Goal: Transaction & Acquisition: Book appointment/travel/reservation

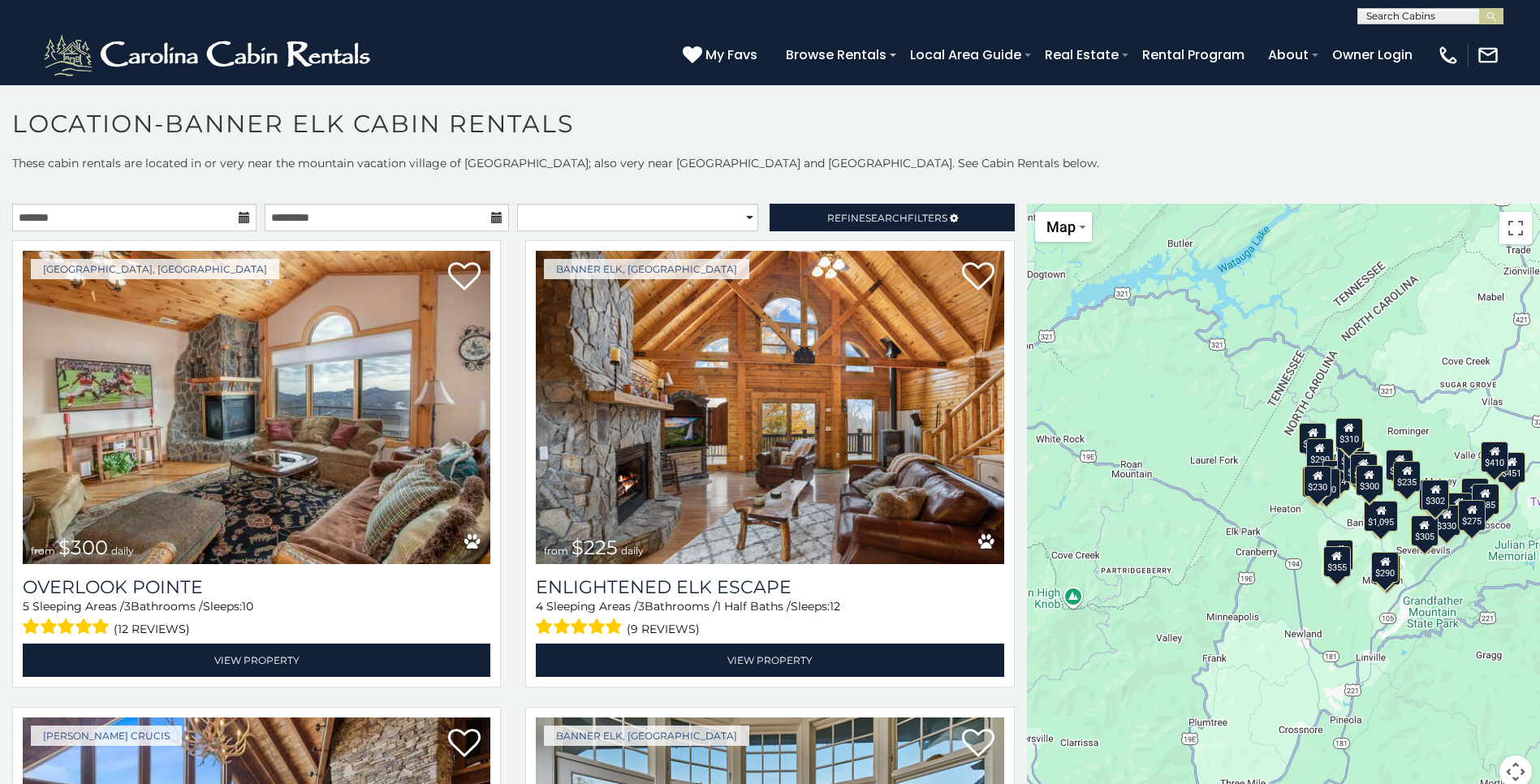
click at [244, 220] on icon at bounding box center [245, 217] width 12 height 12
click at [239, 218] on icon at bounding box center [245, 217] width 12 height 12
click at [118, 219] on input "text" at bounding box center [134, 217] width 244 height 28
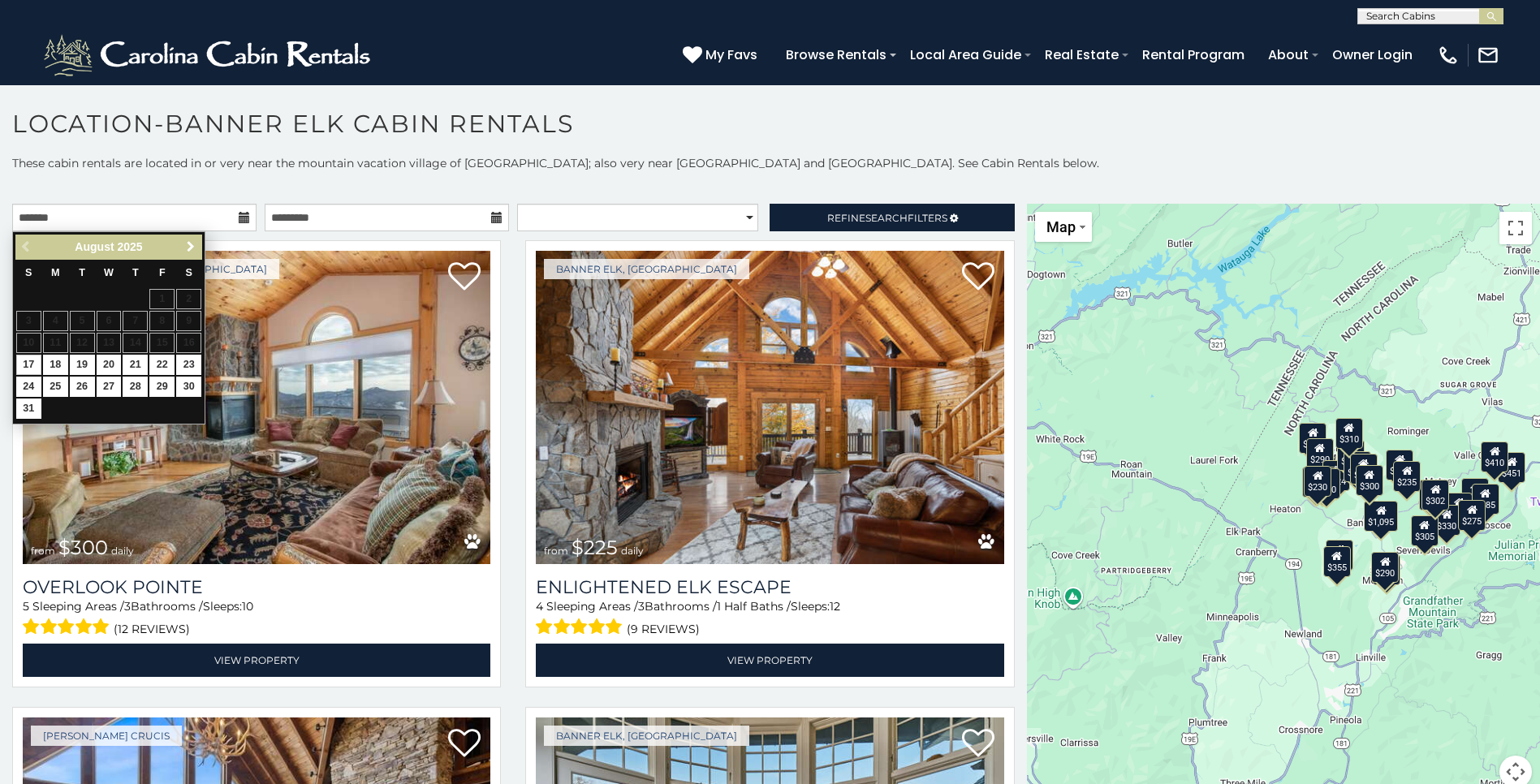
click at [189, 240] on span "Next" at bounding box center [190, 246] width 13 height 13
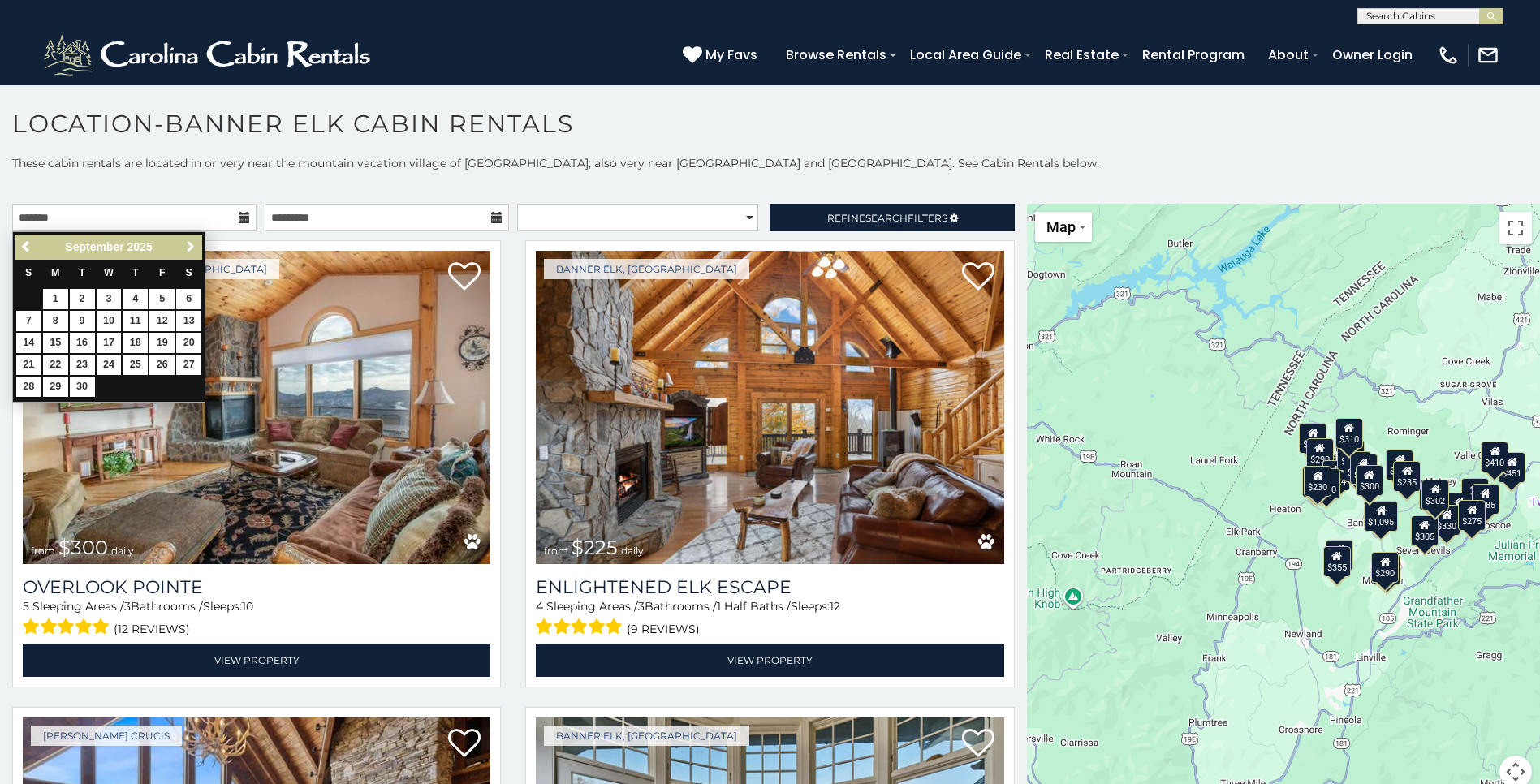
click at [189, 240] on span "Next" at bounding box center [190, 246] width 13 height 13
click at [183, 318] on link "11" at bounding box center [189, 321] width 26 height 21
type input "**********"
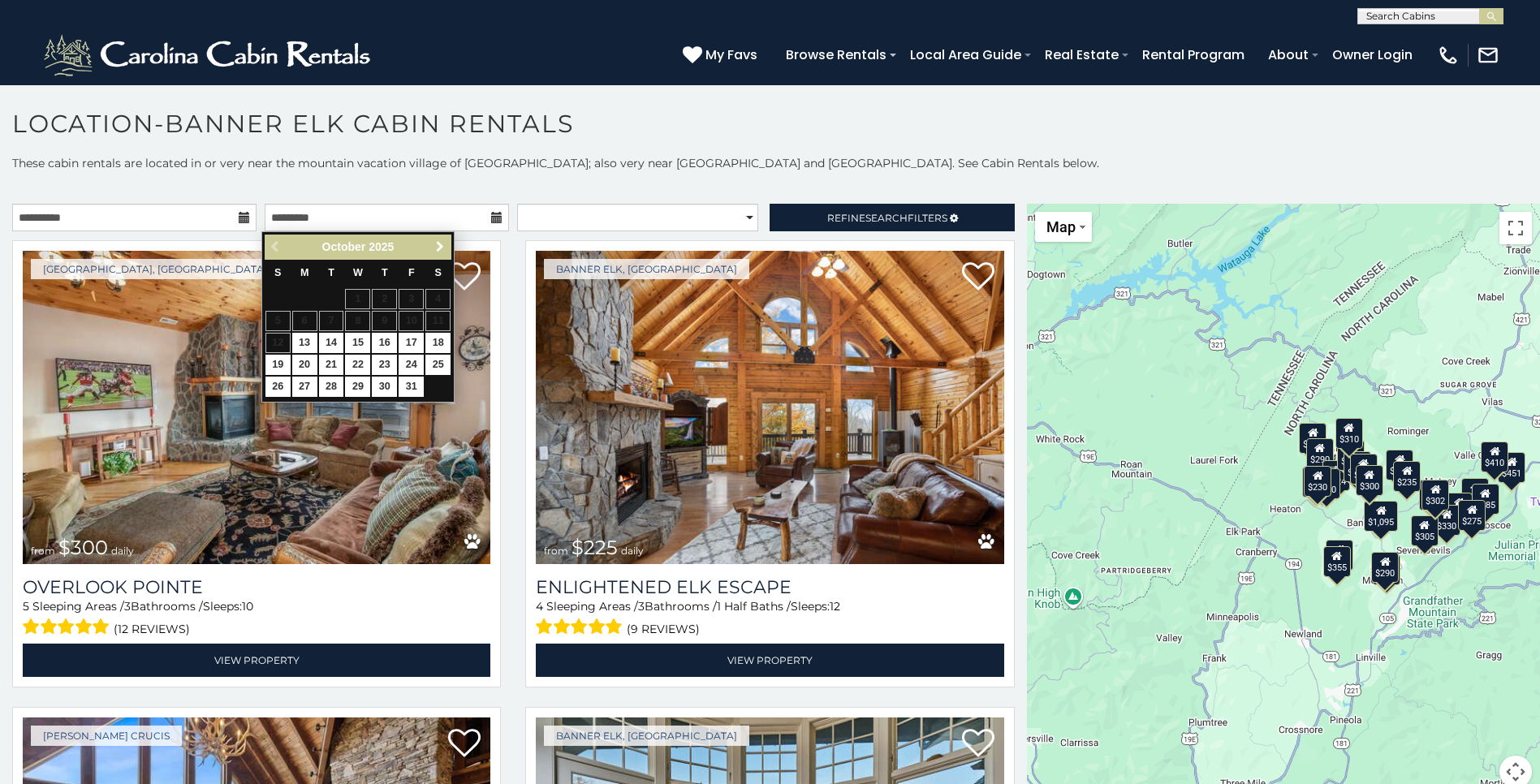
click at [435, 245] on span "Next" at bounding box center [440, 246] width 13 height 13
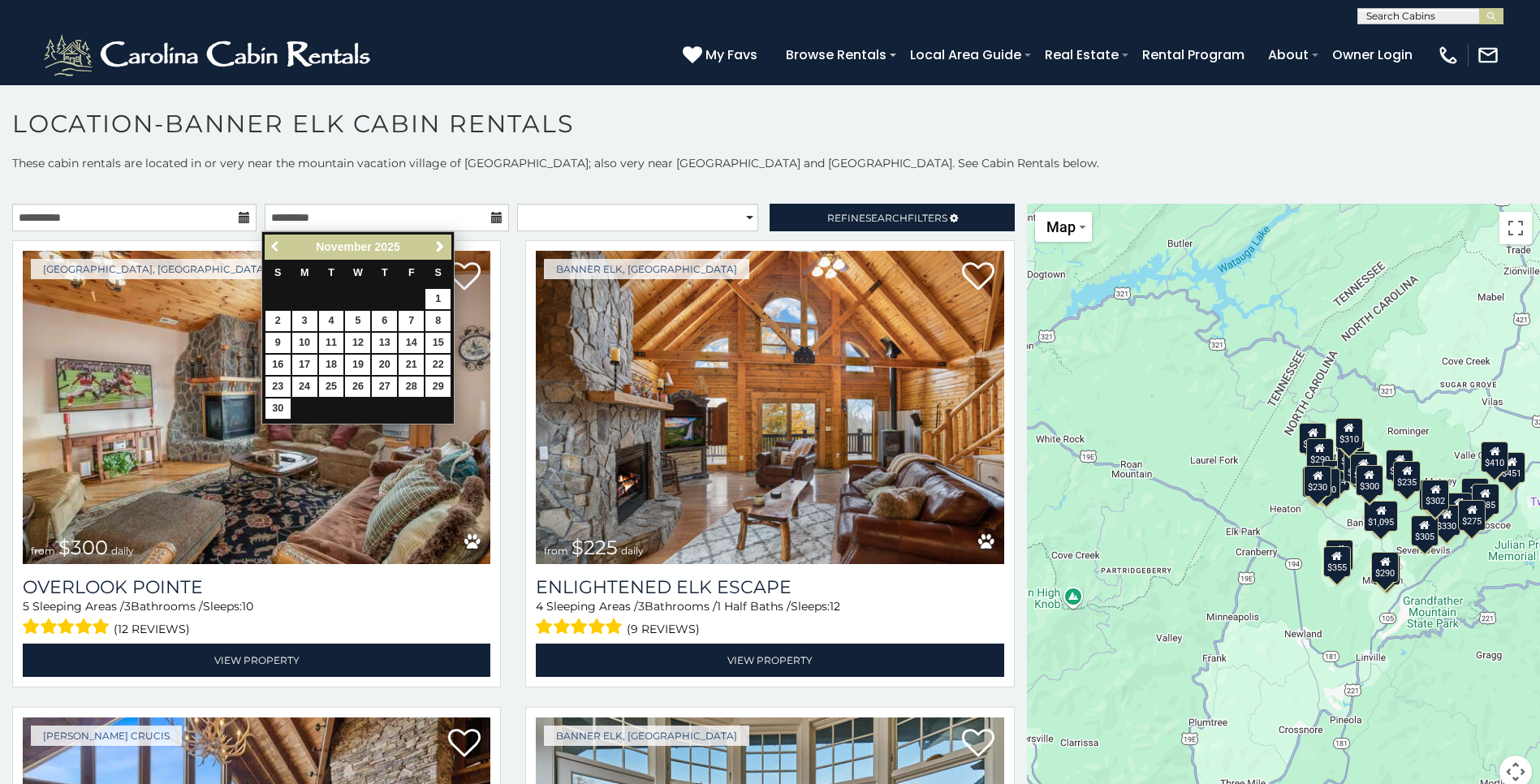
click at [276, 244] on span "Previous" at bounding box center [276, 246] width 13 height 13
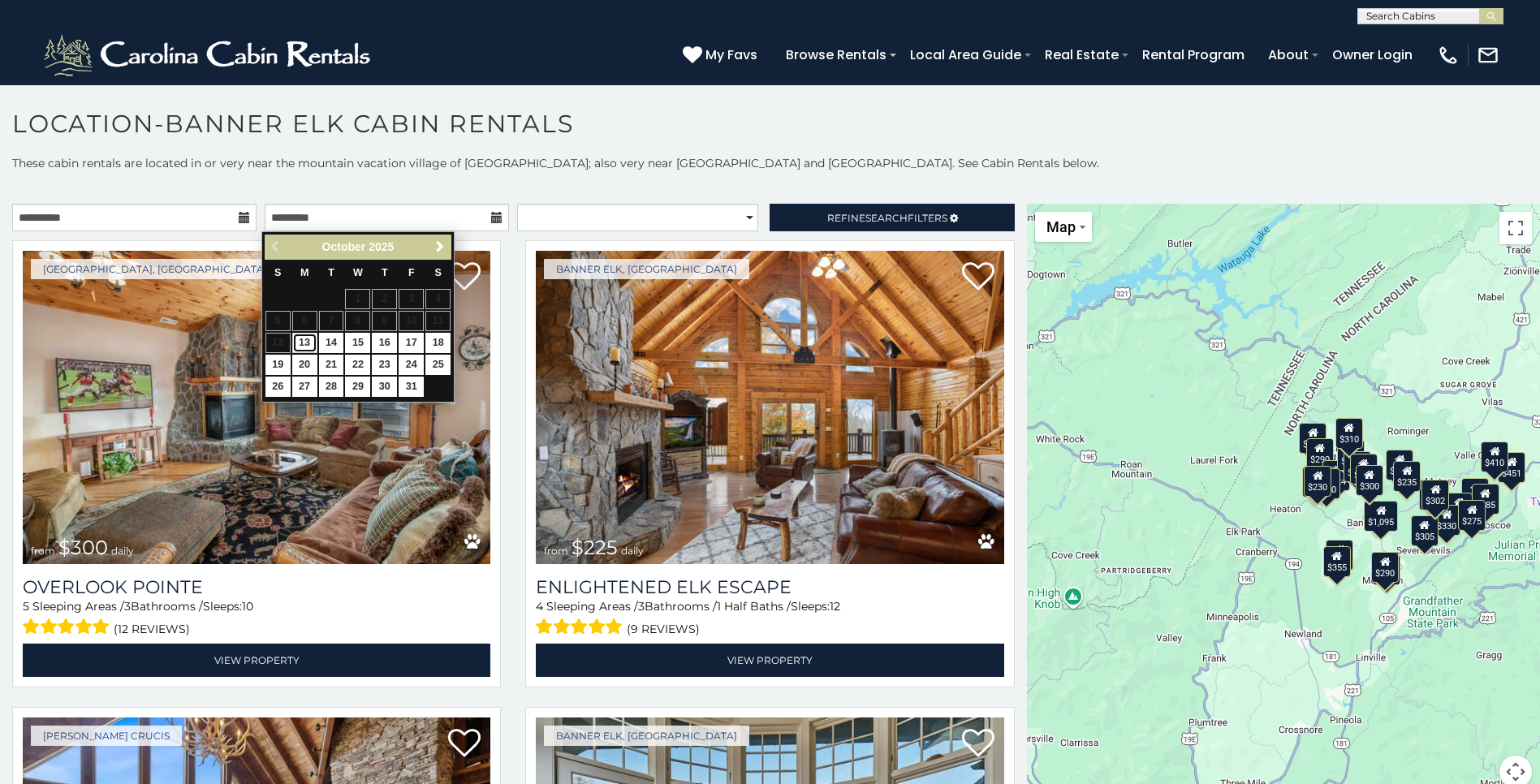
click at [297, 341] on link "13" at bounding box center [305, 342] width 26 height 21
type input "**********"
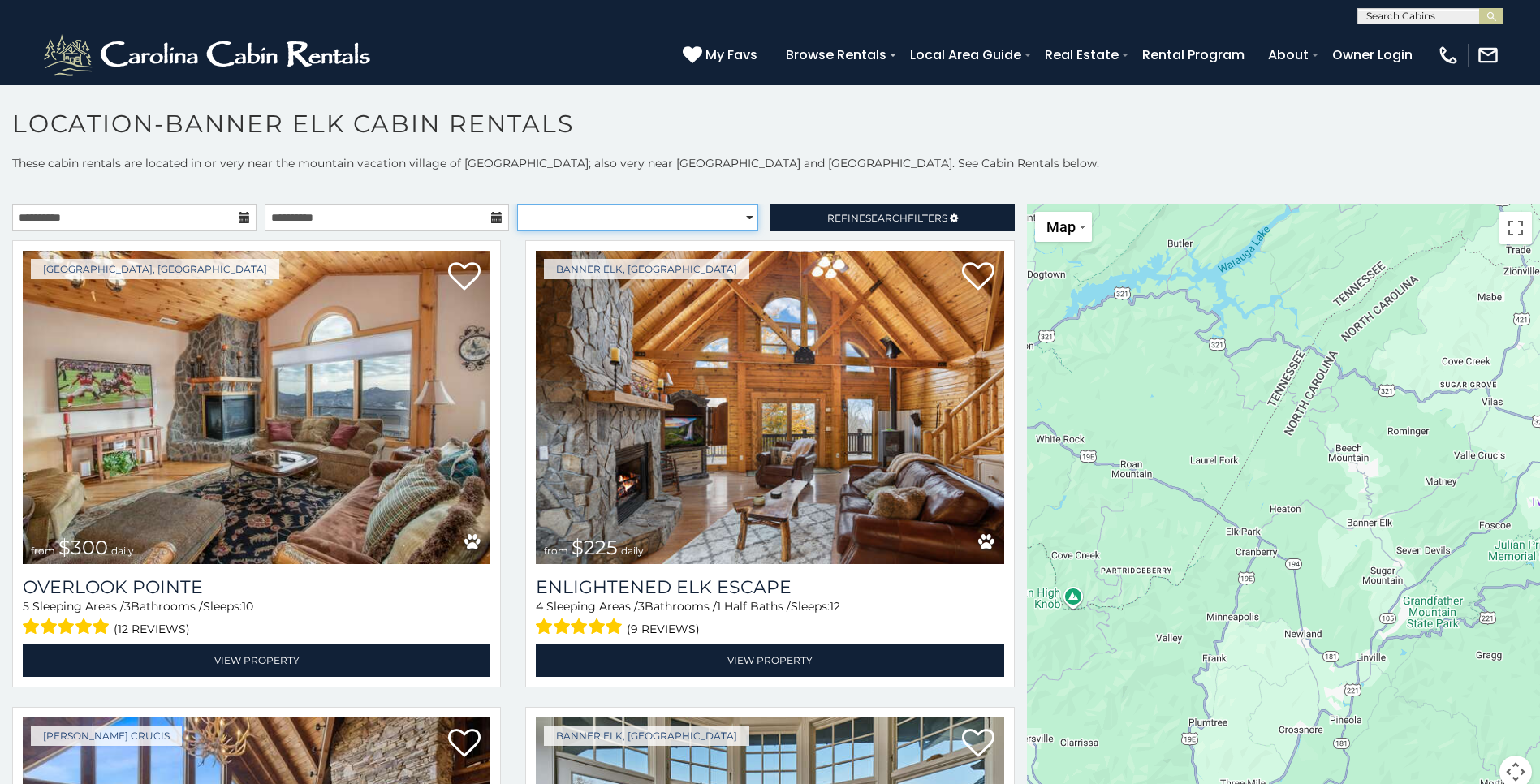
click at [636, 224] on select "**********" at bounding box center [638, 217] width 241 height 28
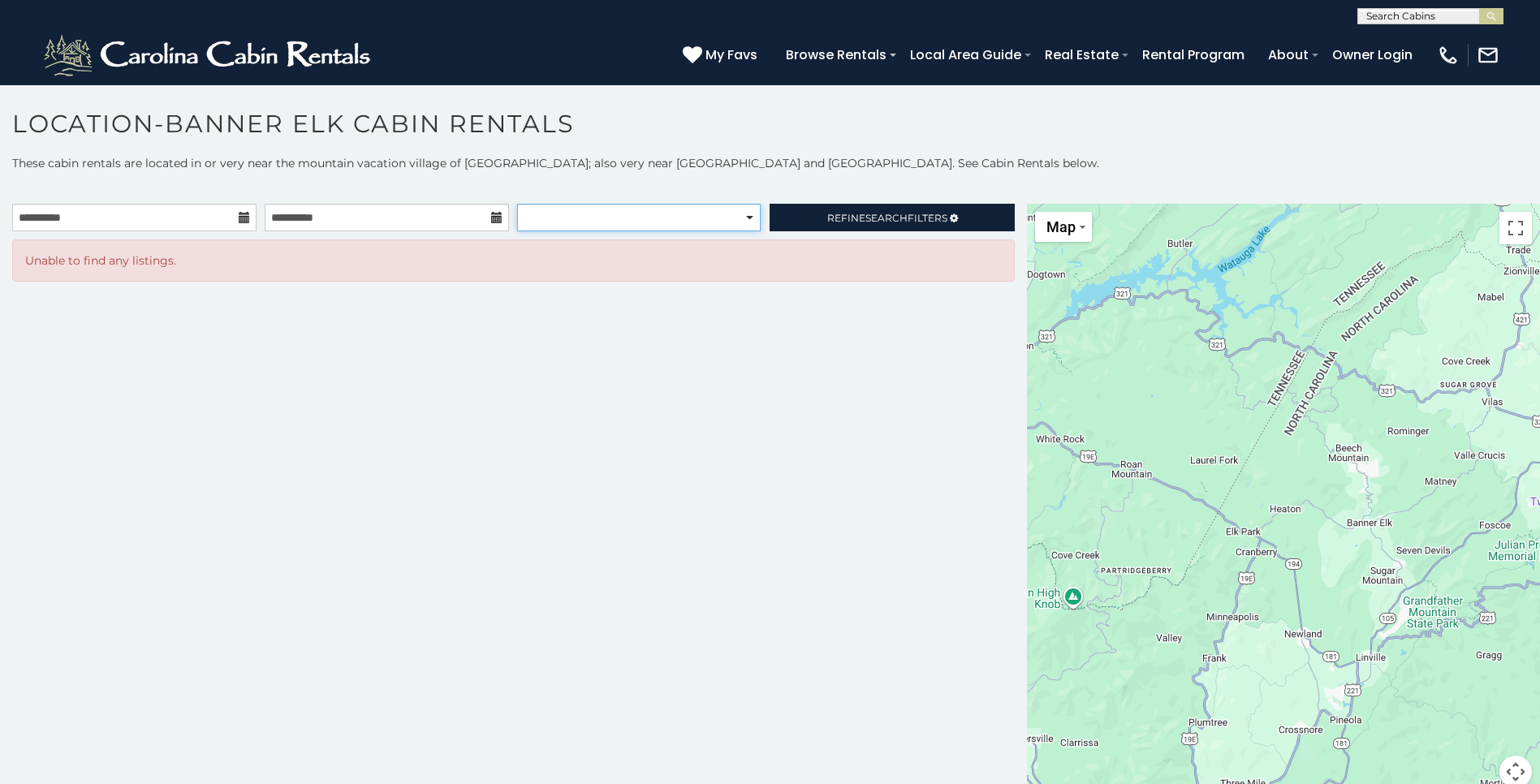
select select "*****"
click at [518, 204] on select "**********" at bounding box center [639, 217] width 243 height 28
click at [848, 214] on span "Refine Search Filters" at bounding box center [888, 217] width 120 height 12
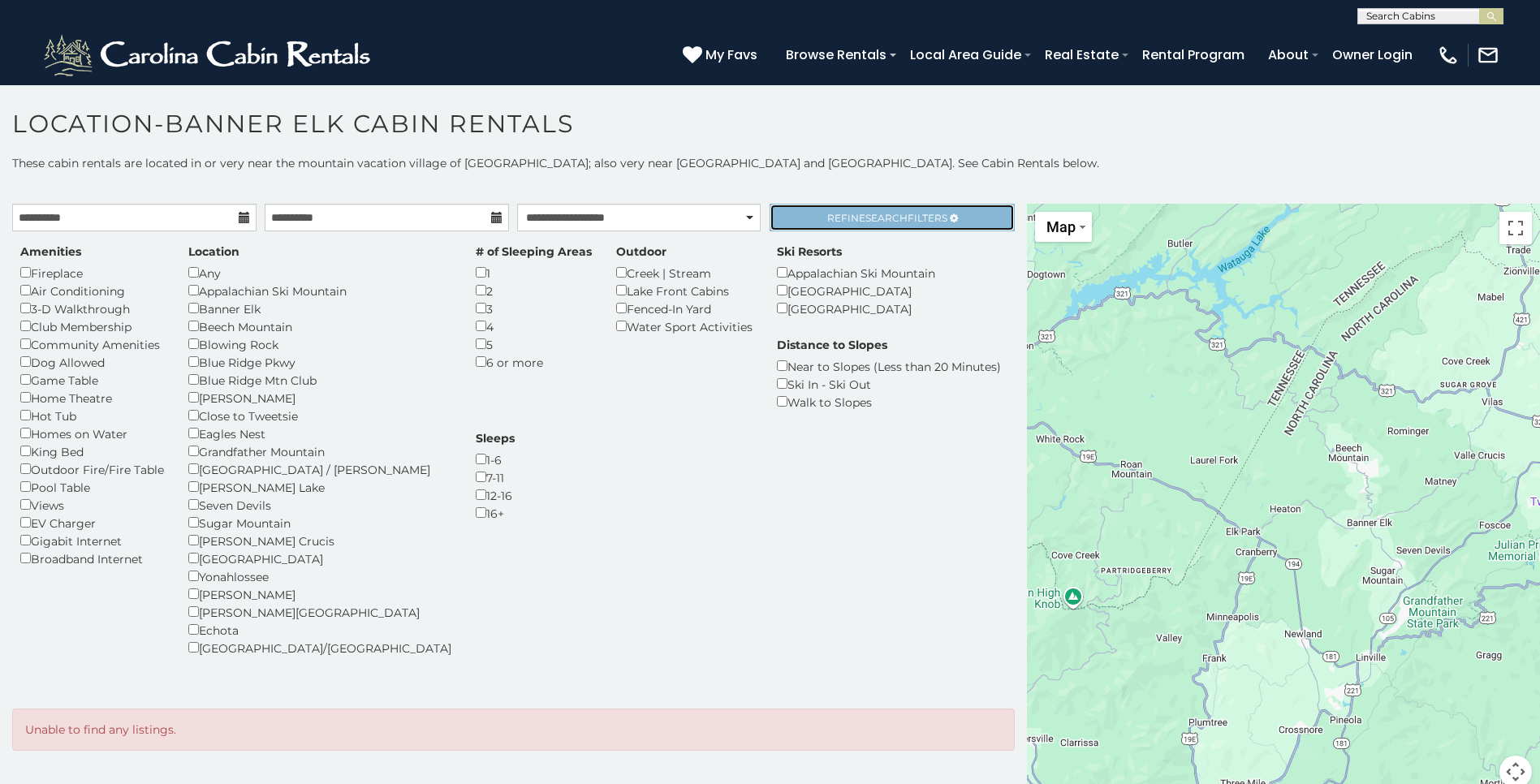
click at [845, 211] on span "Refine Search Filters" at bounding box center [888, 217] width 120 height 12
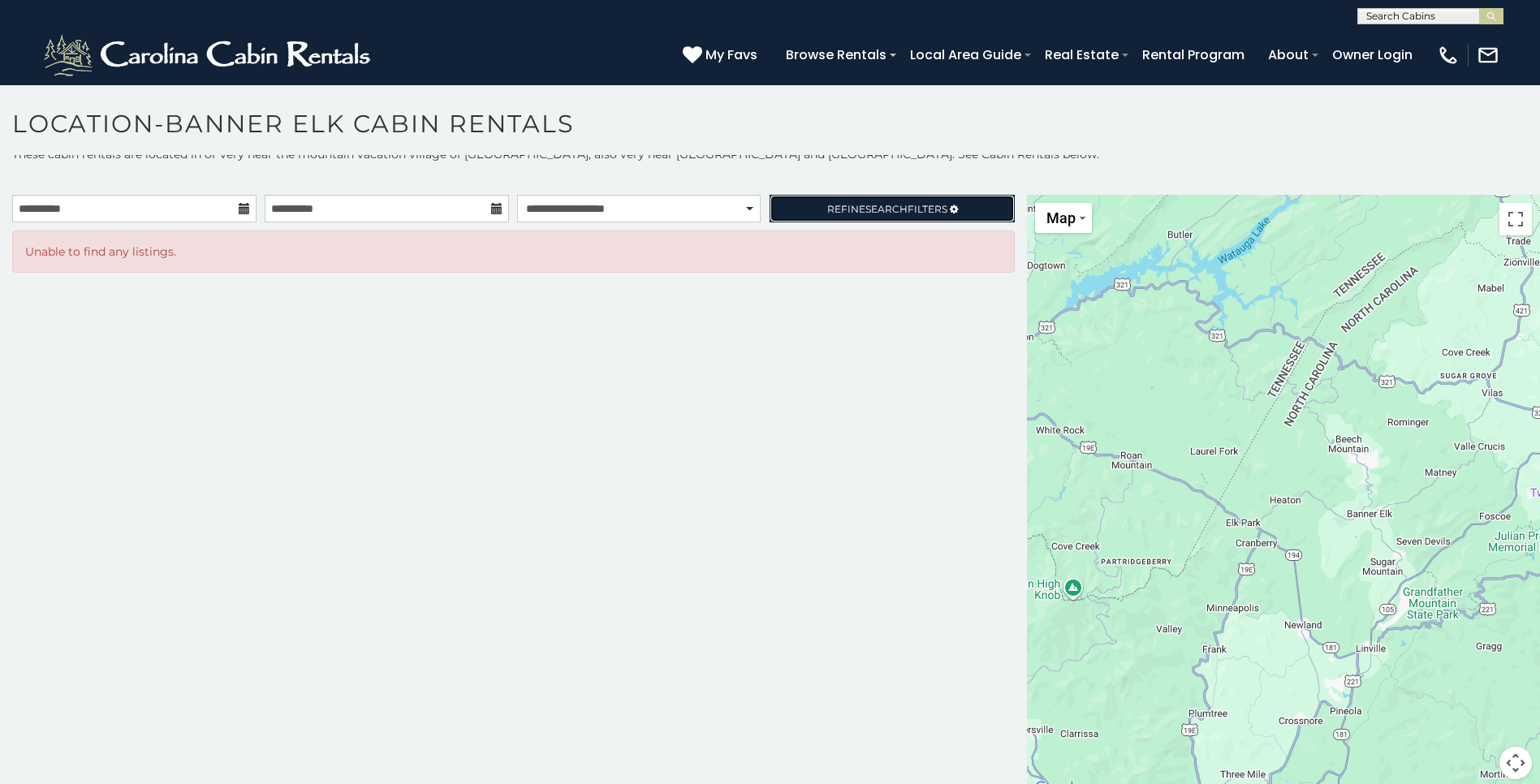
scroll to position [39, 0]
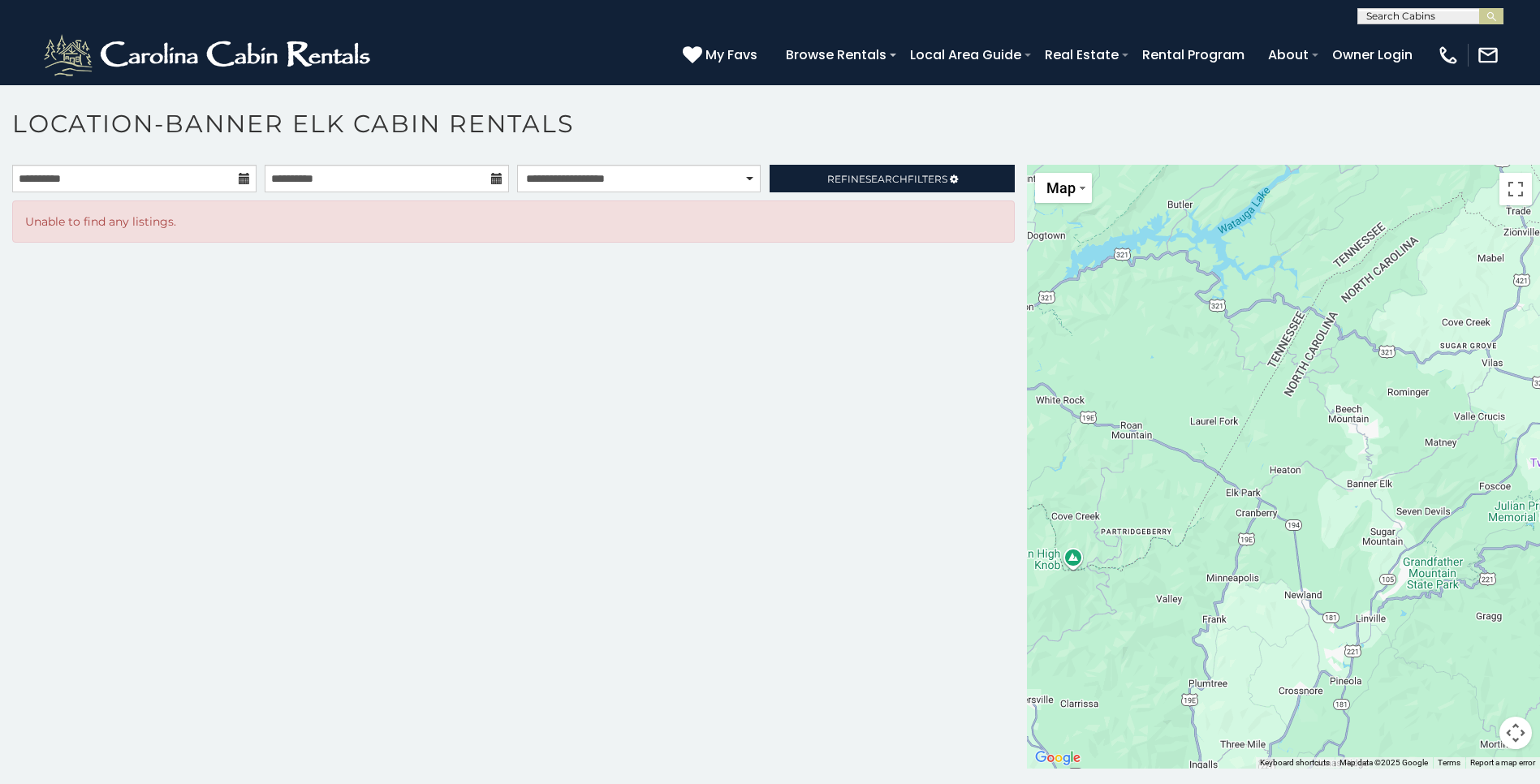
click at [1170, 465] on div at bounding box center [1283, 466] width 513 height 604
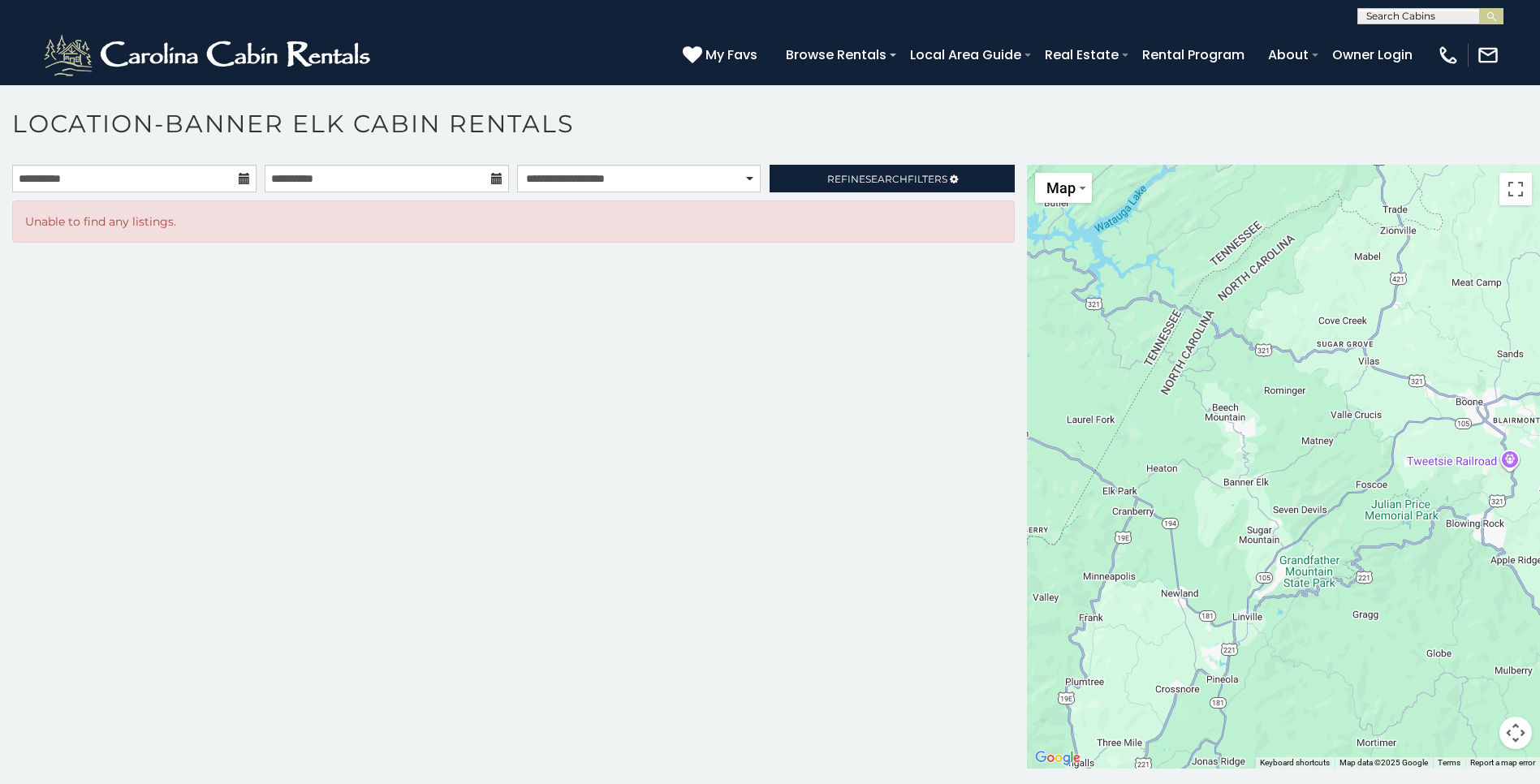
drag, startPoint x: 1180, startPoint y: 388, endPoint x: 1051, endPoint y: 386, distance: 129.0
click at [1051, 386] on div at bounding box center [1283, 466] width 513 height 604
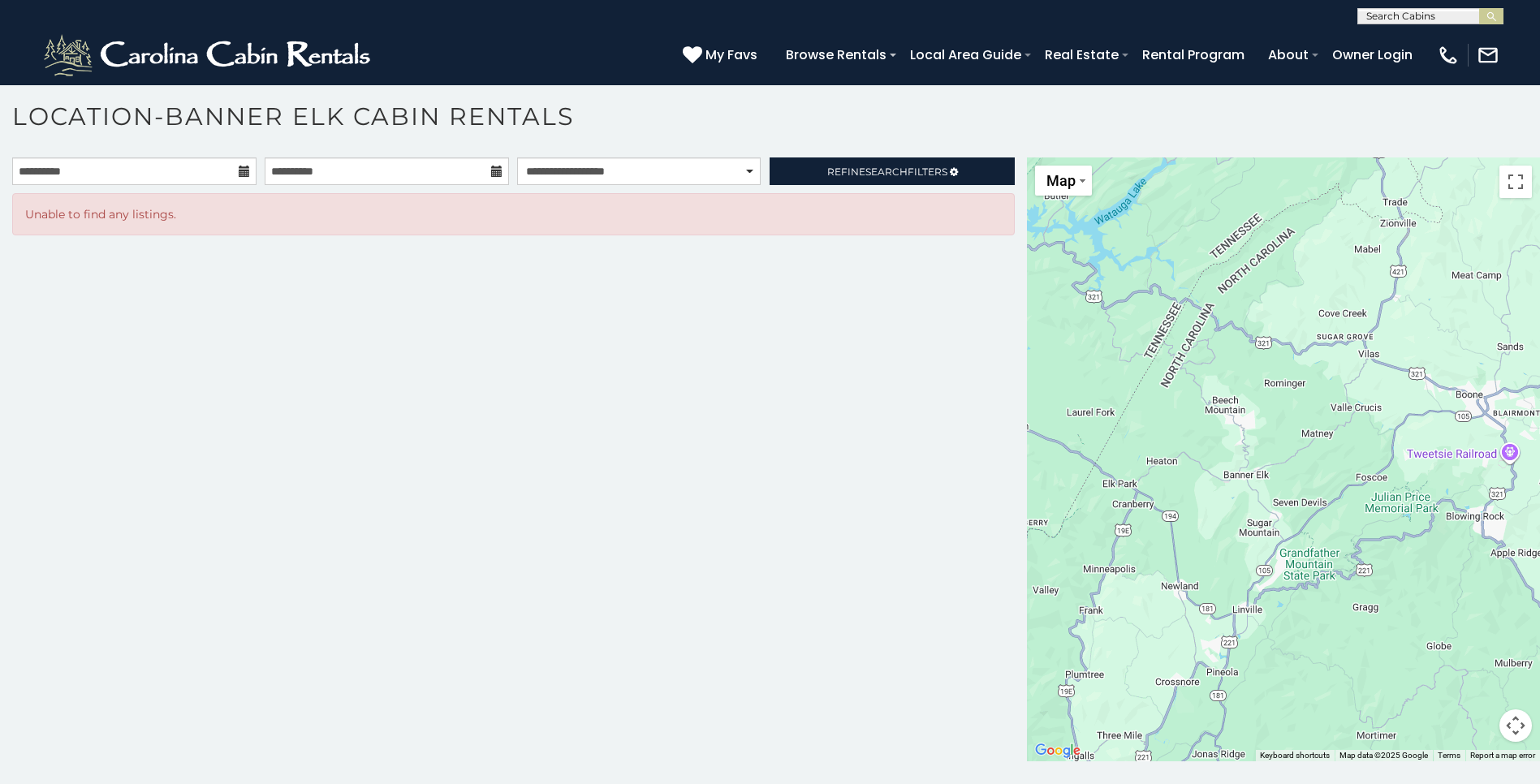
scroll to position [9, 0]
click at [835, 171] on span "Refine Search Filters" at bounding box center [888, 170] width 120 height 12
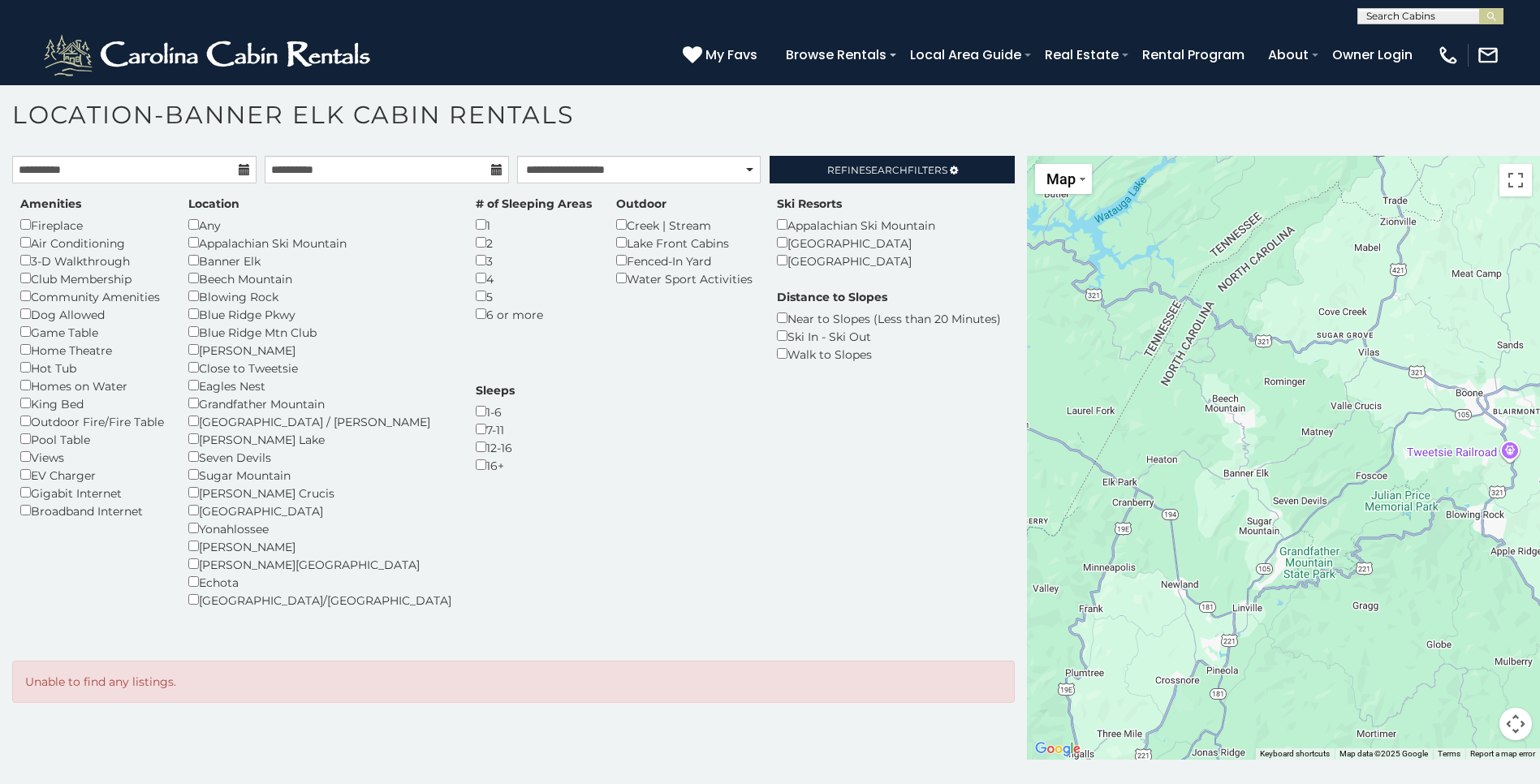
click at [244, 166] on icon at bounding box center [245, 170] width 12 height 12
click at [495, 171] on icon at bounding box center [497, 170] width 12 height 12
click at [380, 174] on input "**********" at bounding box center [387, 169] width 244 height 28
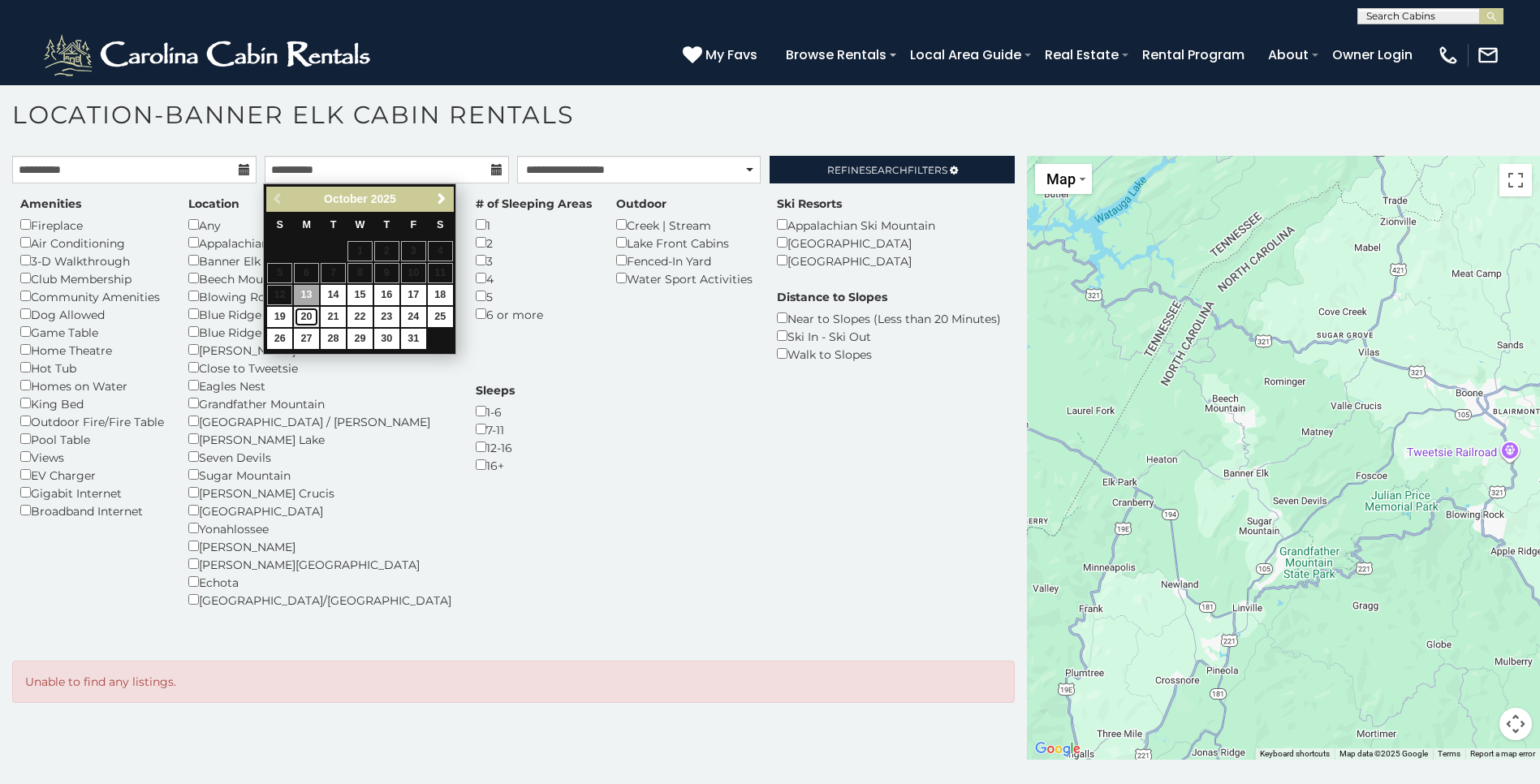
click at [299, 317] on link "20" at bounding box center [307, 317] width 26 height 21
type input "**********"
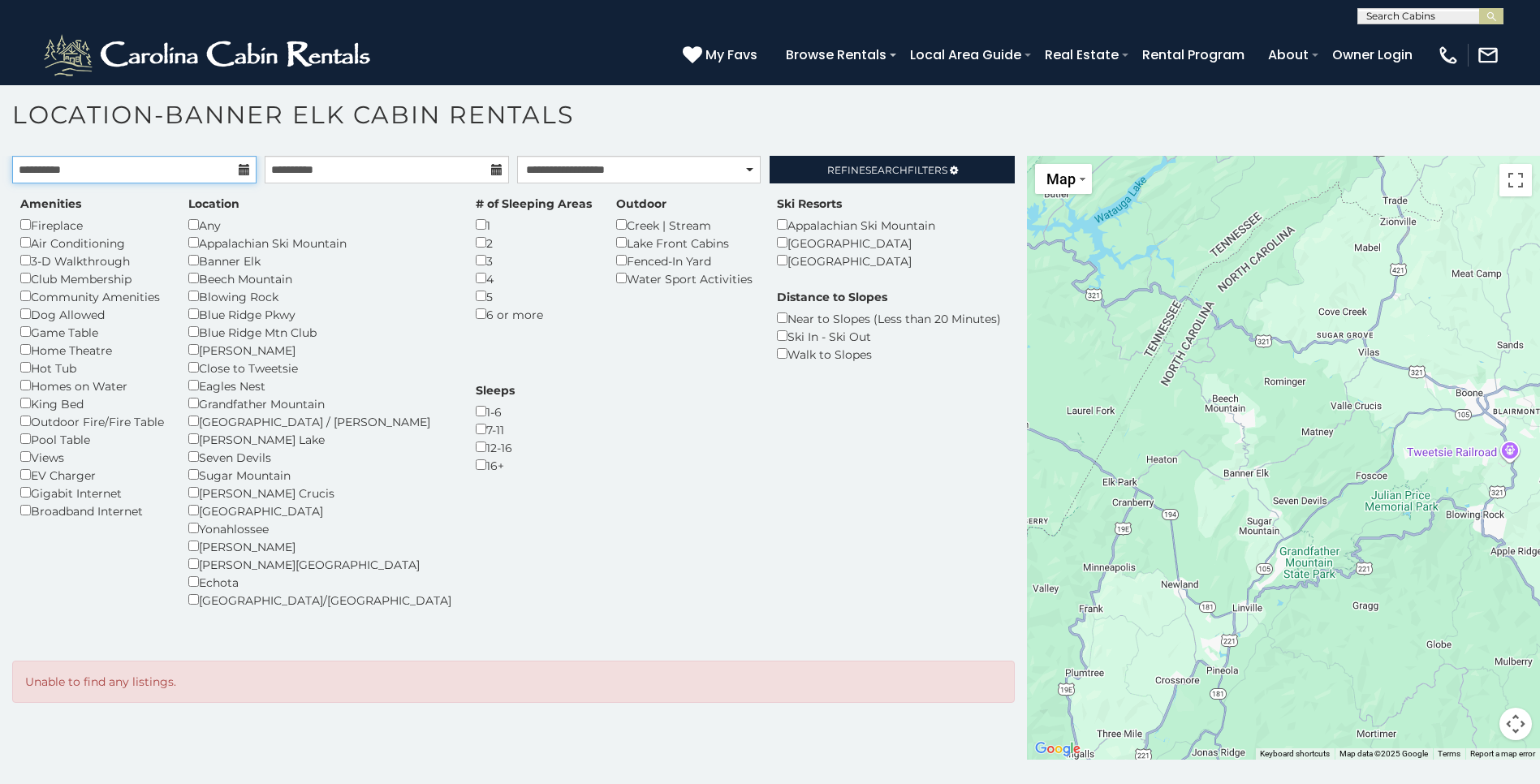
click at [165, 167] on input "**********" at bounding box center [134, 169] width 244 height 28
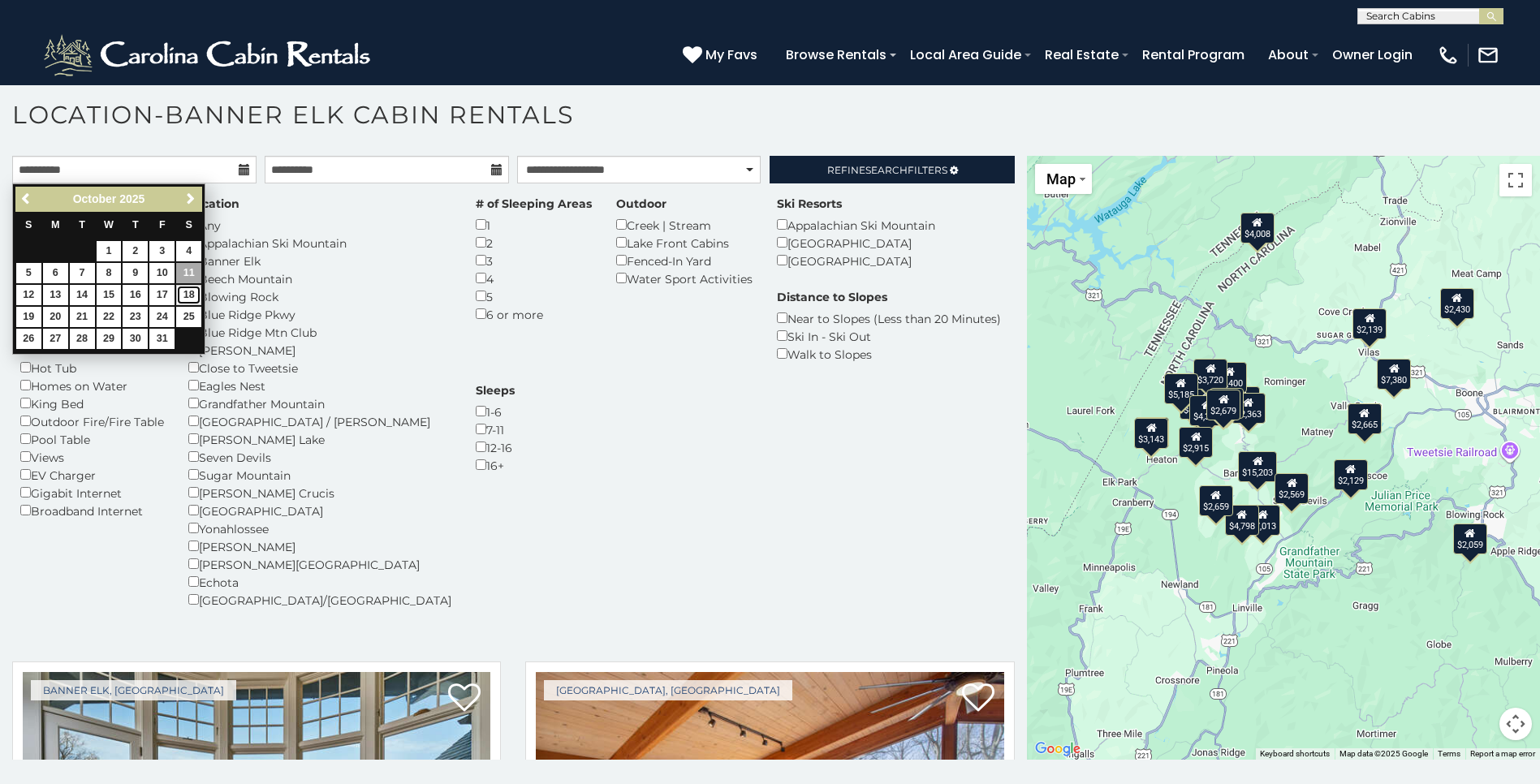
click at [188, 291] on link "18" at bounding box center [189, 295] width 26 height 21
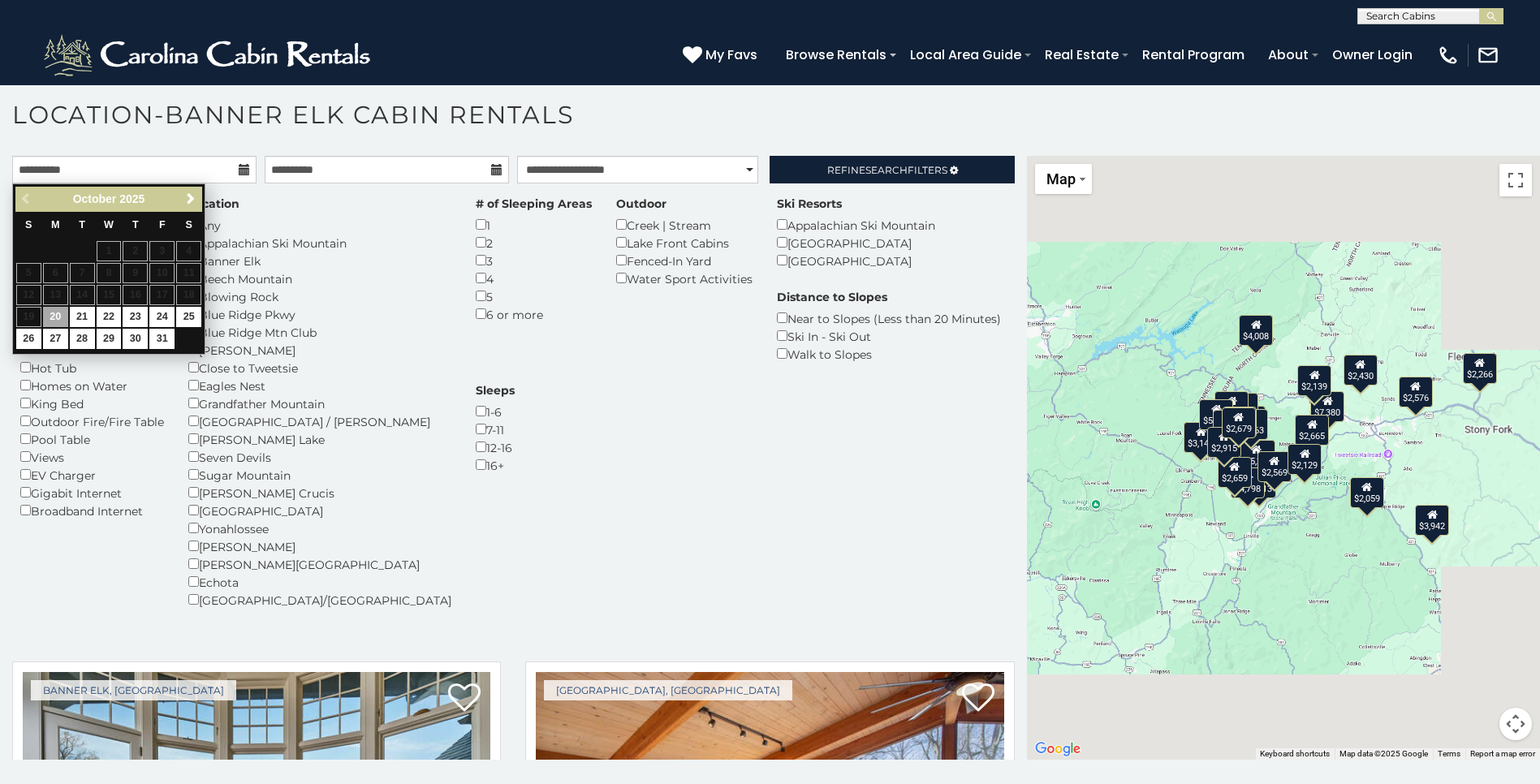
type input "**********"
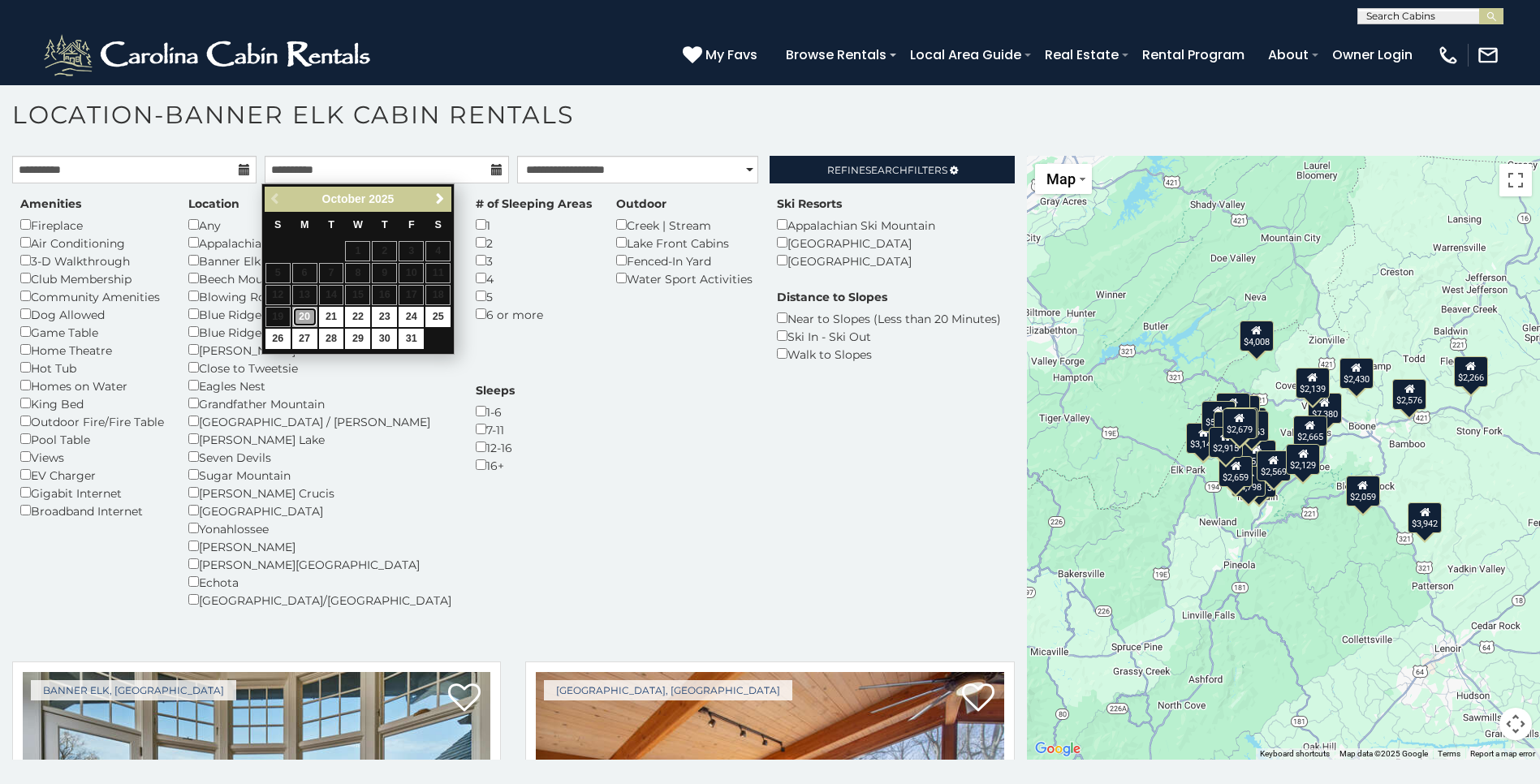
click at [304, 319] on link "20" at bounding box center [305, 317] width 26 height 21
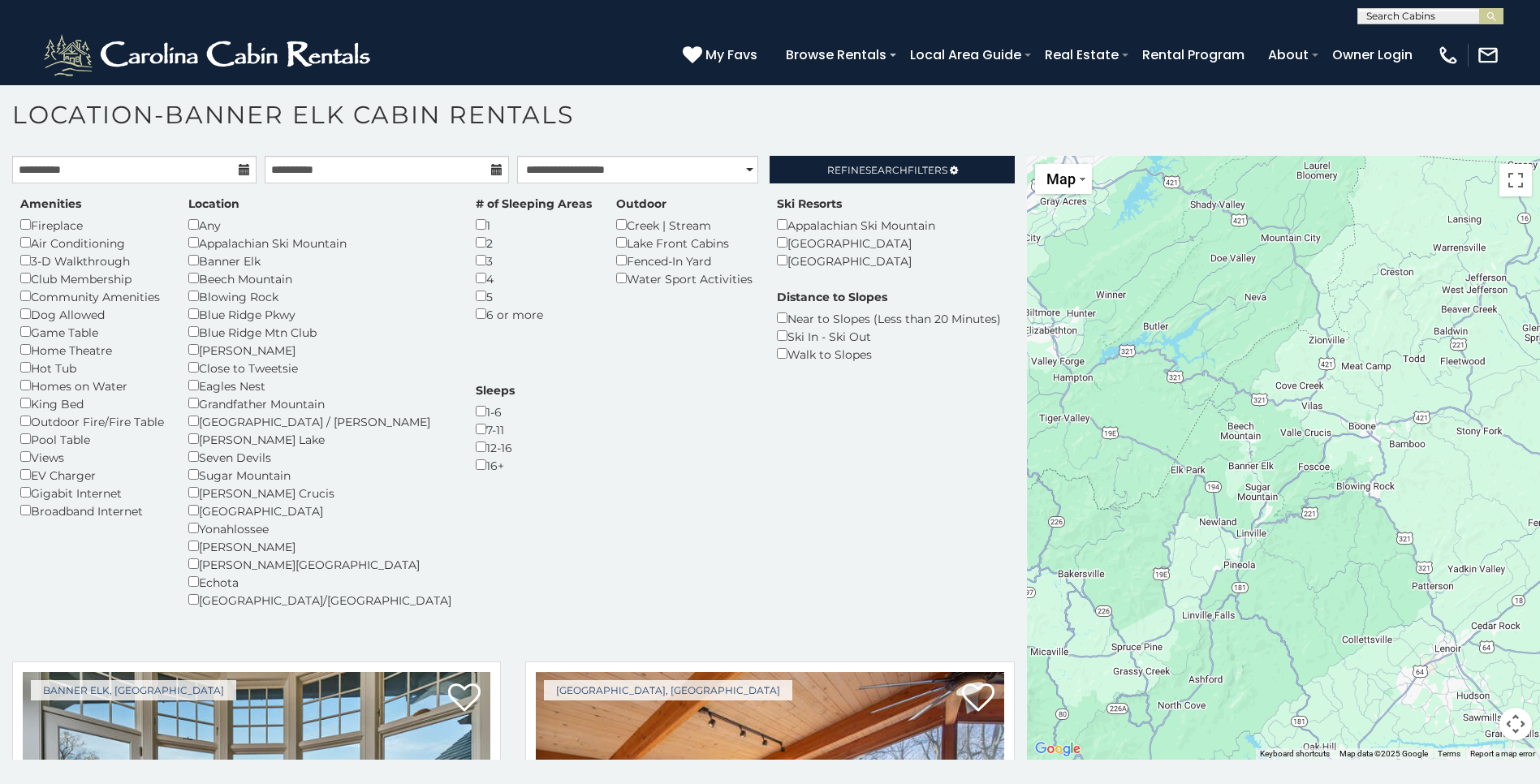
click at [466, 350] on div "Amenities Fireplace Air Conditioning 3-D Walkthrough Club Membership Community …" at bounding box center [513, 412] width 1011 height 433
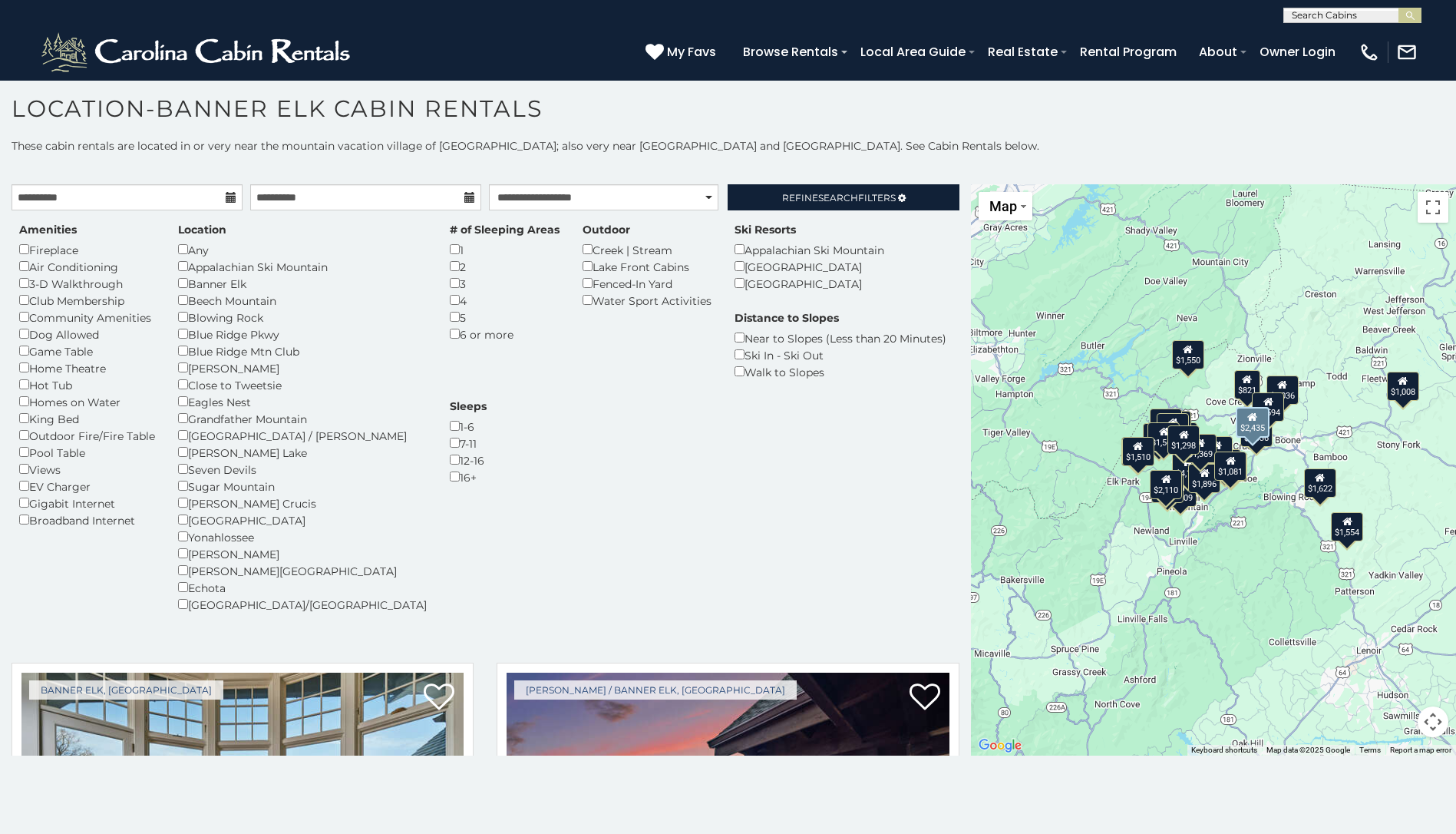
scroll to position [384, 0]
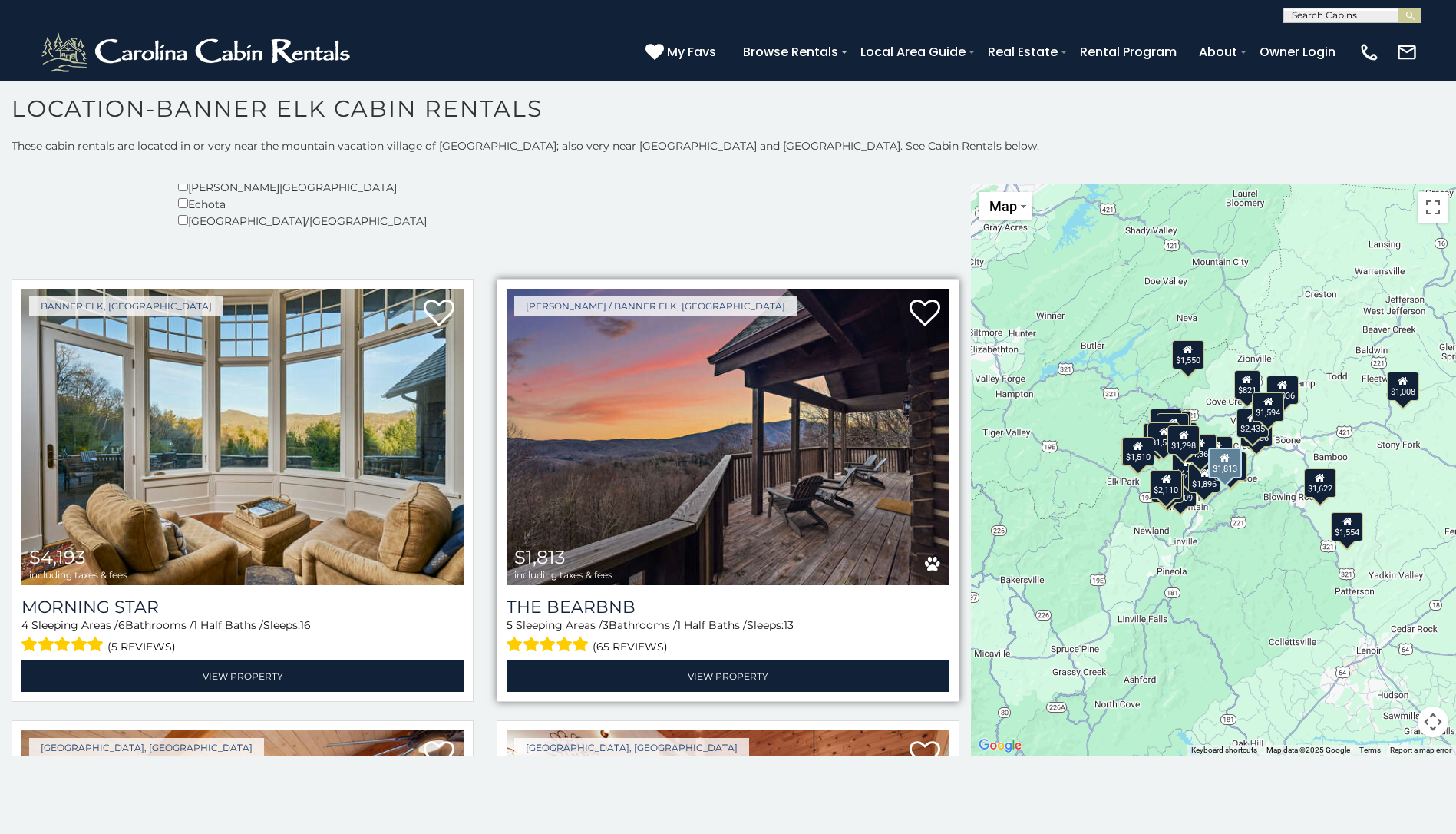
click at [744, 447] on img at bounding box center [728, 437] width 442 height 296
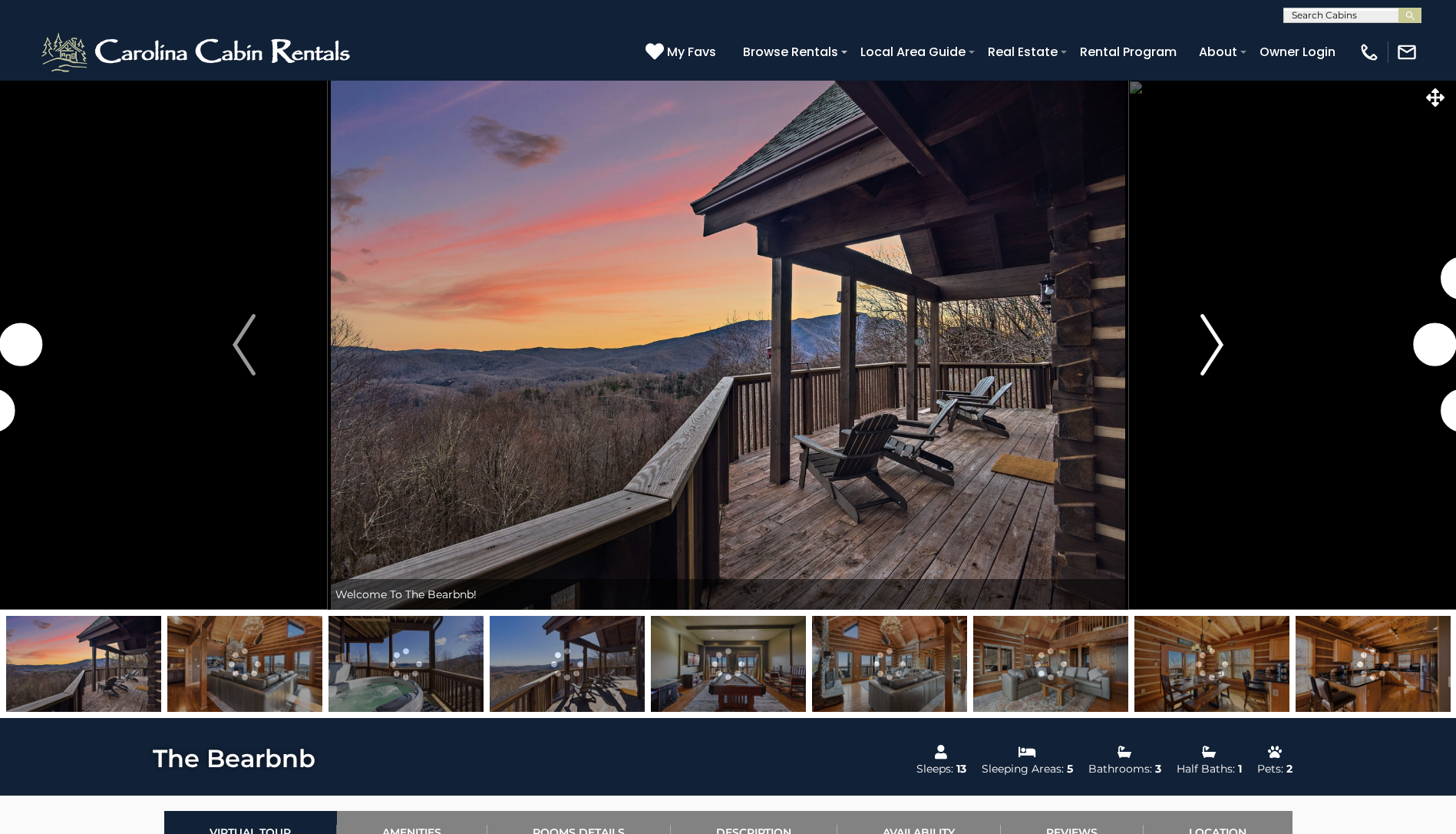
click at [1206, 351] on img "Next" at bounding box center [1211, 344] width 23 height 61
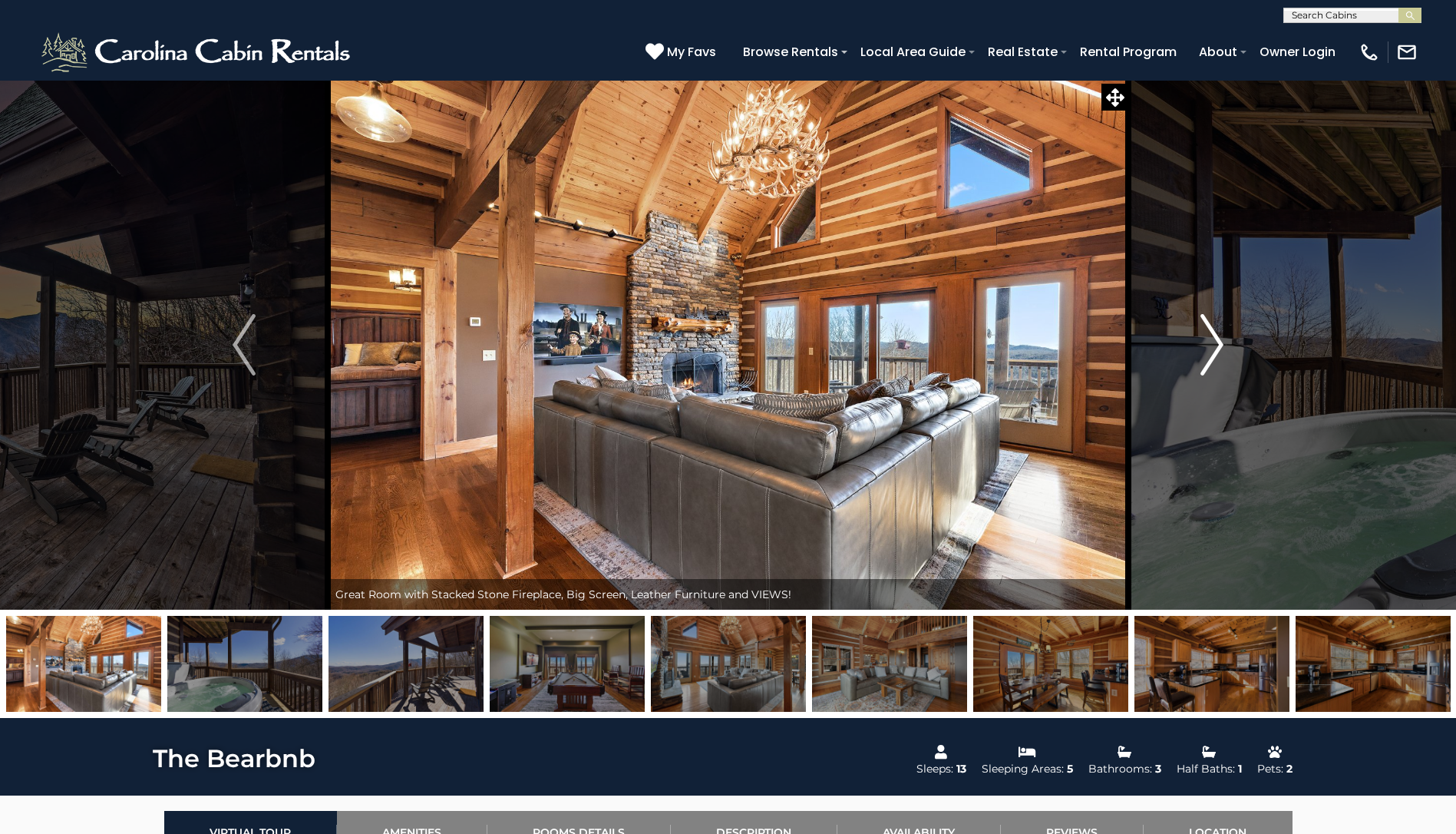
click at [1207, 351] on img "Next" at bounding box center [1211, 344] width 23 height 61
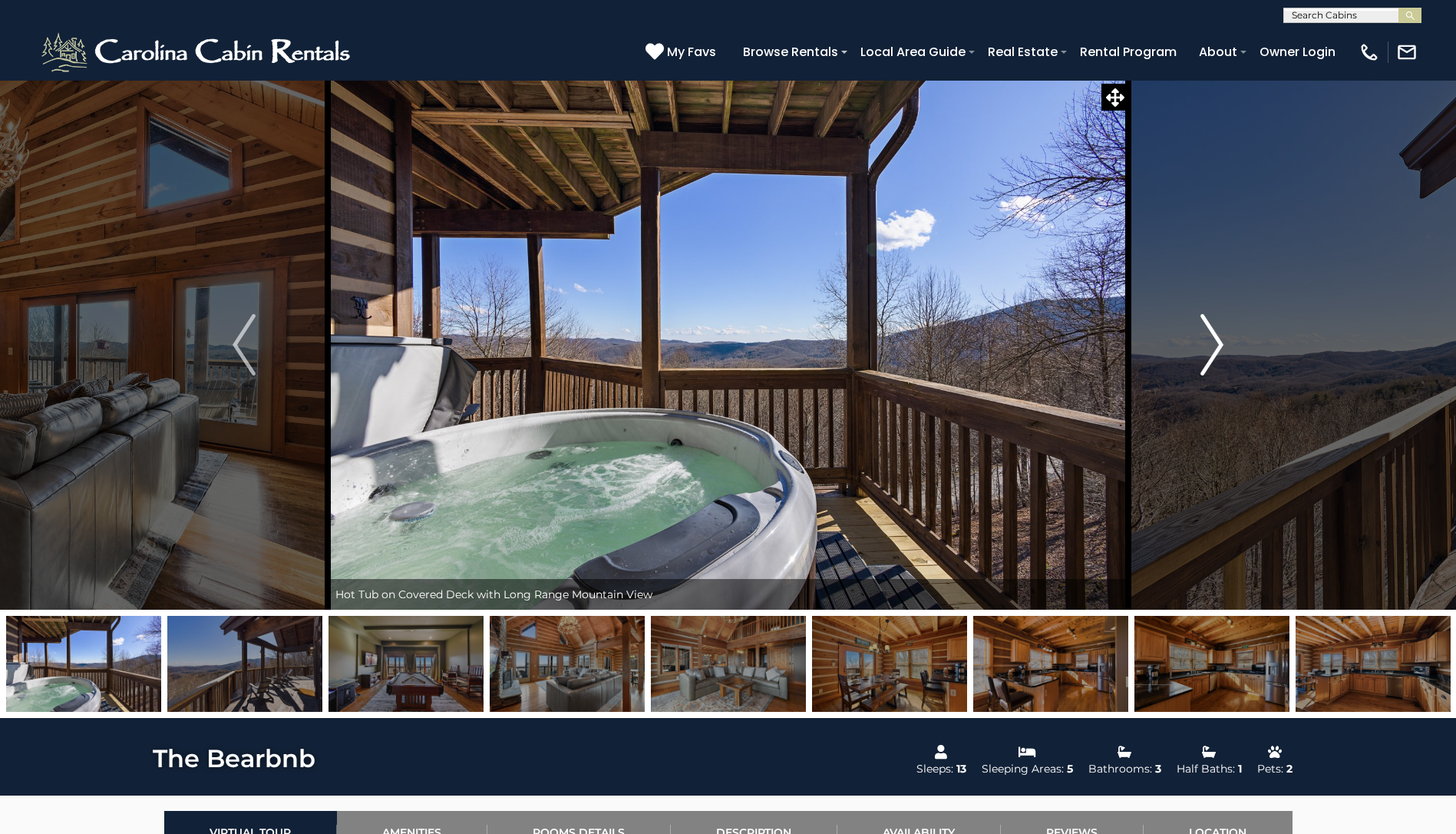
click at [1207, 351] on img "Next" at bounding box center [1211, 344] width 23 height 61
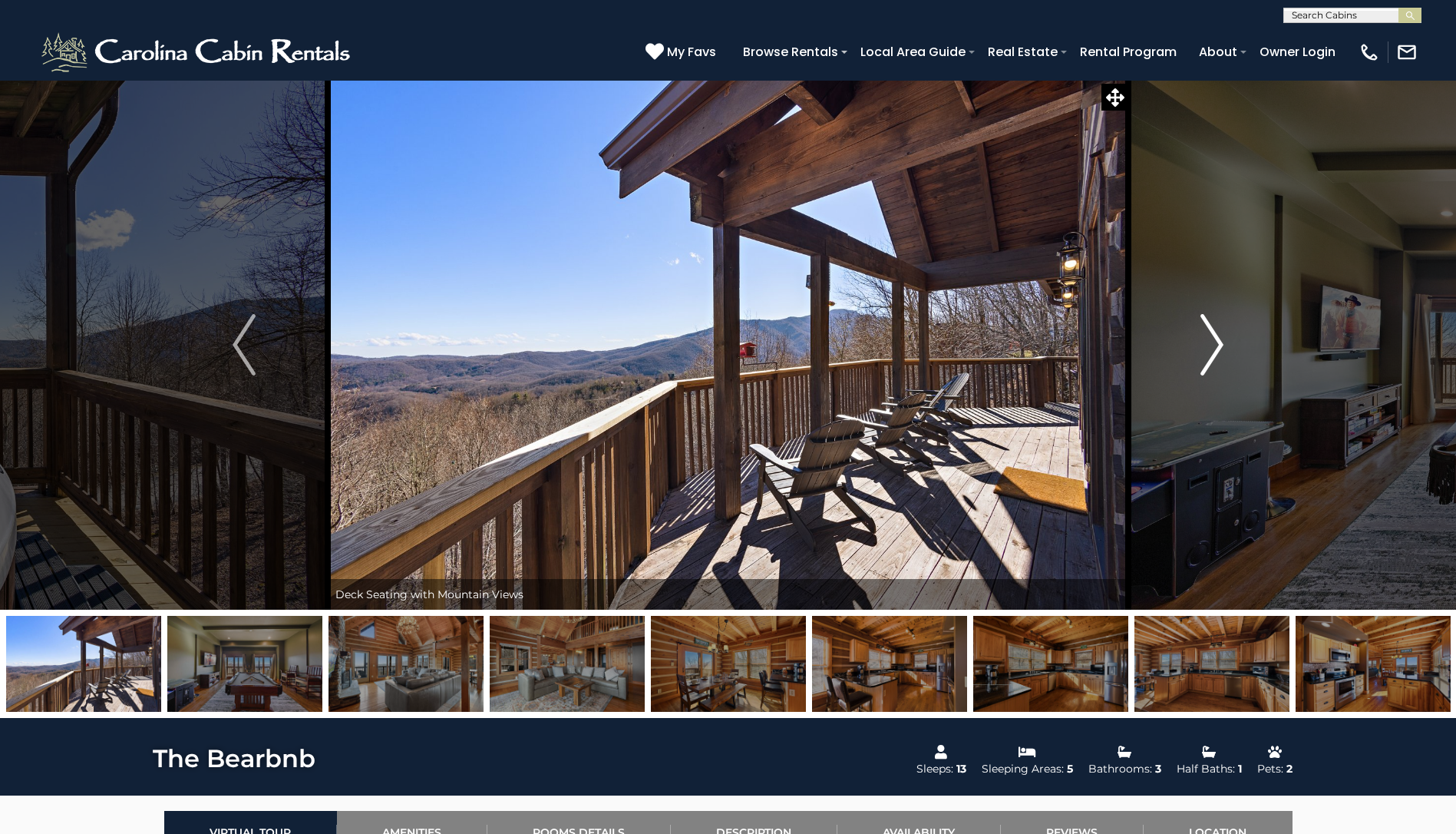
click at [1207, 351] on img "Next" at bounding box center [1211, 344] width 23 height 61
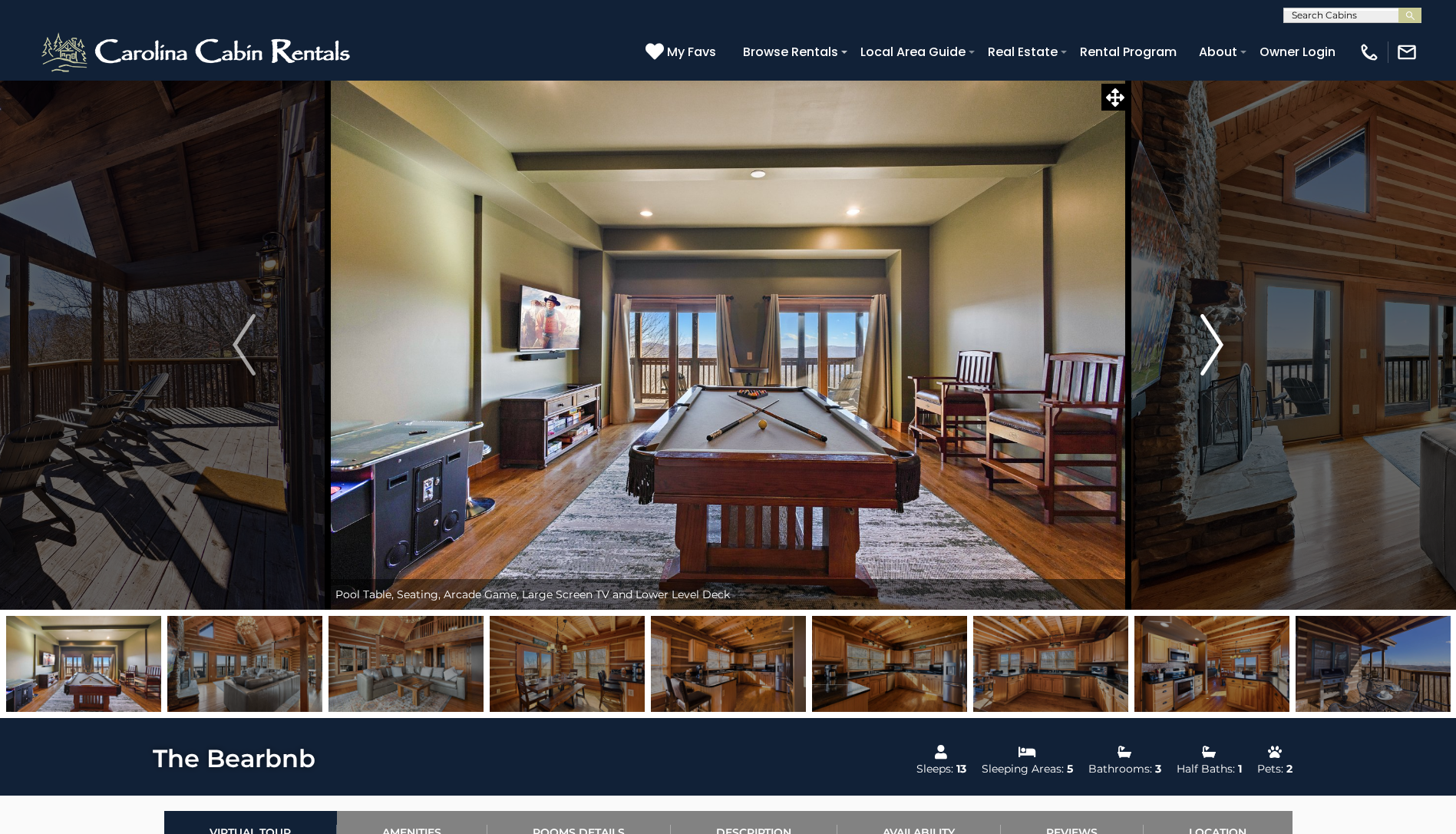
click at [1207, 351] on img "Next" at bounding box center [1211, 344] width 23 height 61
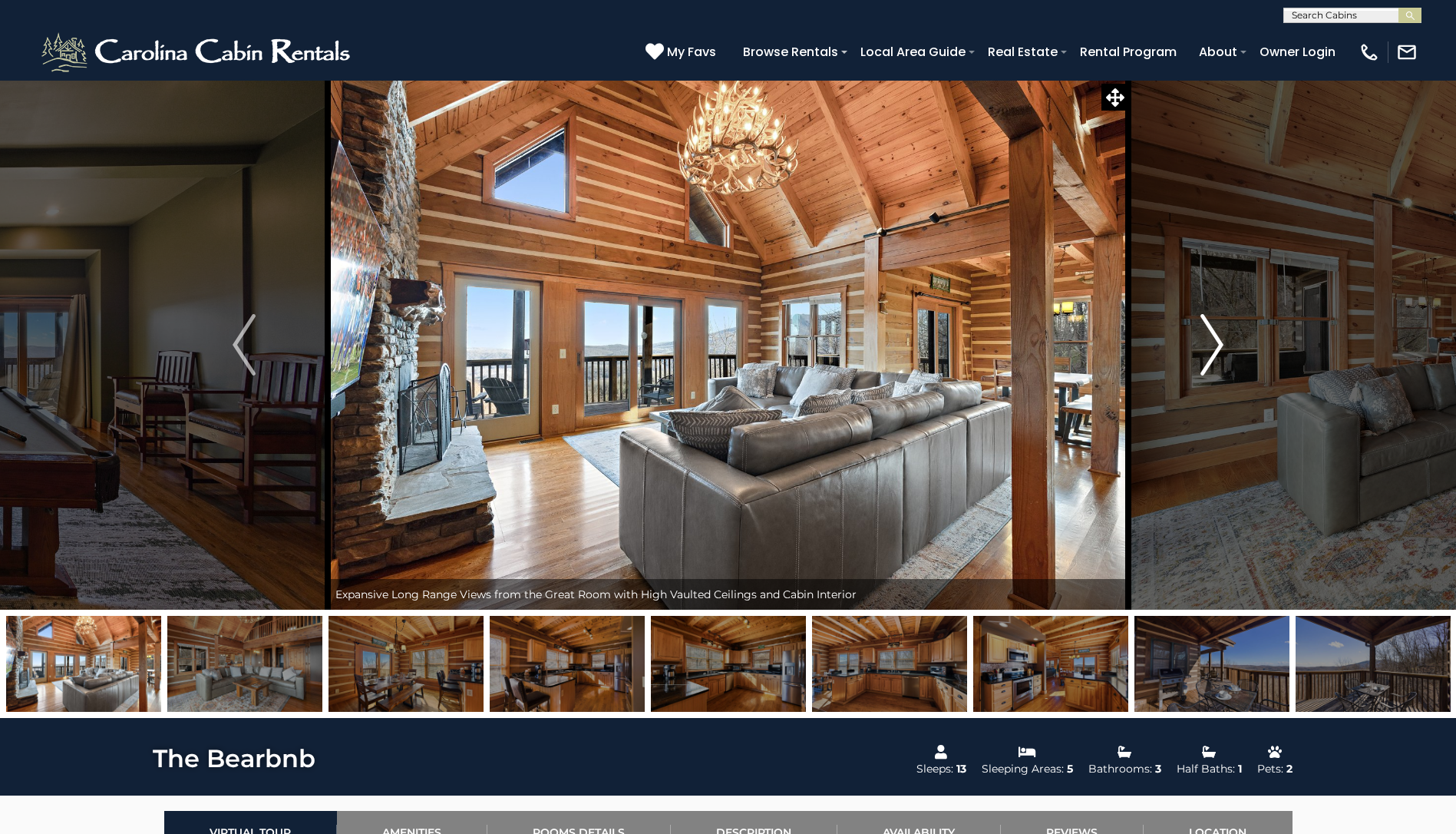
click at [1207, 351] on img "Next" at bounding box center [1211, 344] width 23 height 61
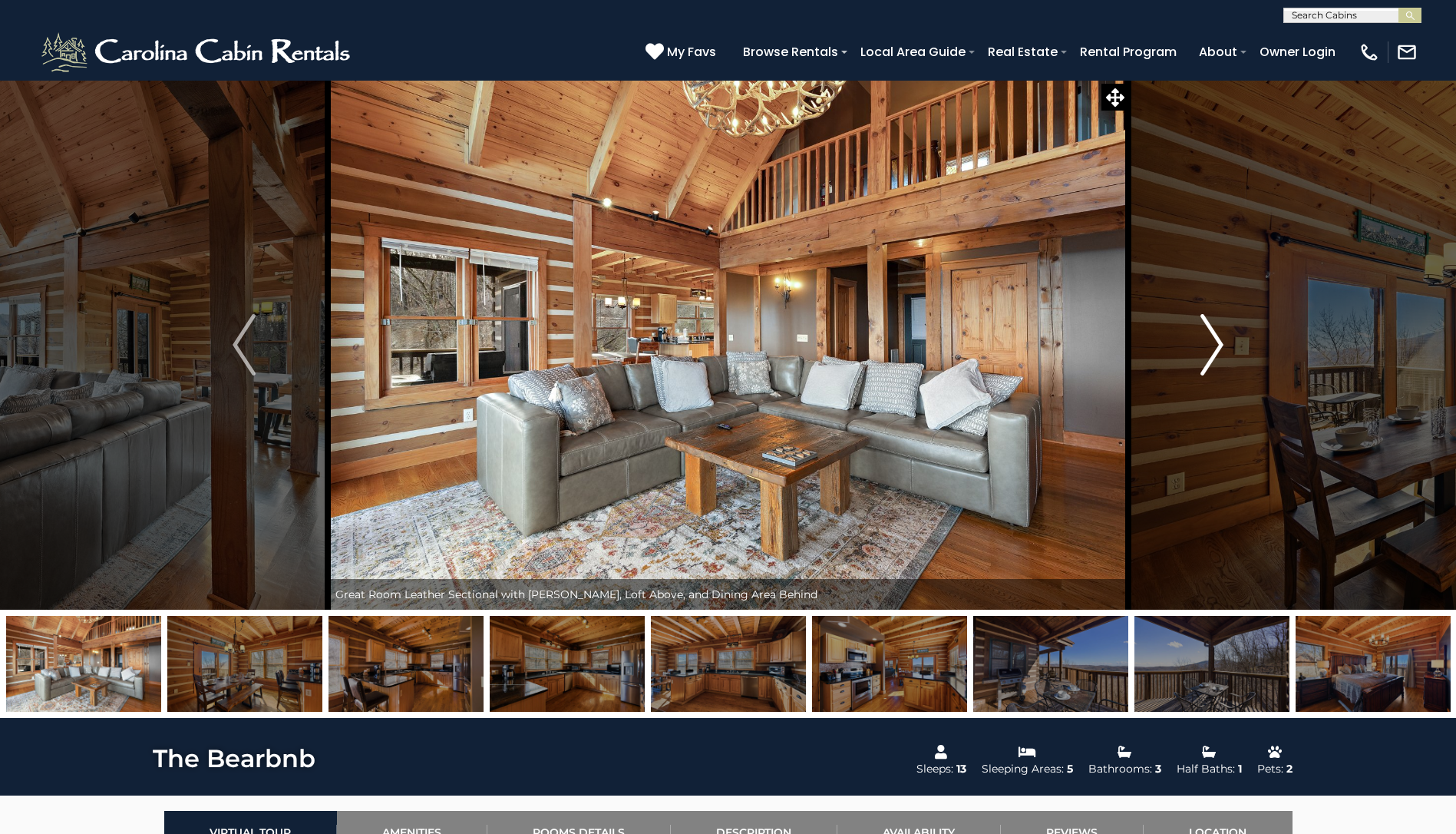
click at [1207, 351] on img "Next" at bounding box center [1211, 344] width 23 height 61
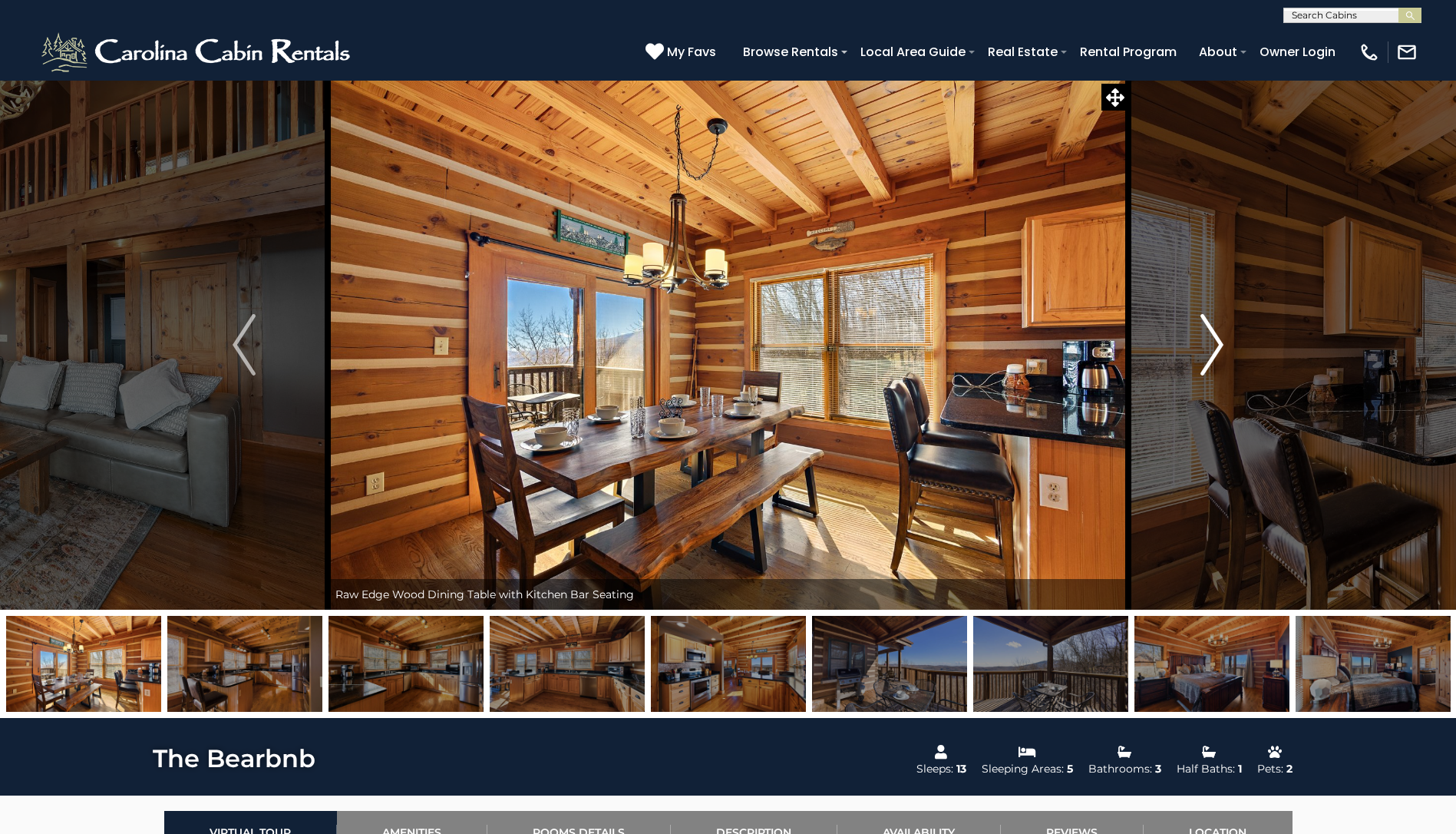
click at [1207, 351] on img "Next" at bounding box center [1211, 344] width 23 height 61
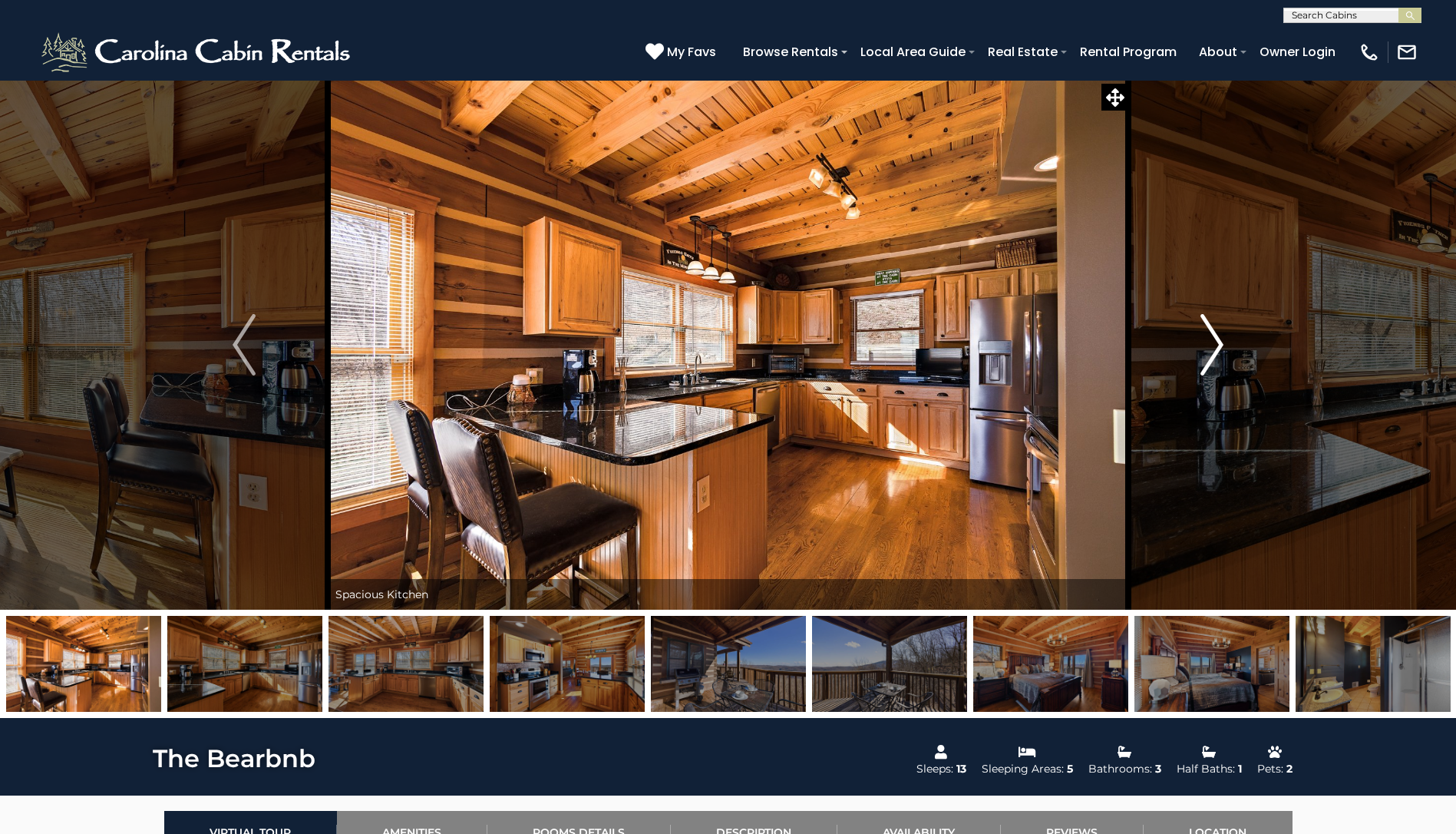
click at [1207, 351] on img "Next" at bounding box center [1211, 344] width 23 height 61
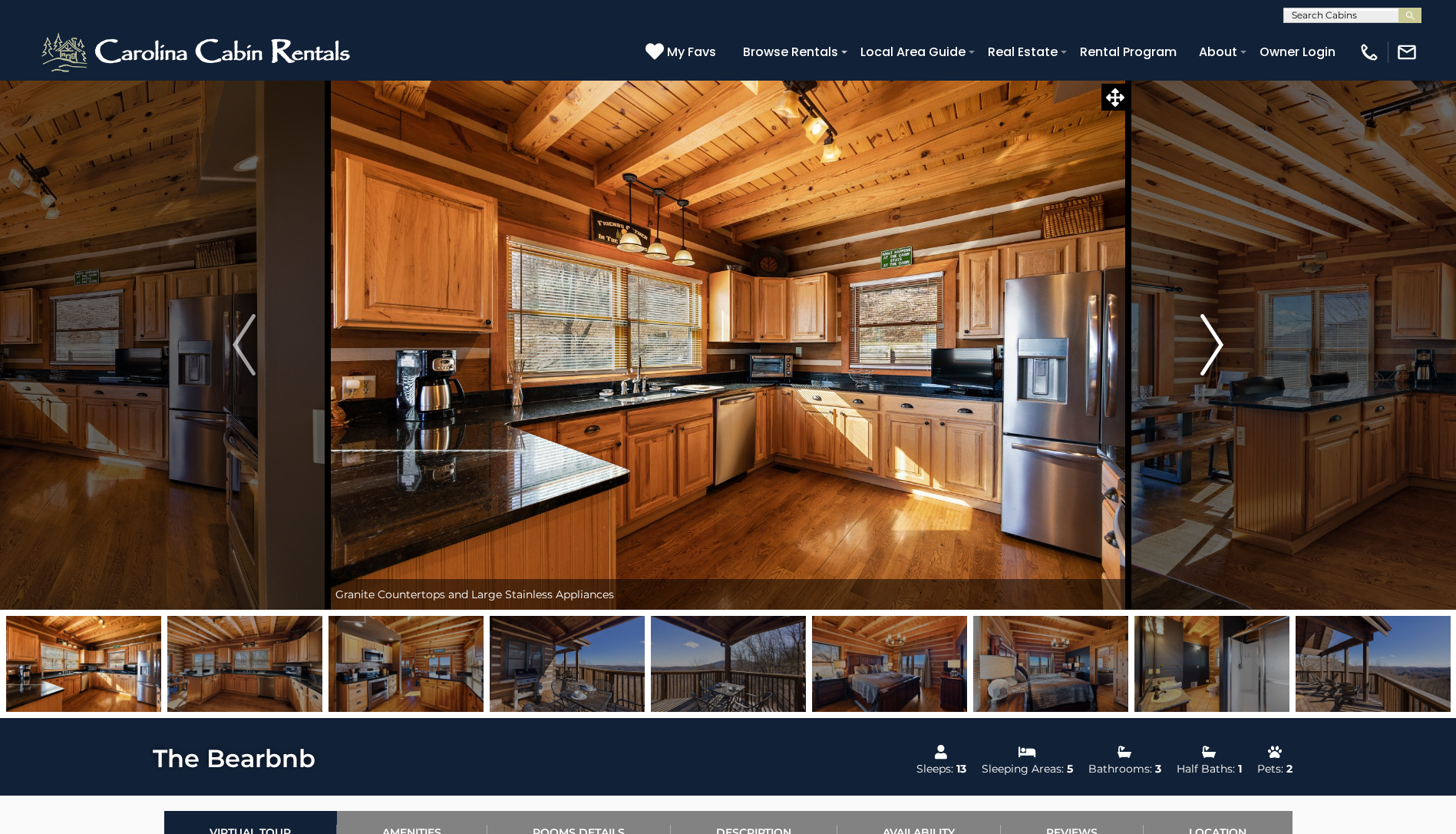
click at [1207, 351] on img "Next" at bounding box center [1211, 344] width 23 height 61
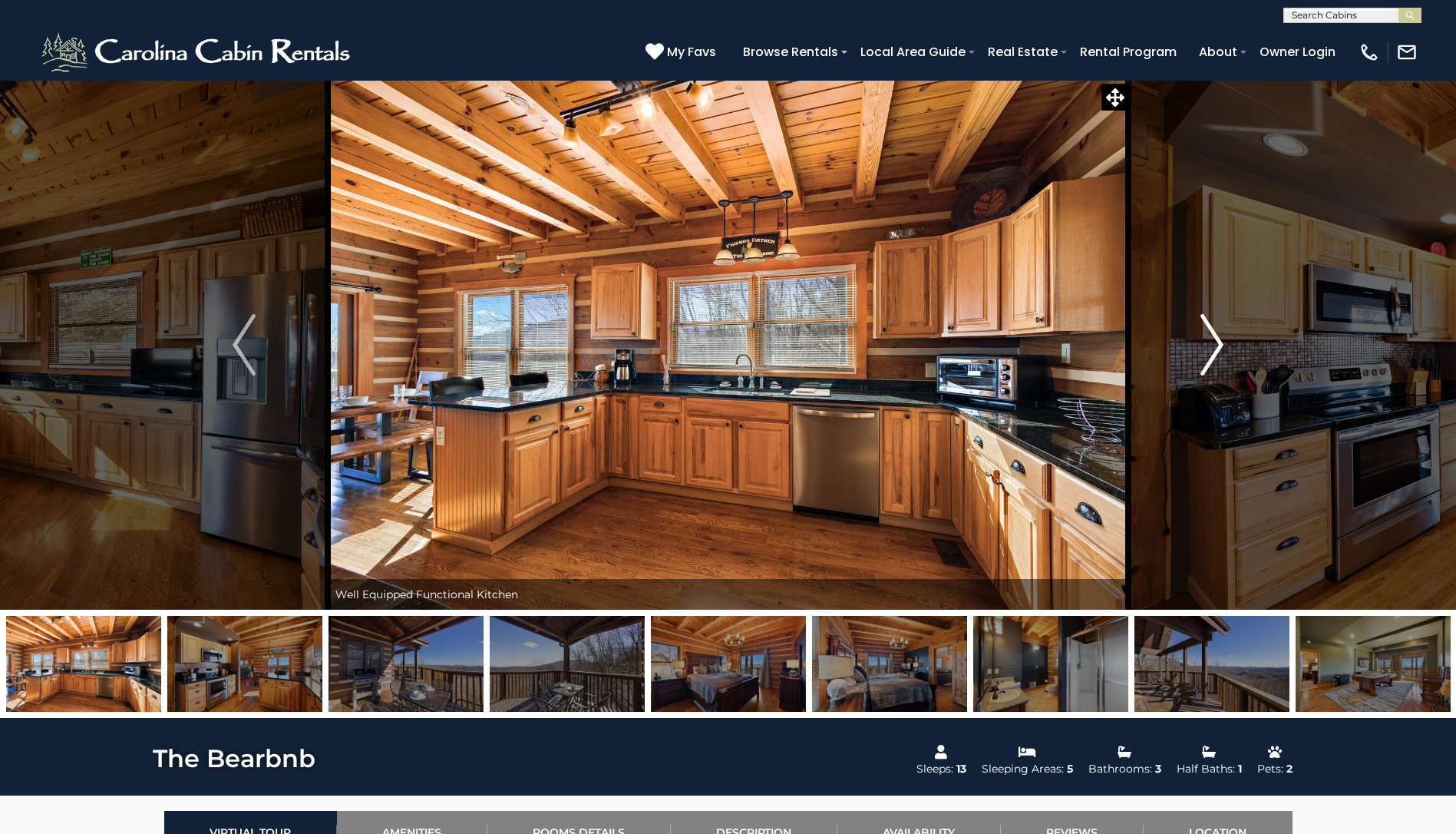
click at [1207, 351] on img "Next" at bounding box center [1211, 344] width 23 height 61
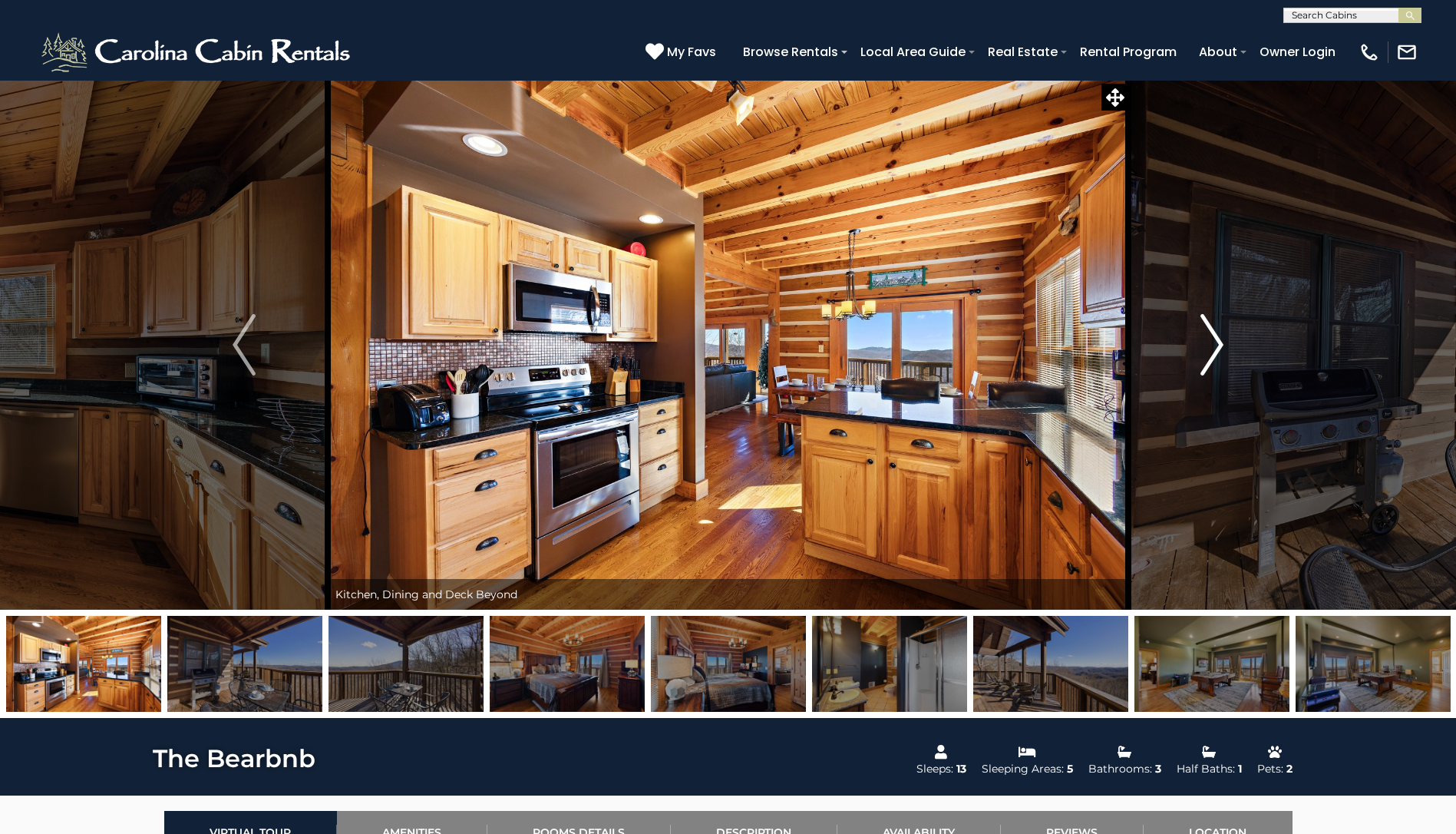
click at [1207, 351] on img "Next" at bounding box center [1211, 344] width 23 height 61
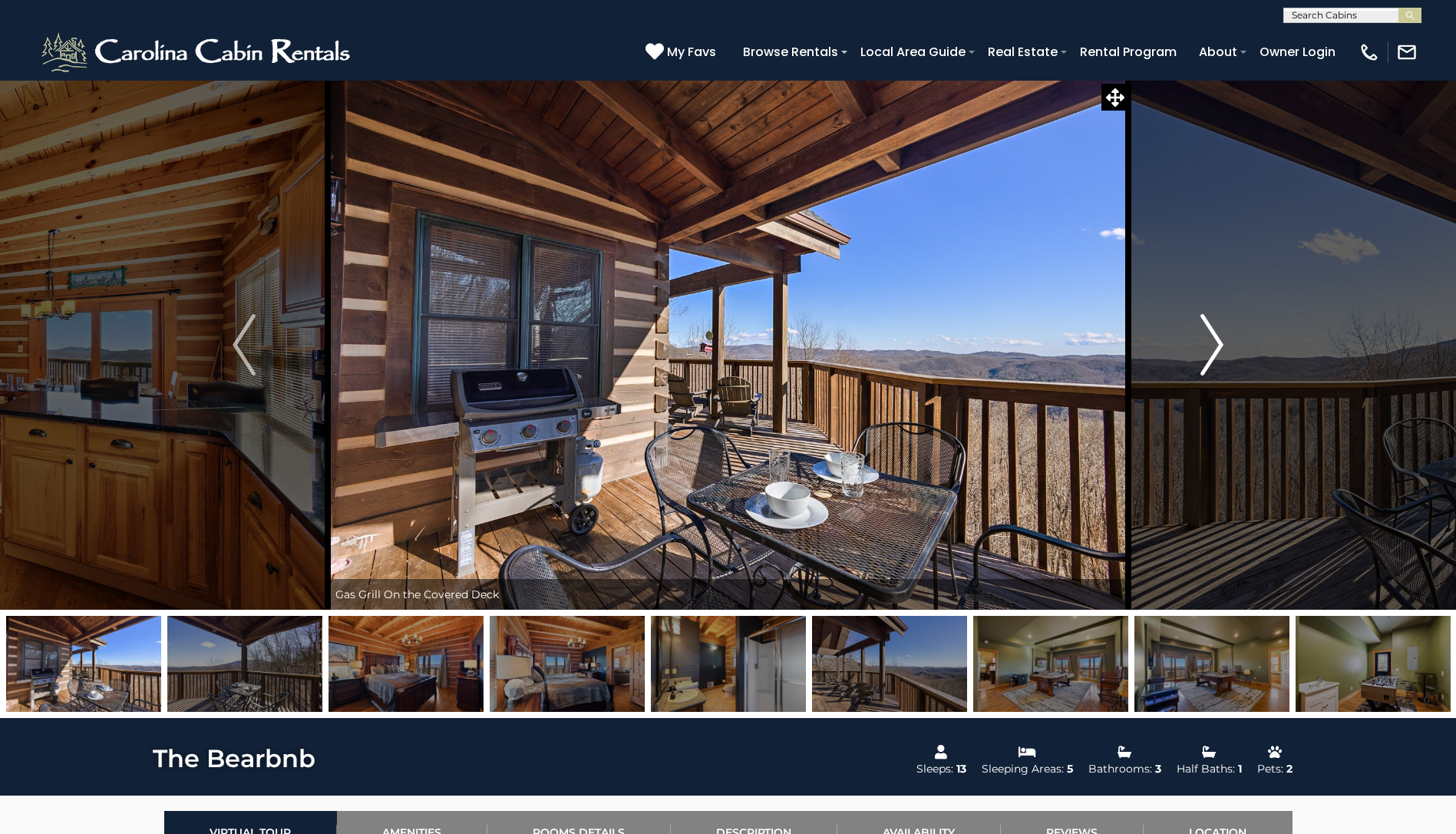
click at [1207, 351] on img "Next" at bounding box center [1211, 344] width 23 height 61
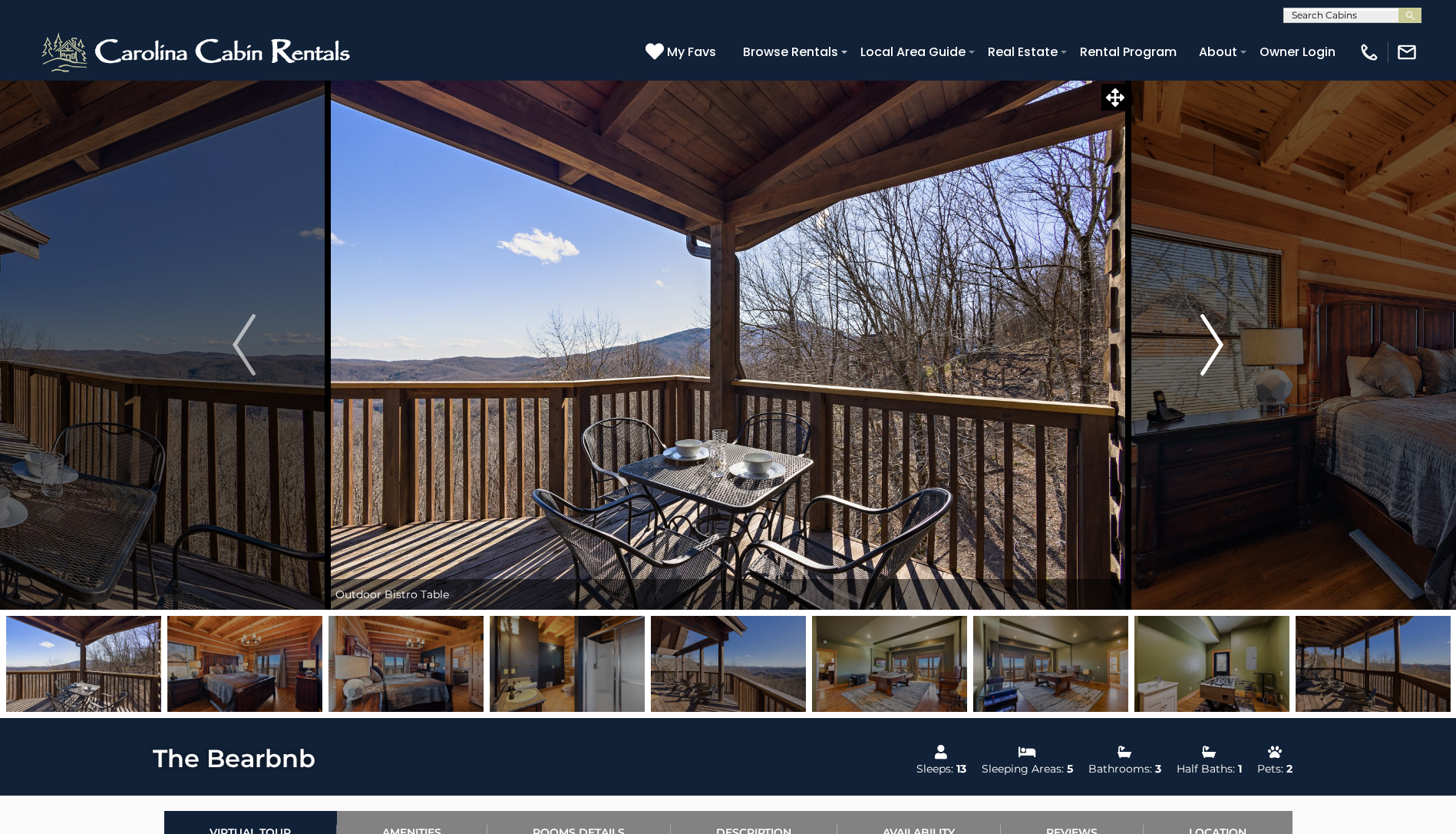
click at [1207, 351] on img "Next" at bounding box center [1211, 344] width 23 height 61
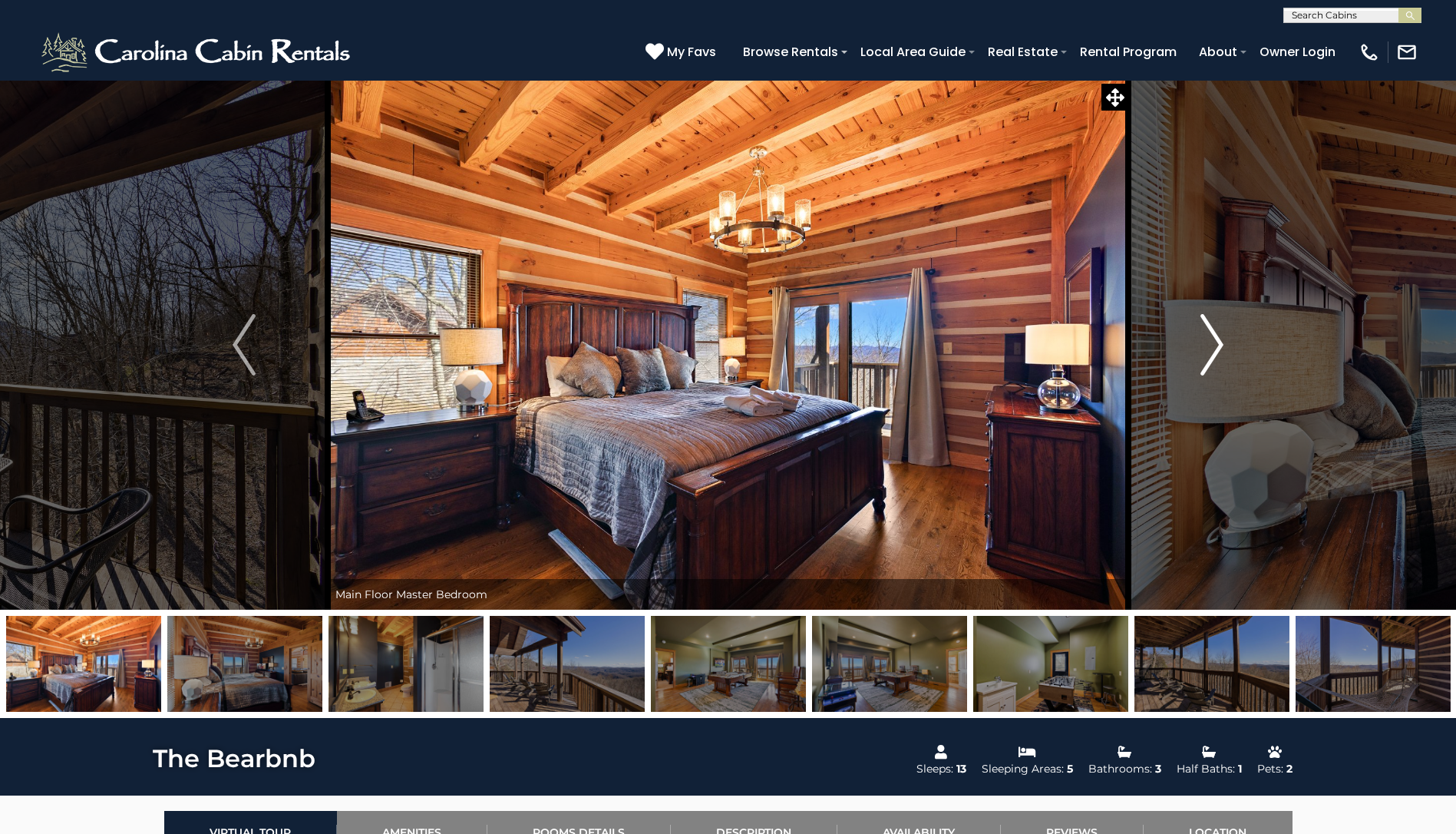
click at [1207, 351] on img "Next" at bounding box center [1211, 344] width 23 height 61
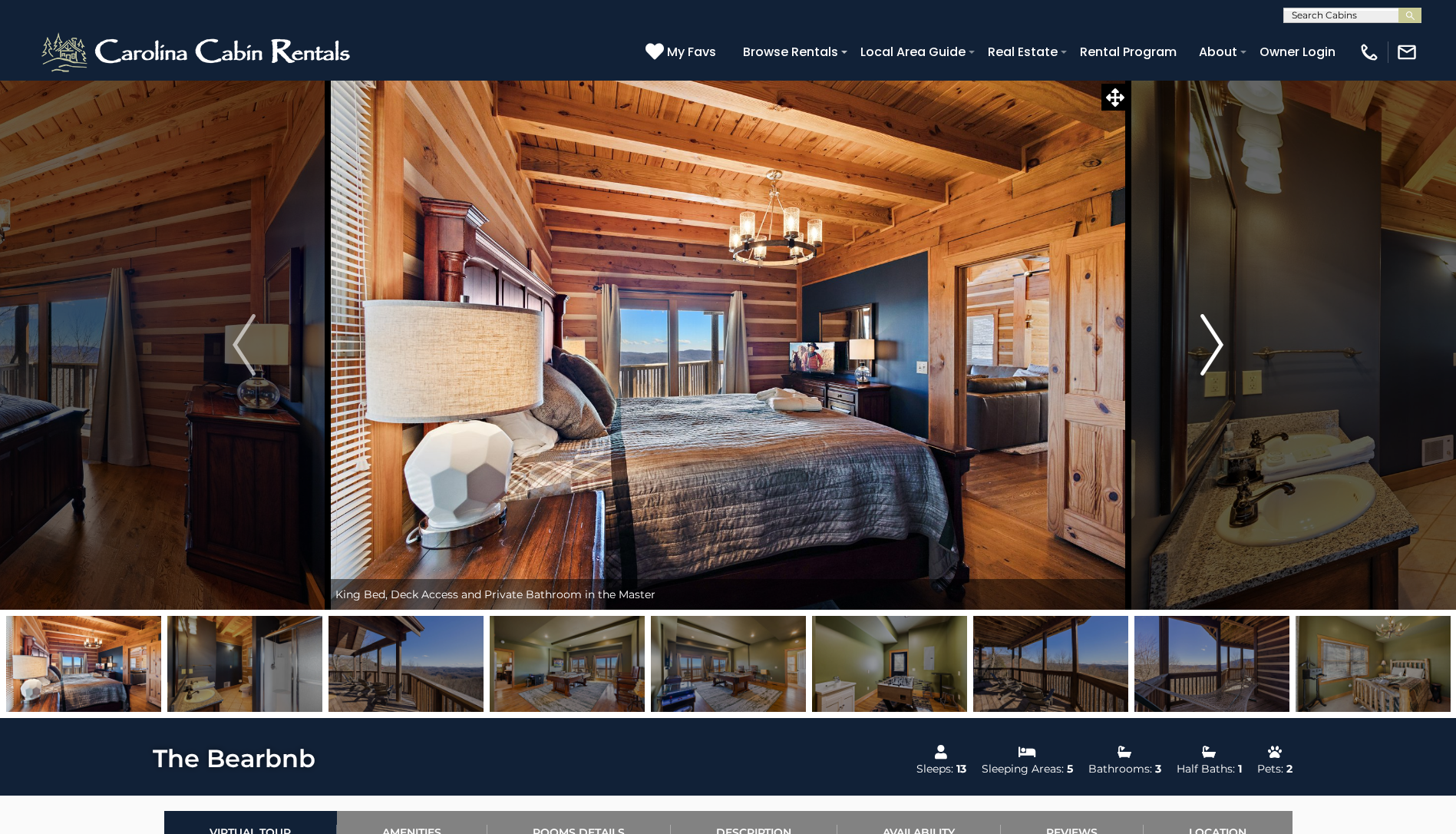
click at [1207, 351] on img "Next" at bounding box center [1211, 344] width 23 height 61
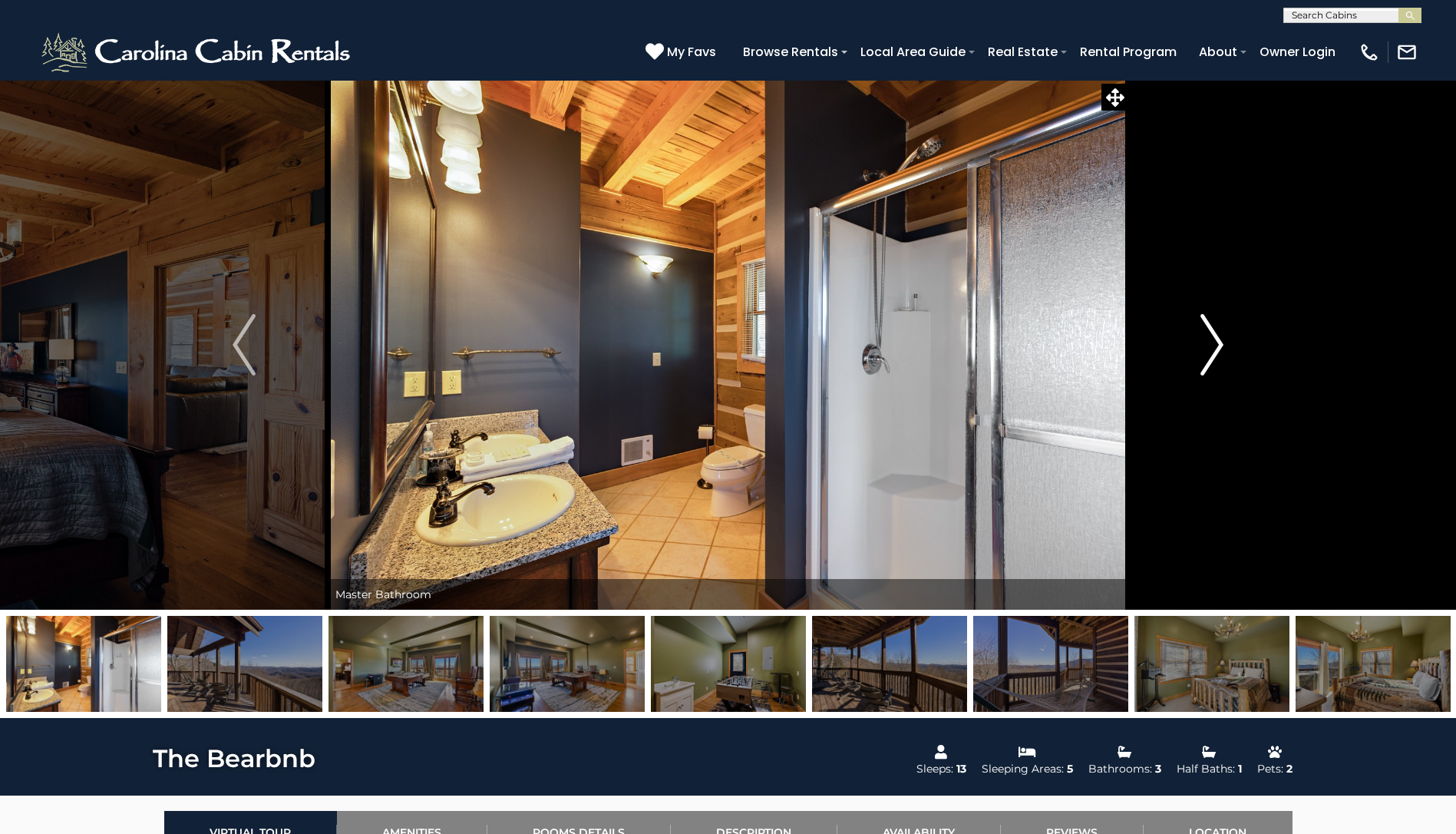
click at [1207, 351] on img "Next" at bounding box center [1211, 344] width 23 height 61
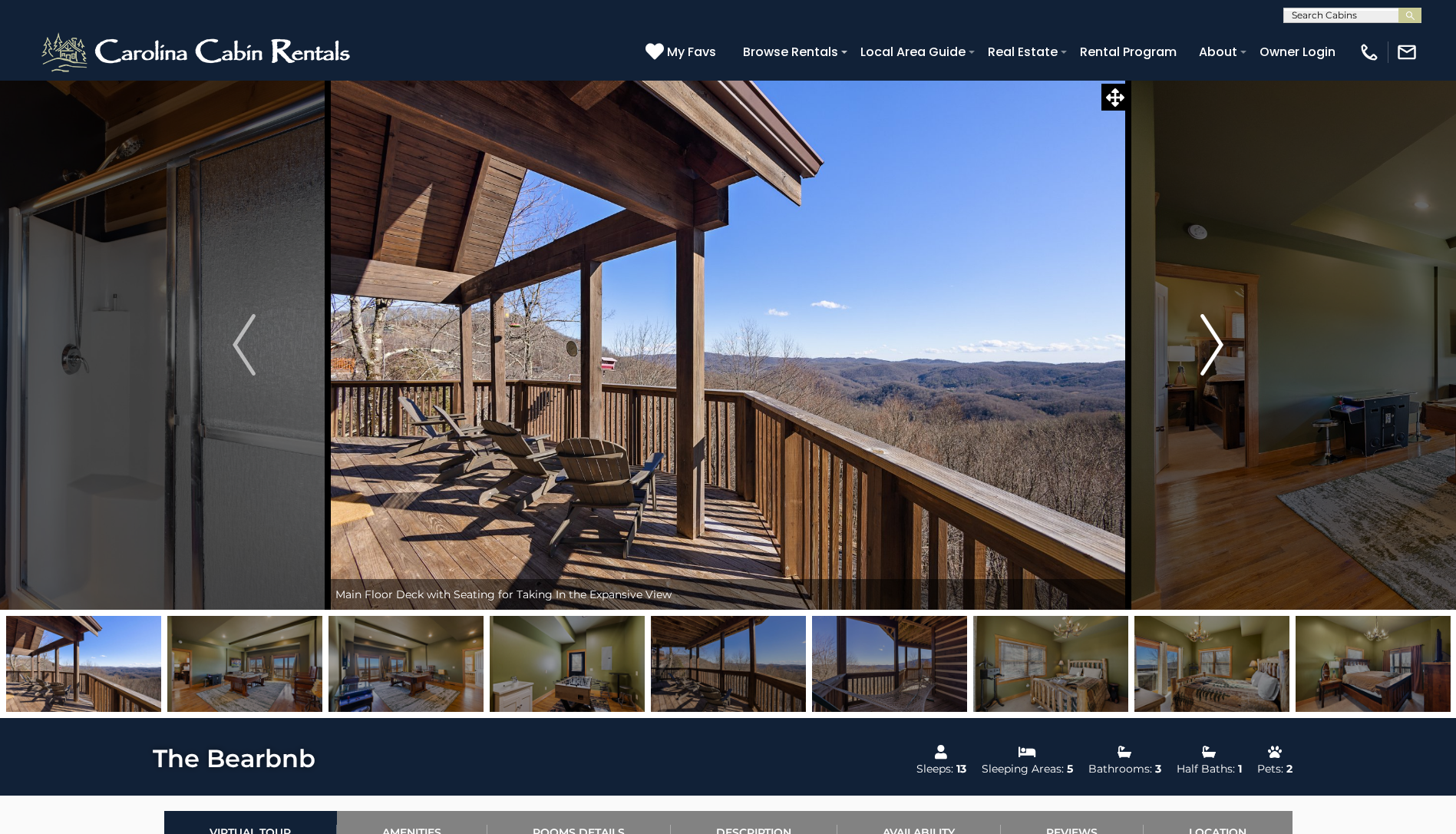
click at [1207, 351] on img "Next" at bounding box center [1211, 344] width 23 height 61
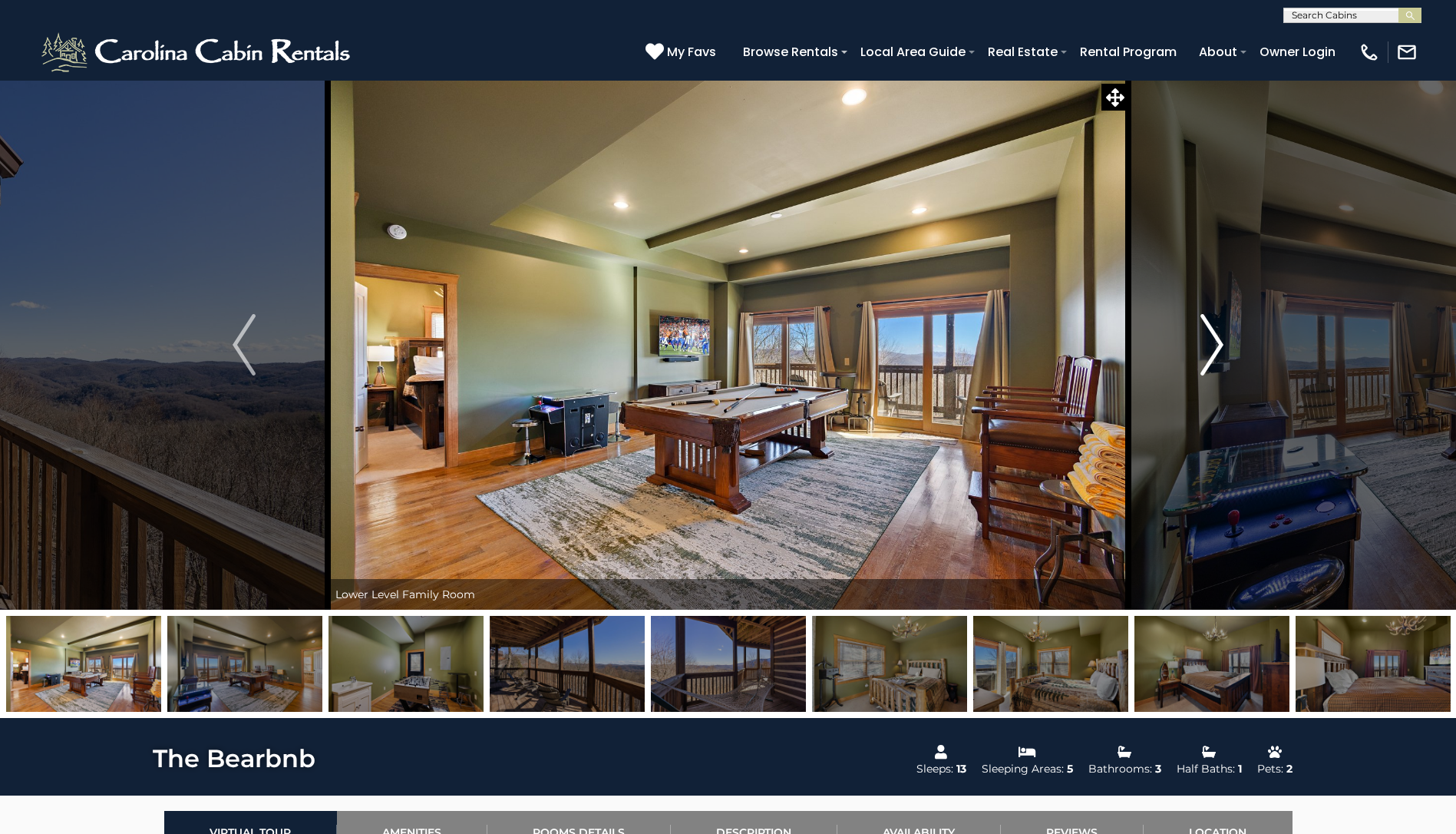
click at [1207, 351] on img "Next" at bounding box center [1211, 344] width 23 height 61
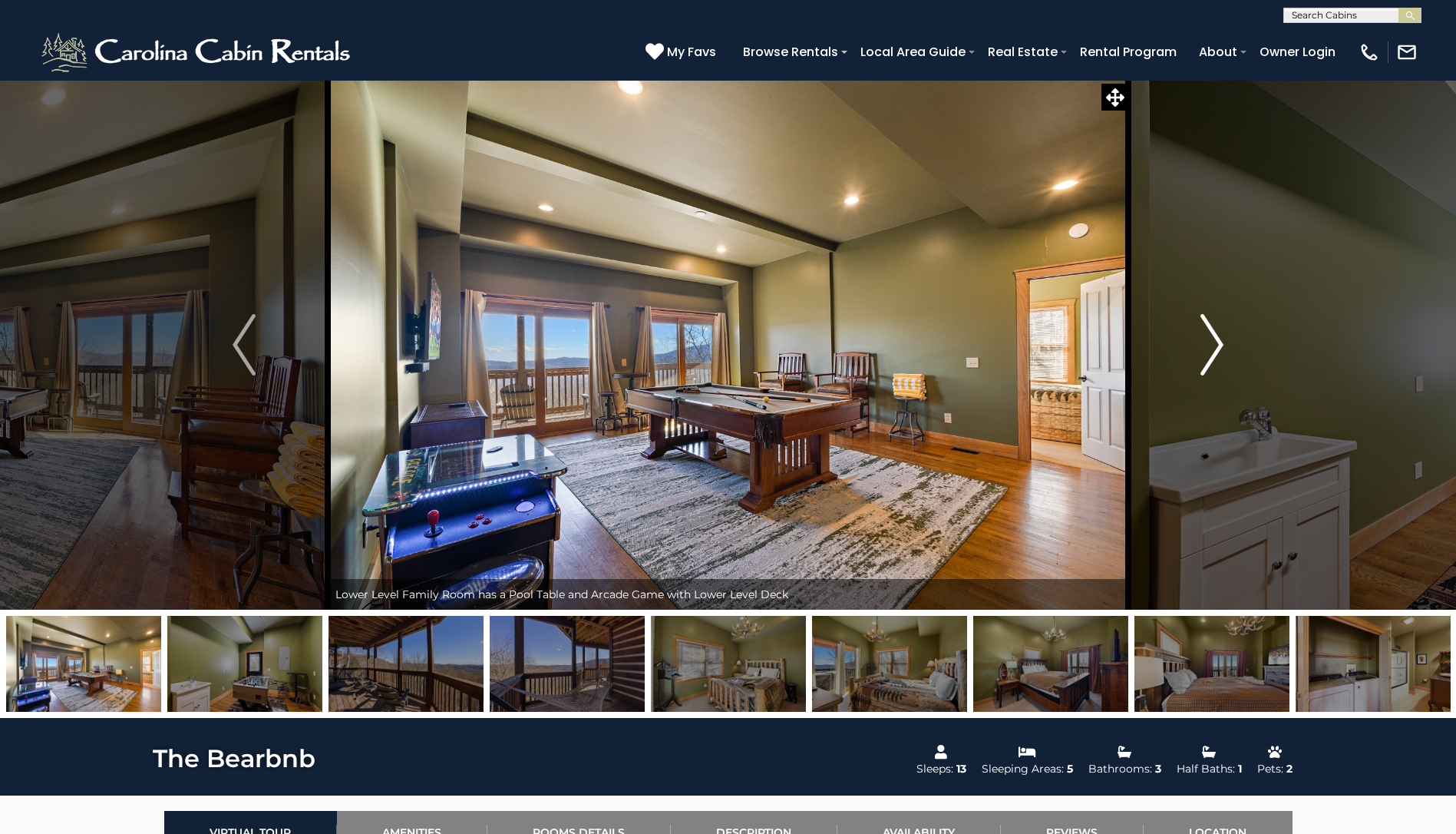
click at [1207, 351] on img "Next" at bounding box center [1211, 344] width 23 height 61
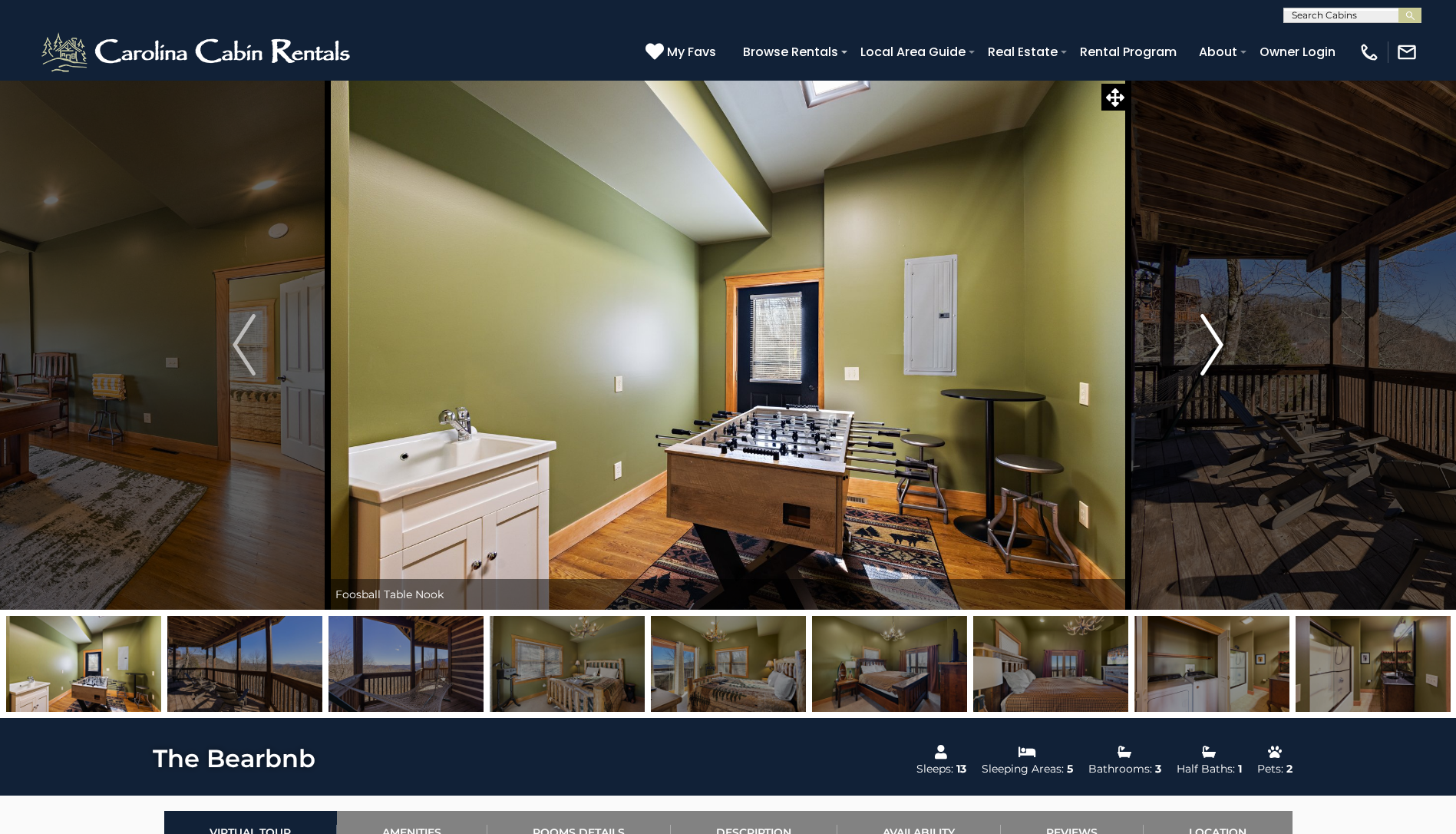
click at [1207, 351] on img "Next" at bounding box center [1211, 344] width 23 height 61
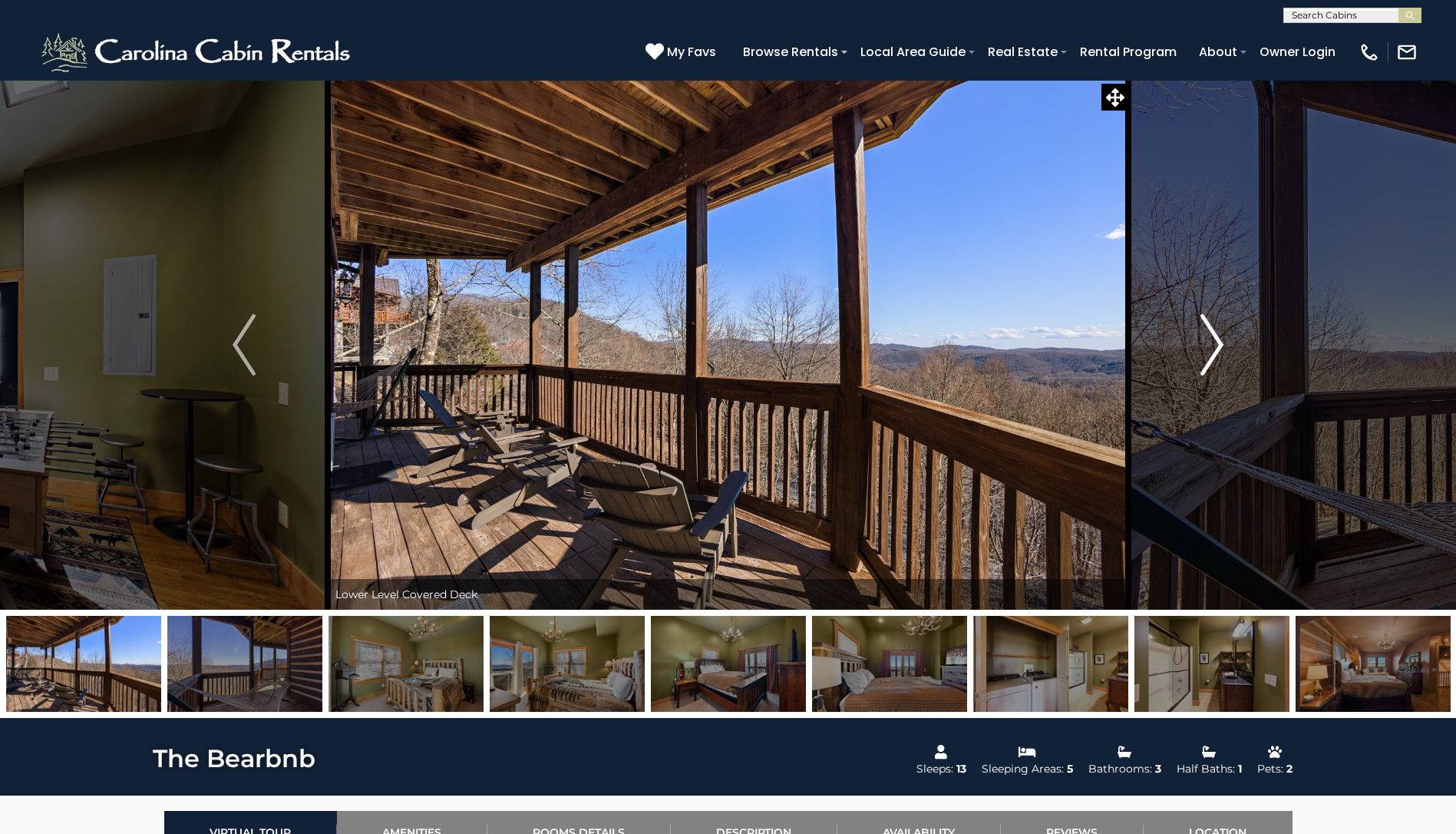
click at [1207, 351] on img "Next" at bounding box center [1211, 344] width 23 height 61
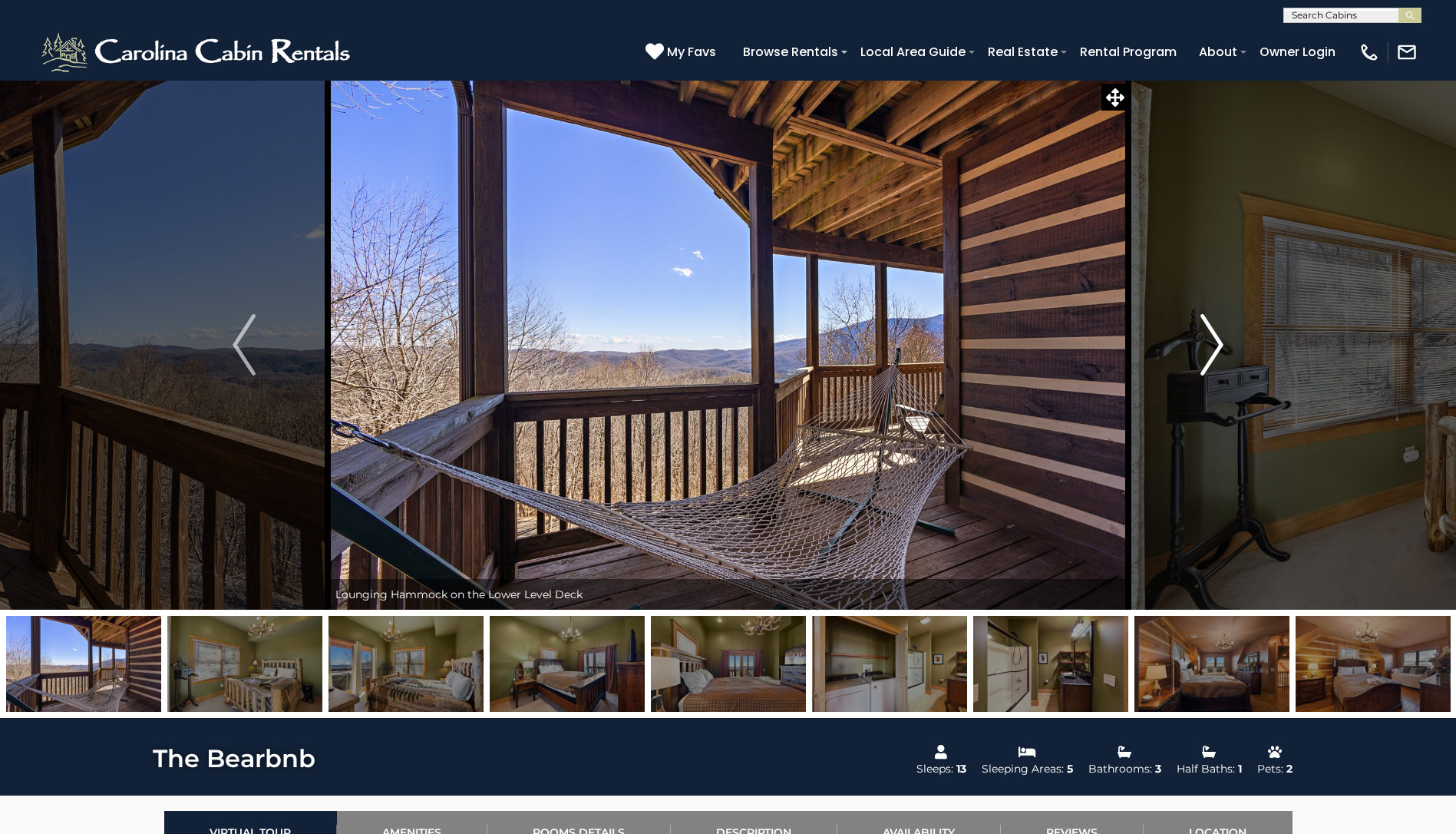
click at [1207, 351] on img "Next" at bounding box center [1211, 344] width 23 height 61
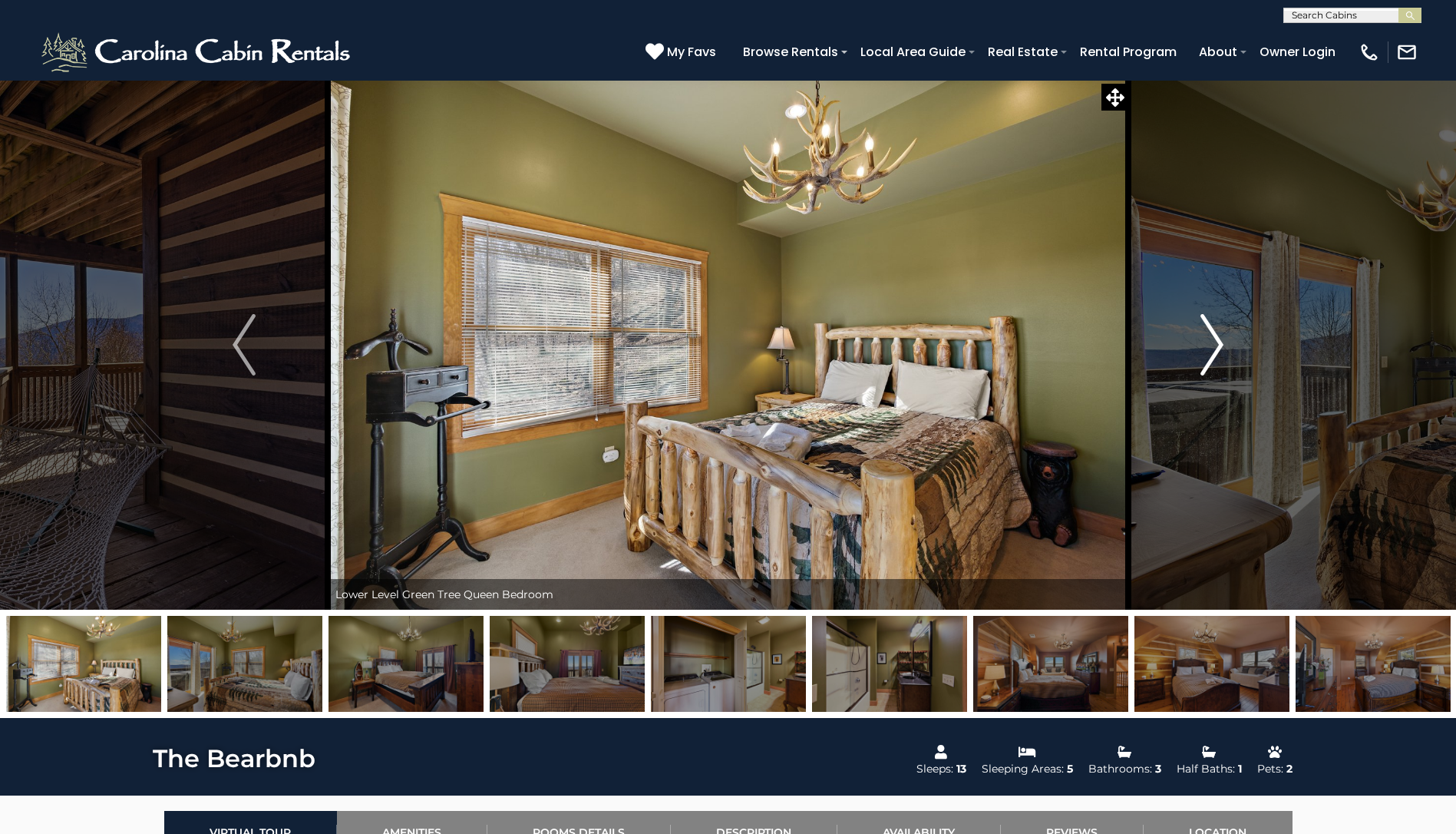
click at [1207, 351] on img "Next" at bounding box center [1211, 344] width 23 height 61
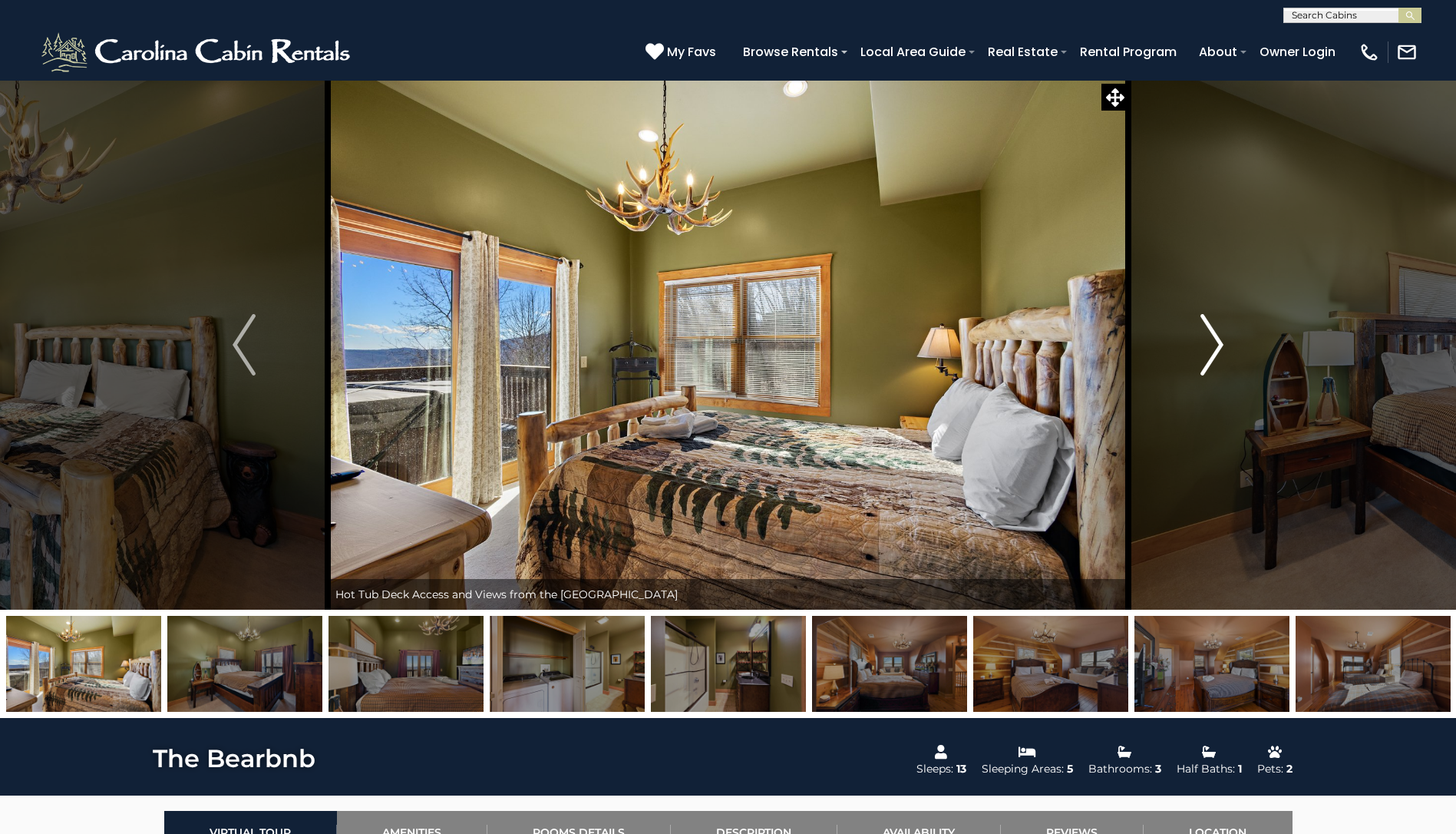
click at [1207, 351] on img "Next" at bounding box center [1211, 344] width 23 height 61
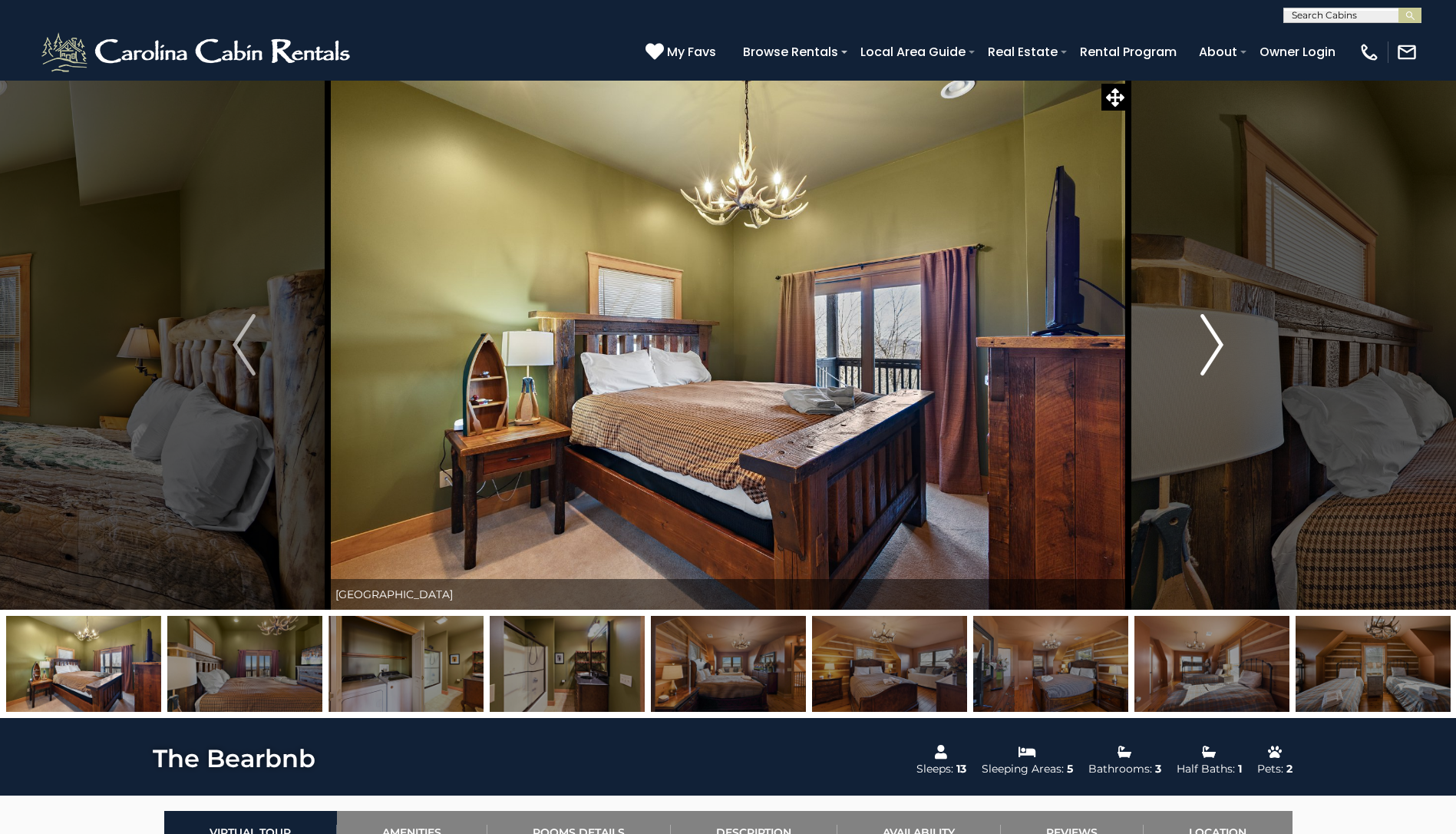
click at [1207, 351] on img "Next" at bounding box center [1211, 344] width 23 height 61
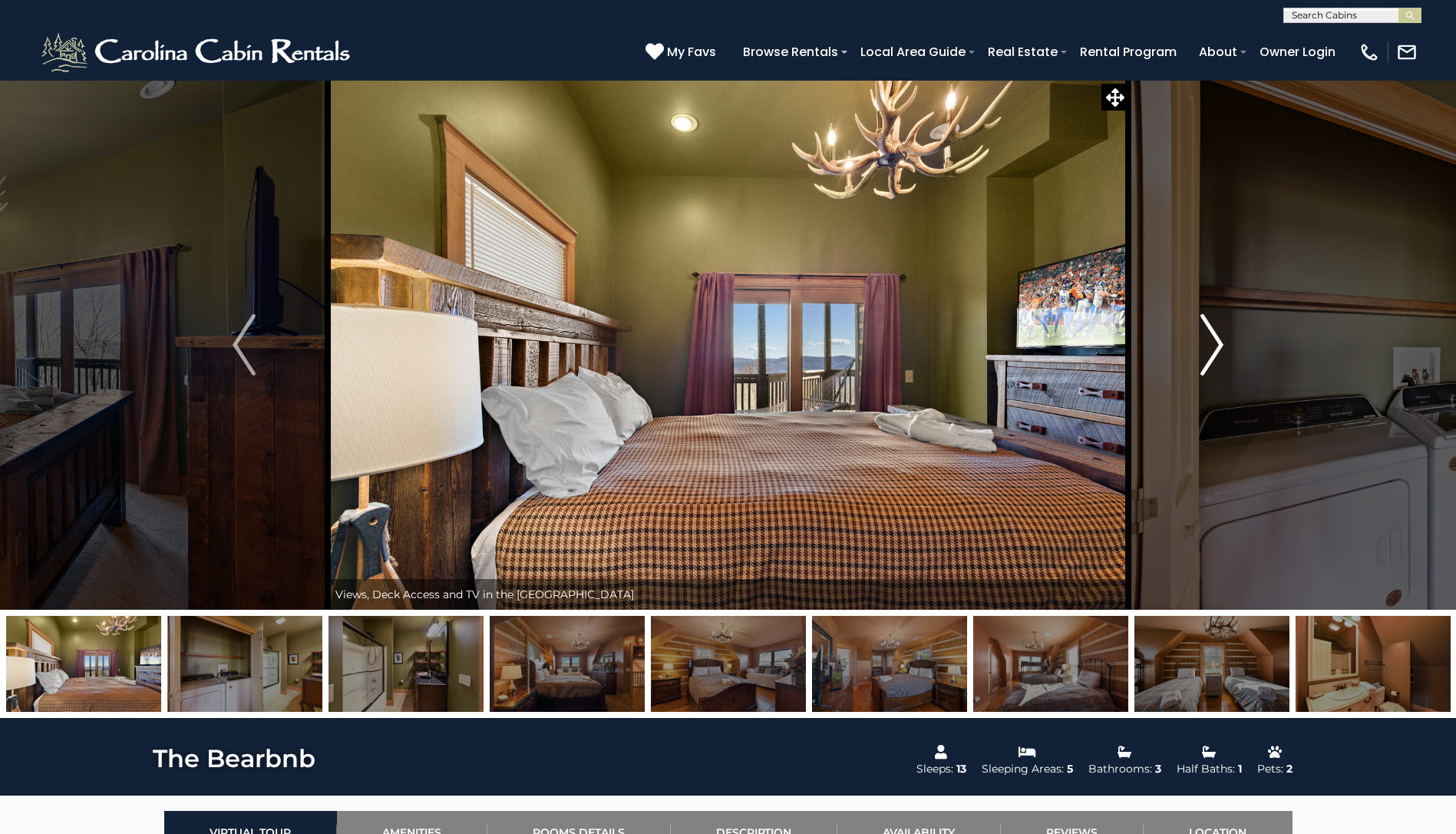
click at [1207, 351] on img "Next" at bounding box center [1211, 344] width 23 height 61
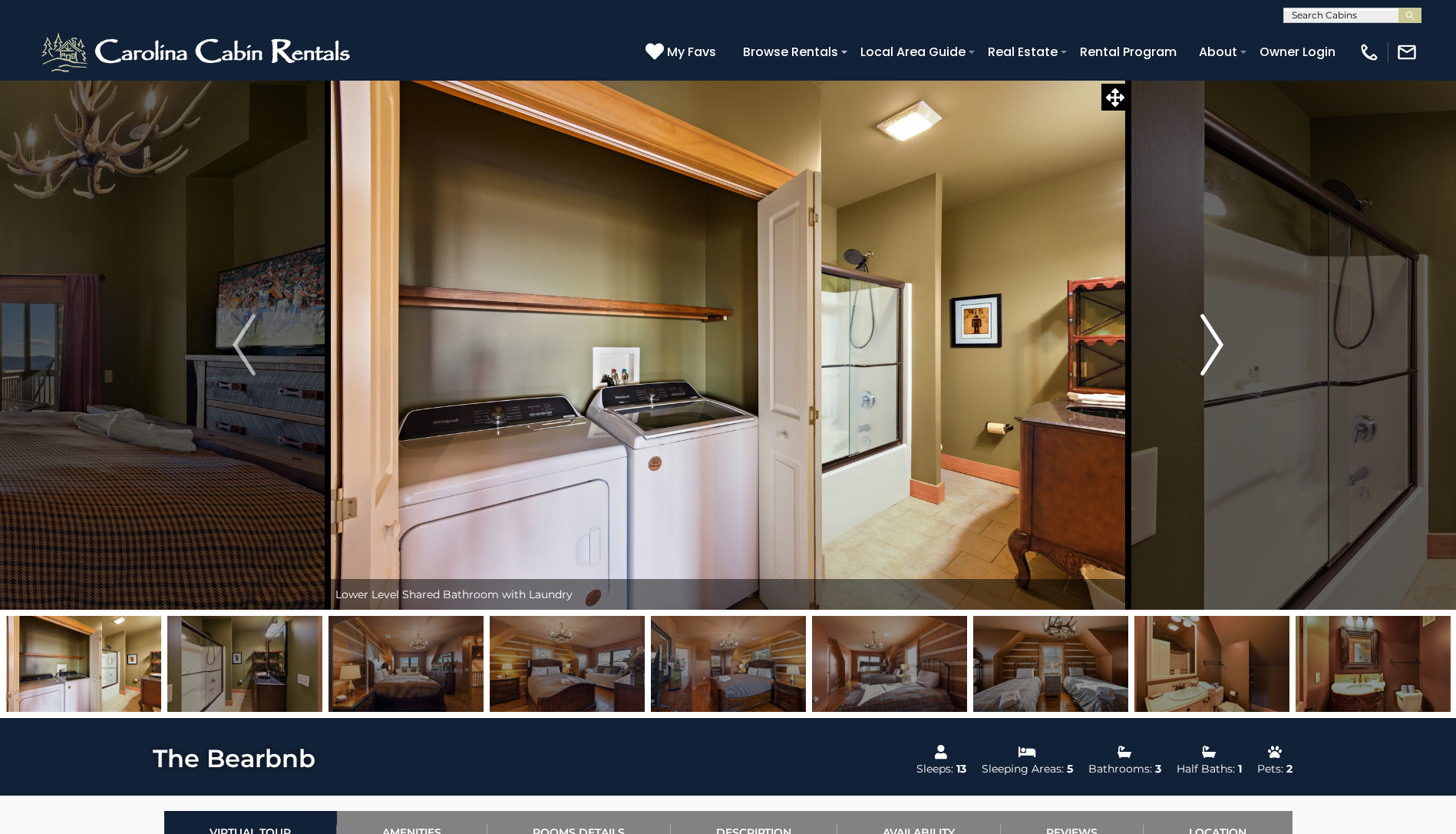
click at [1207, 351] on img "Next" at bounding box center [1211, 344] width 23 height 61
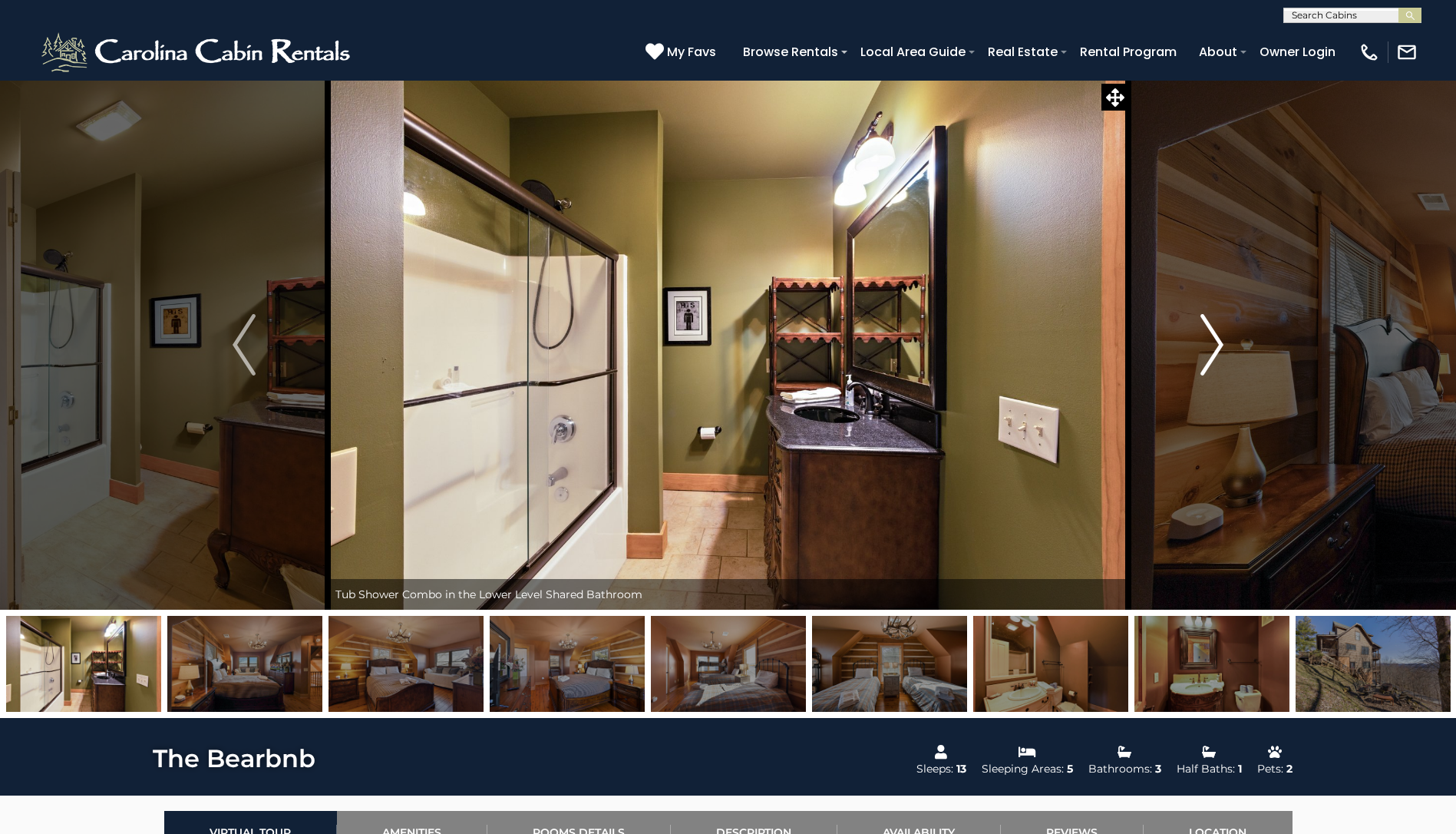
click at [1207, 351] on img "Next" at bounding box center [1211, 344] width 23 height 61
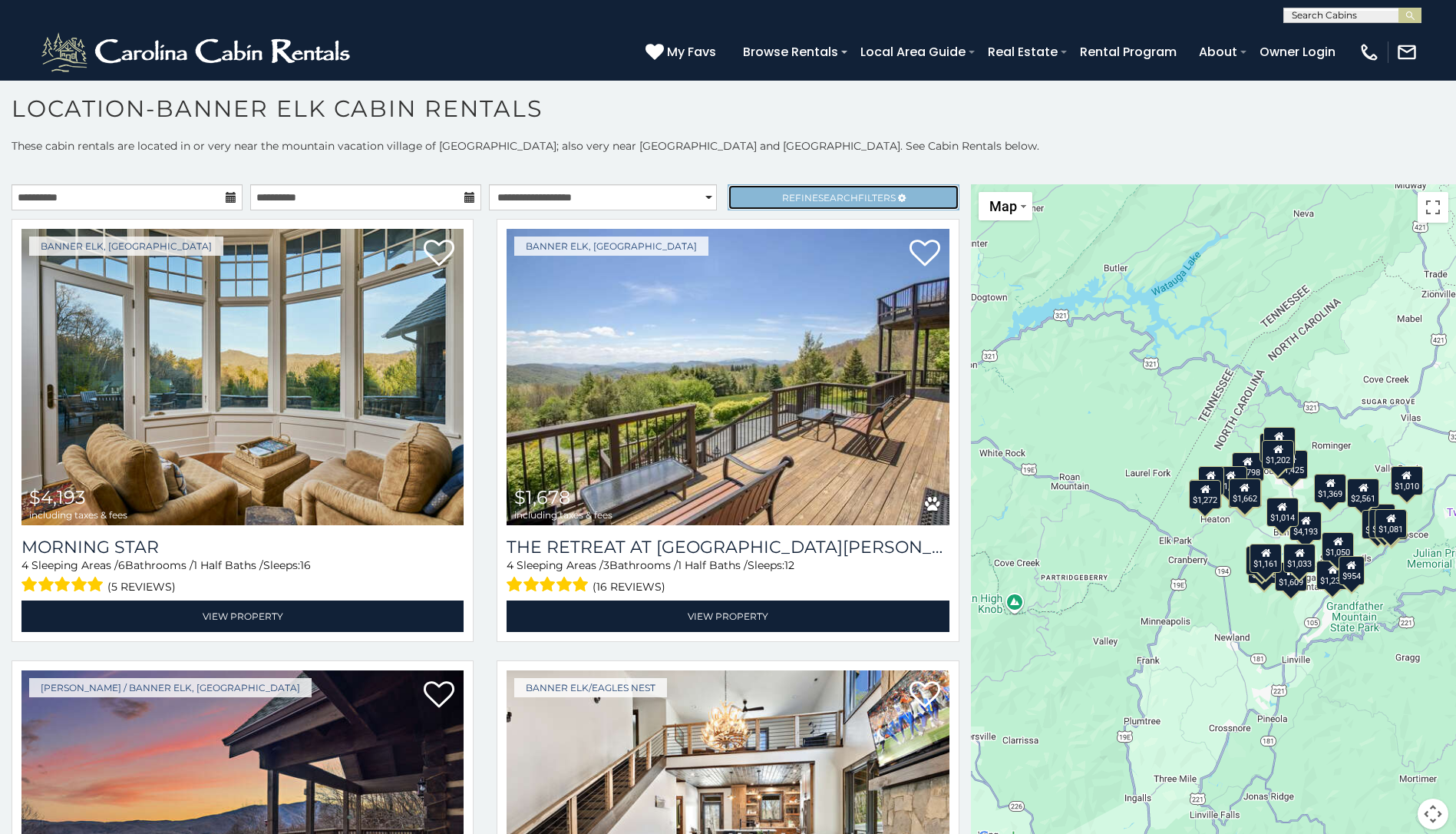
click at [795, 199] on span "Refine Search Filters" at bounding box center [839, 197] width 114 height 11
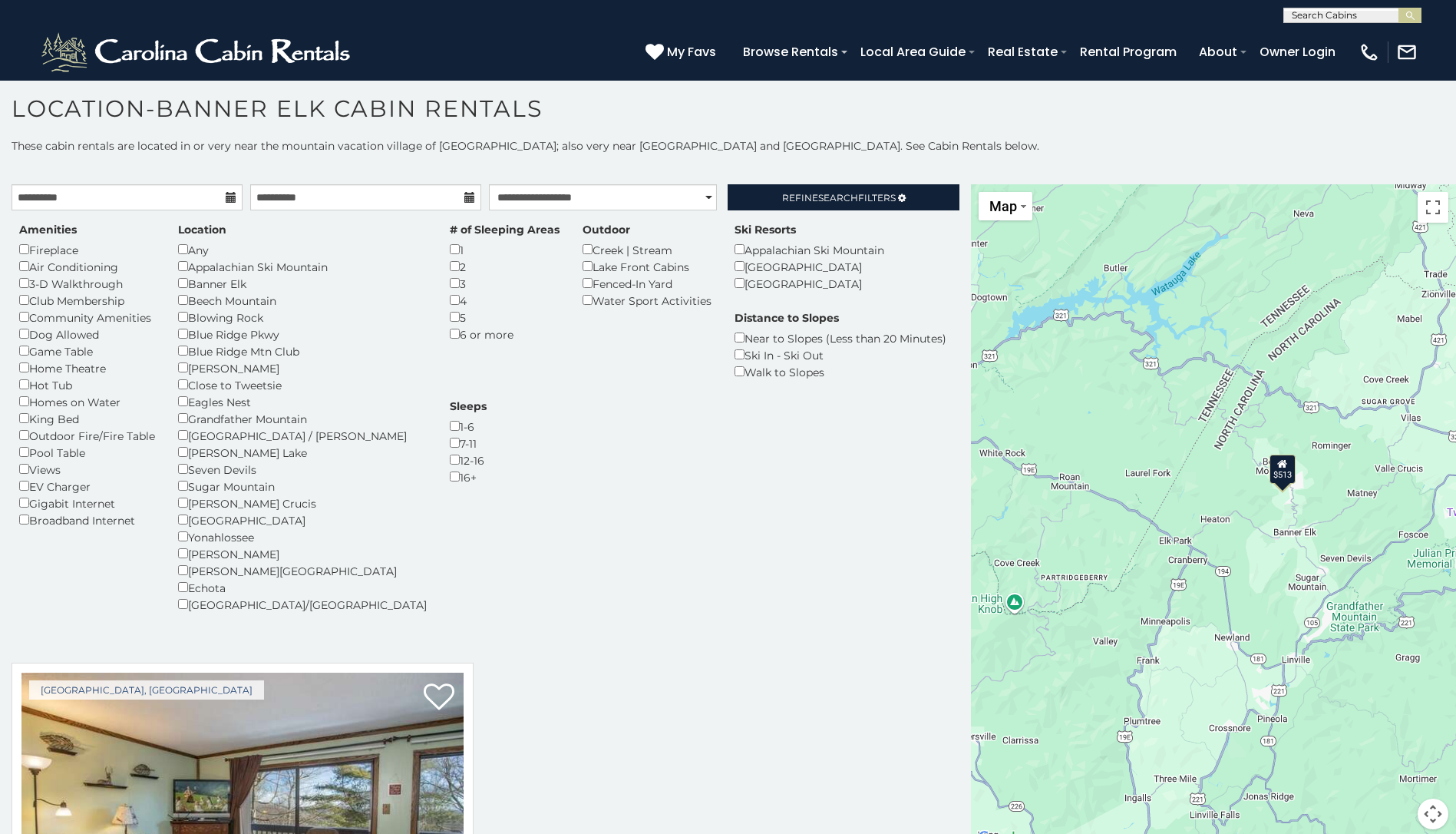
click at [449, 271] on div "2" at bounding box center [504, 266] width 110 height 17
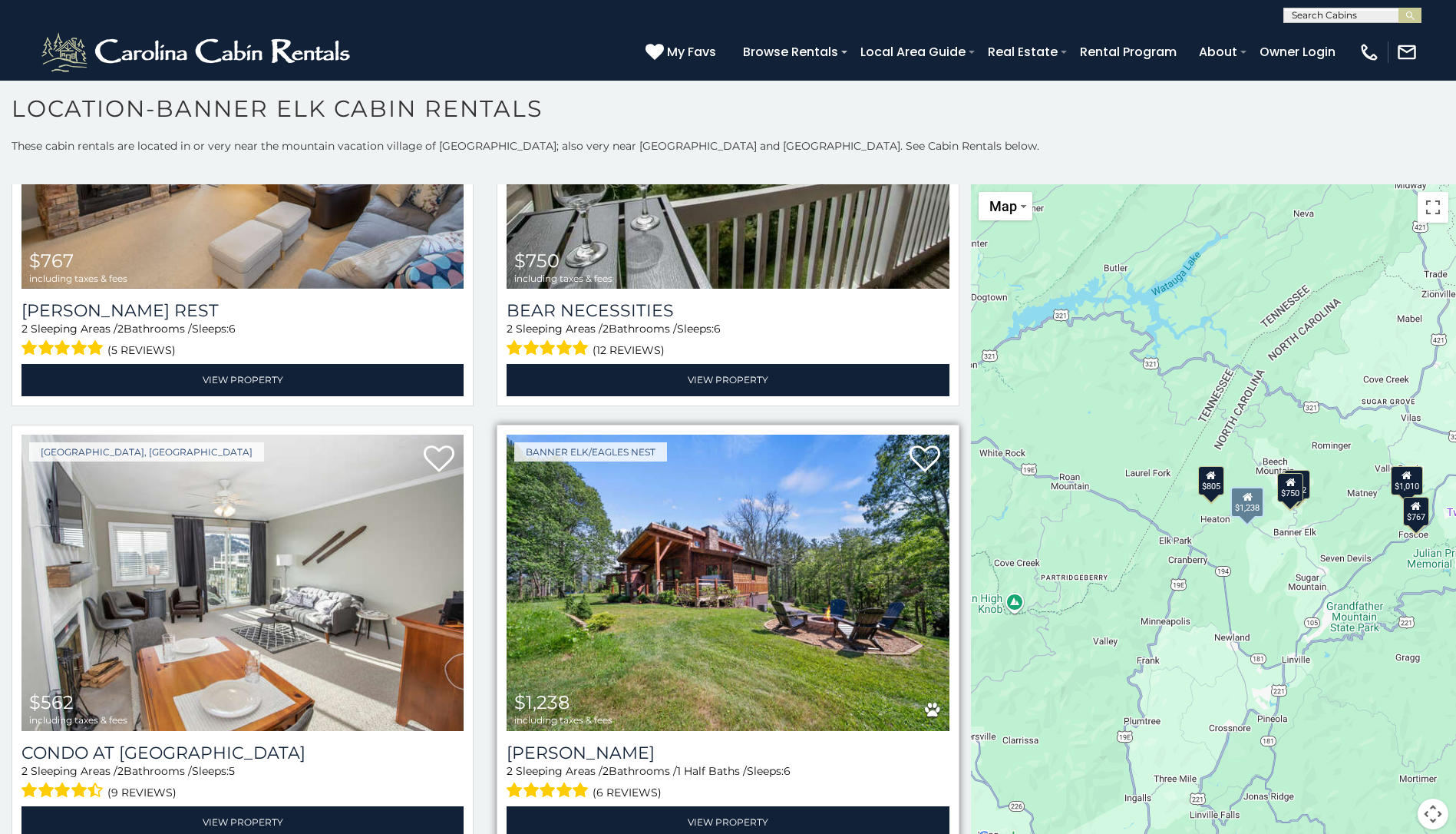
scroll to position [1127, 0]
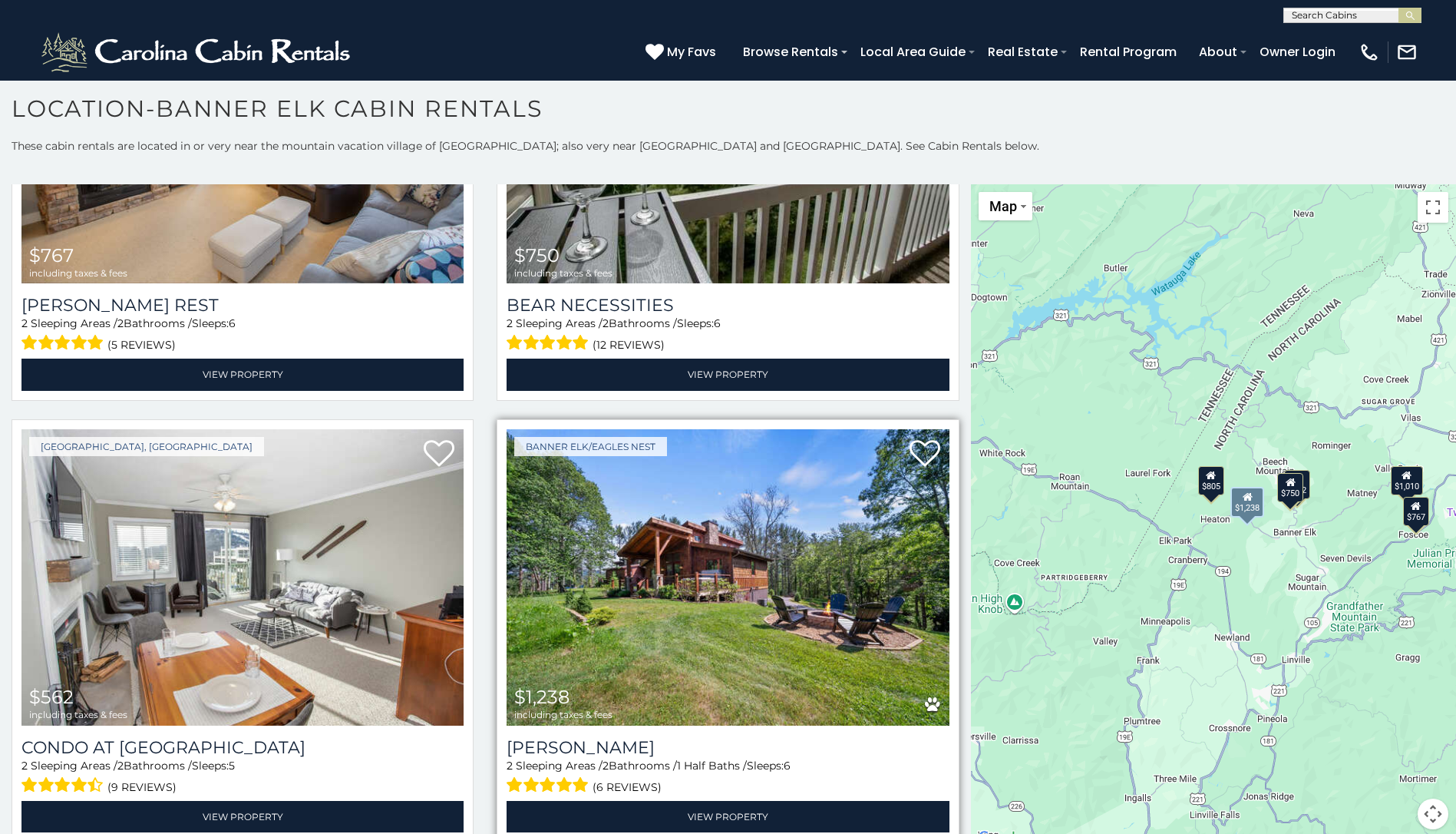
click at [718, 558] on img at bounding box center [728, 577] width 442 height 296
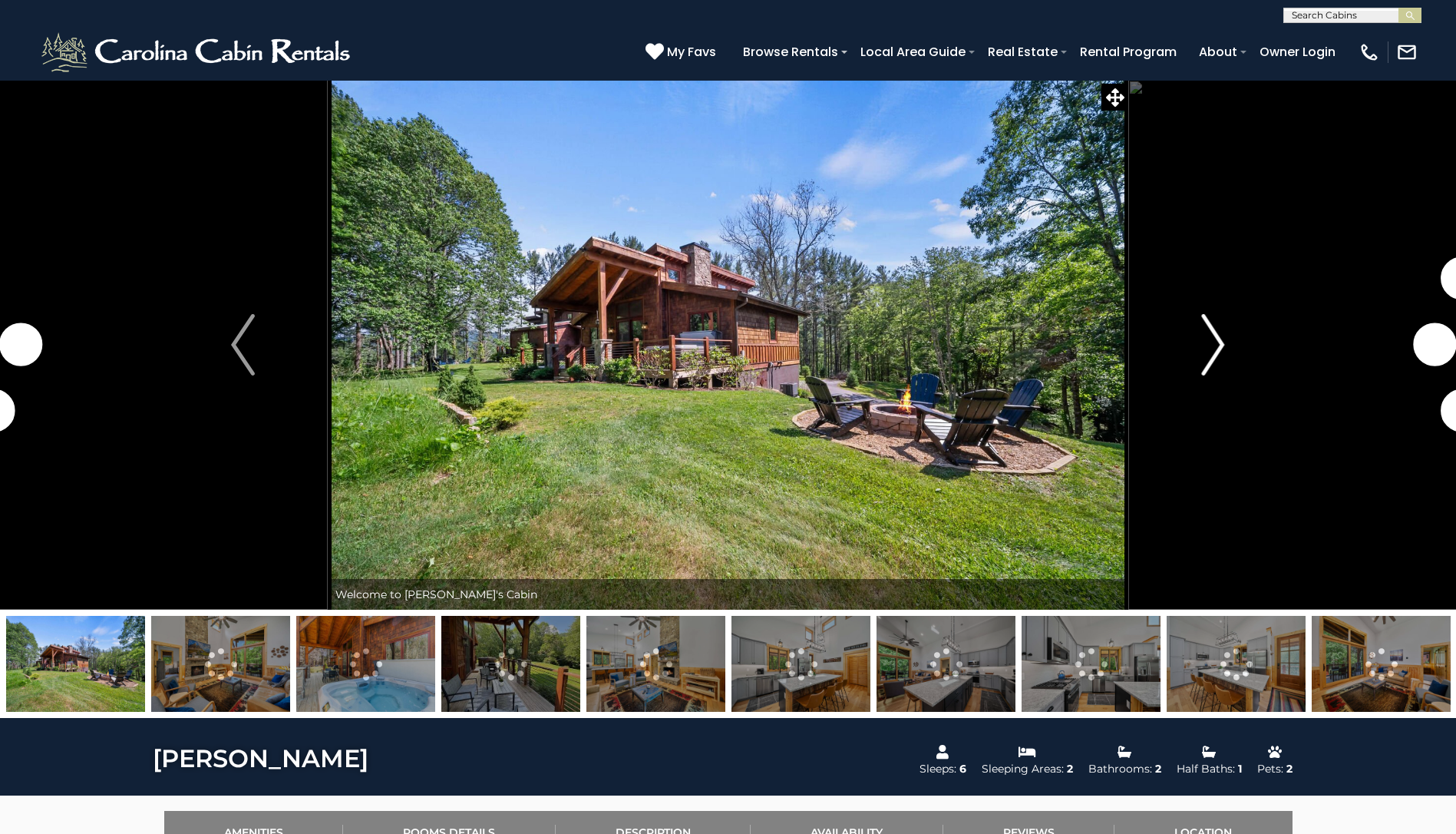
click at [1218, 342] on img "Next" at bounding box center [1212, 344] width 23 height 61
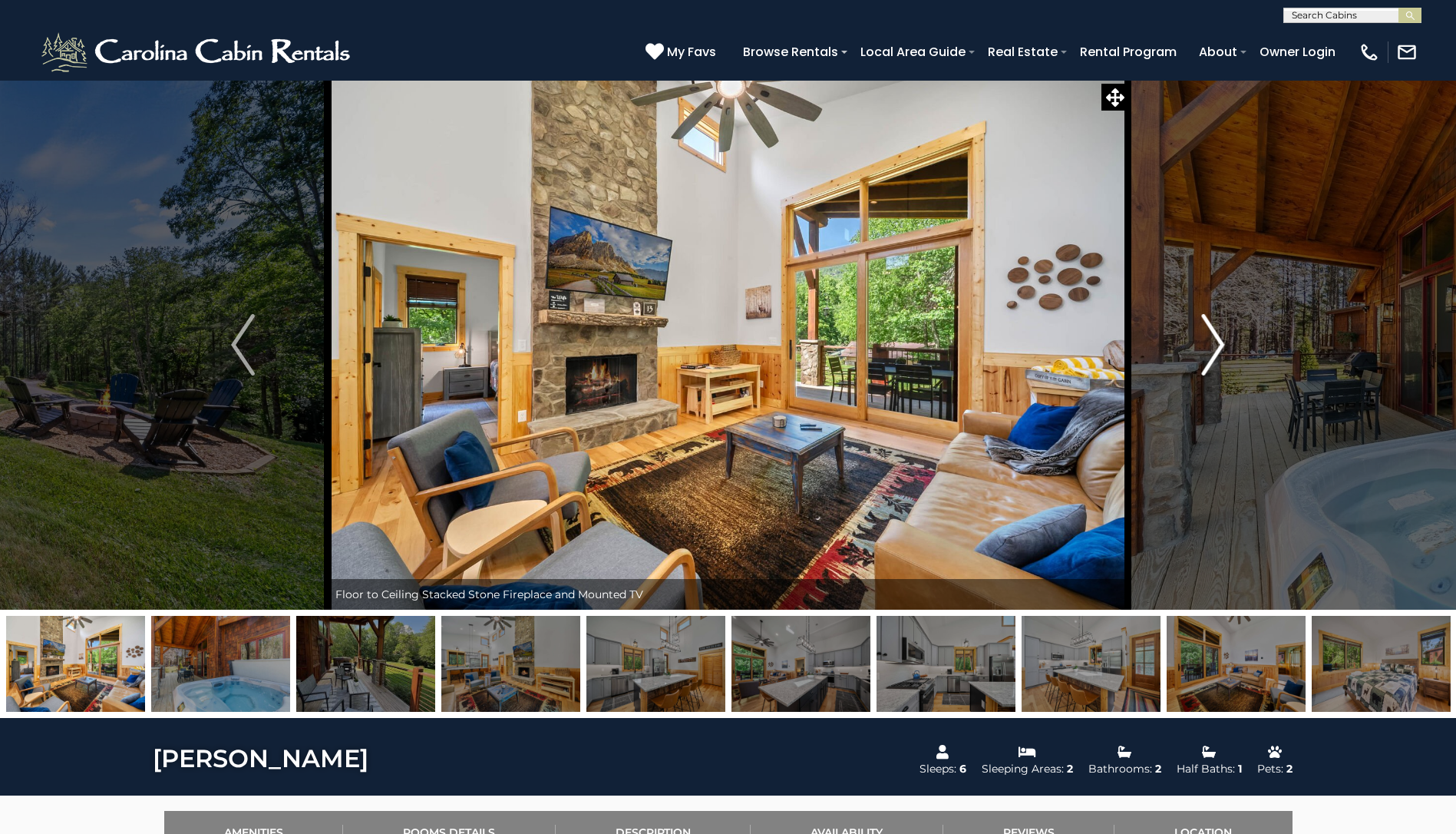
click at [1218, 342] on img "Next" at bounding box center [1212, 344] width 23 height 61
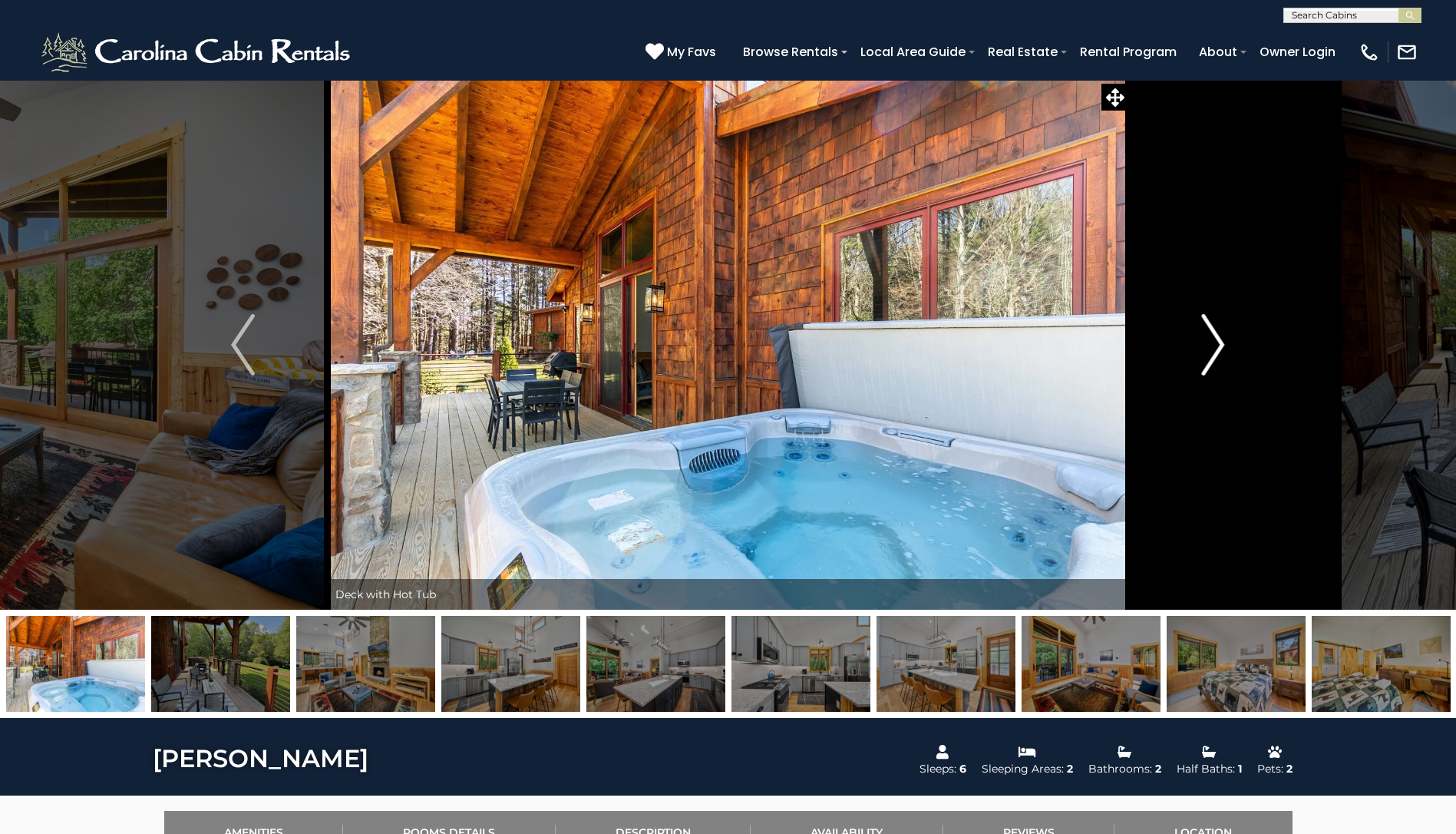
click at [1218, 342] on img "Next" at bounding box center [1212, 344] width 23 height 61
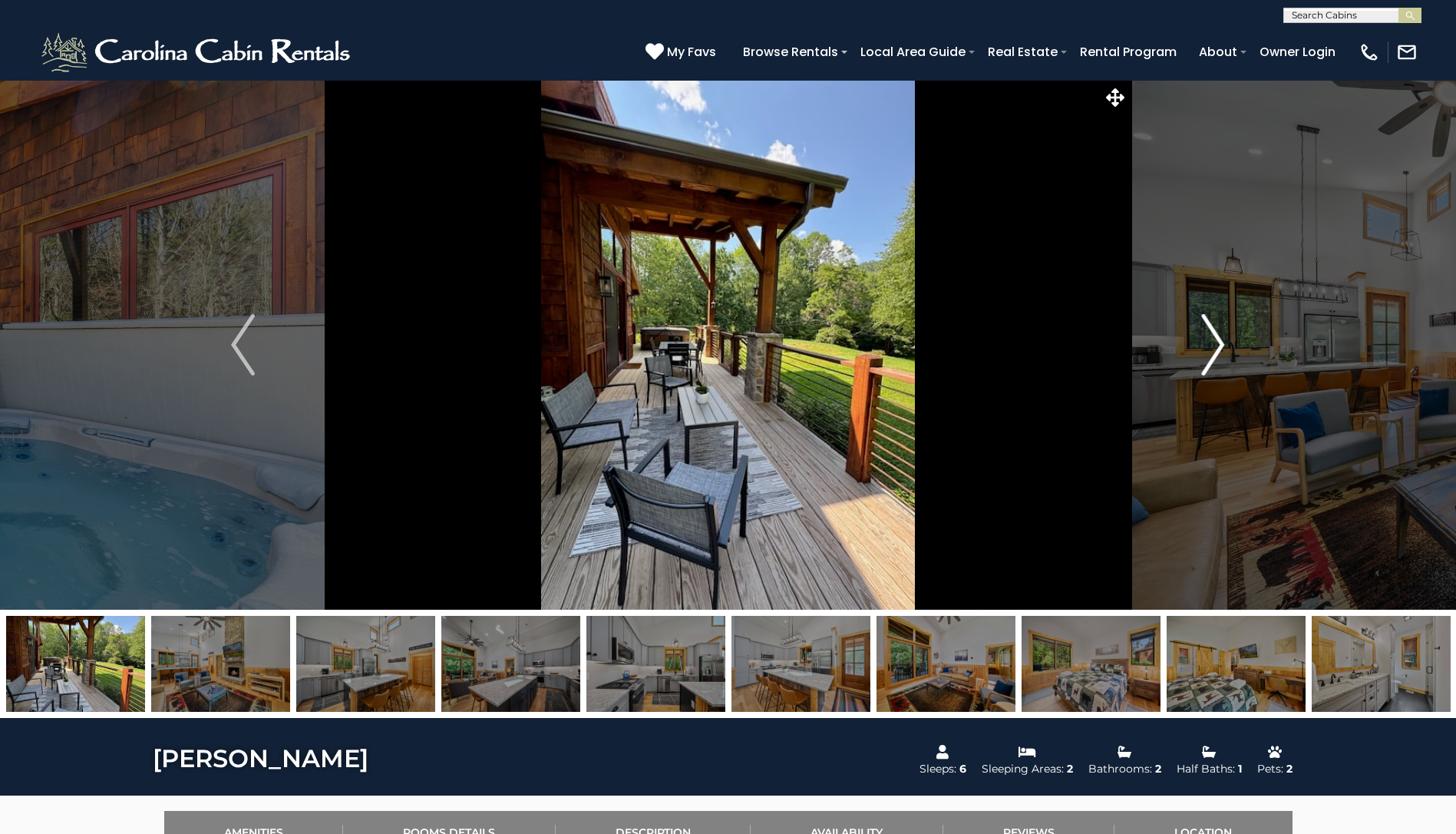
click at [1218, 342] on img "Next" at bounding box center [1212, 344] width 23 height 61
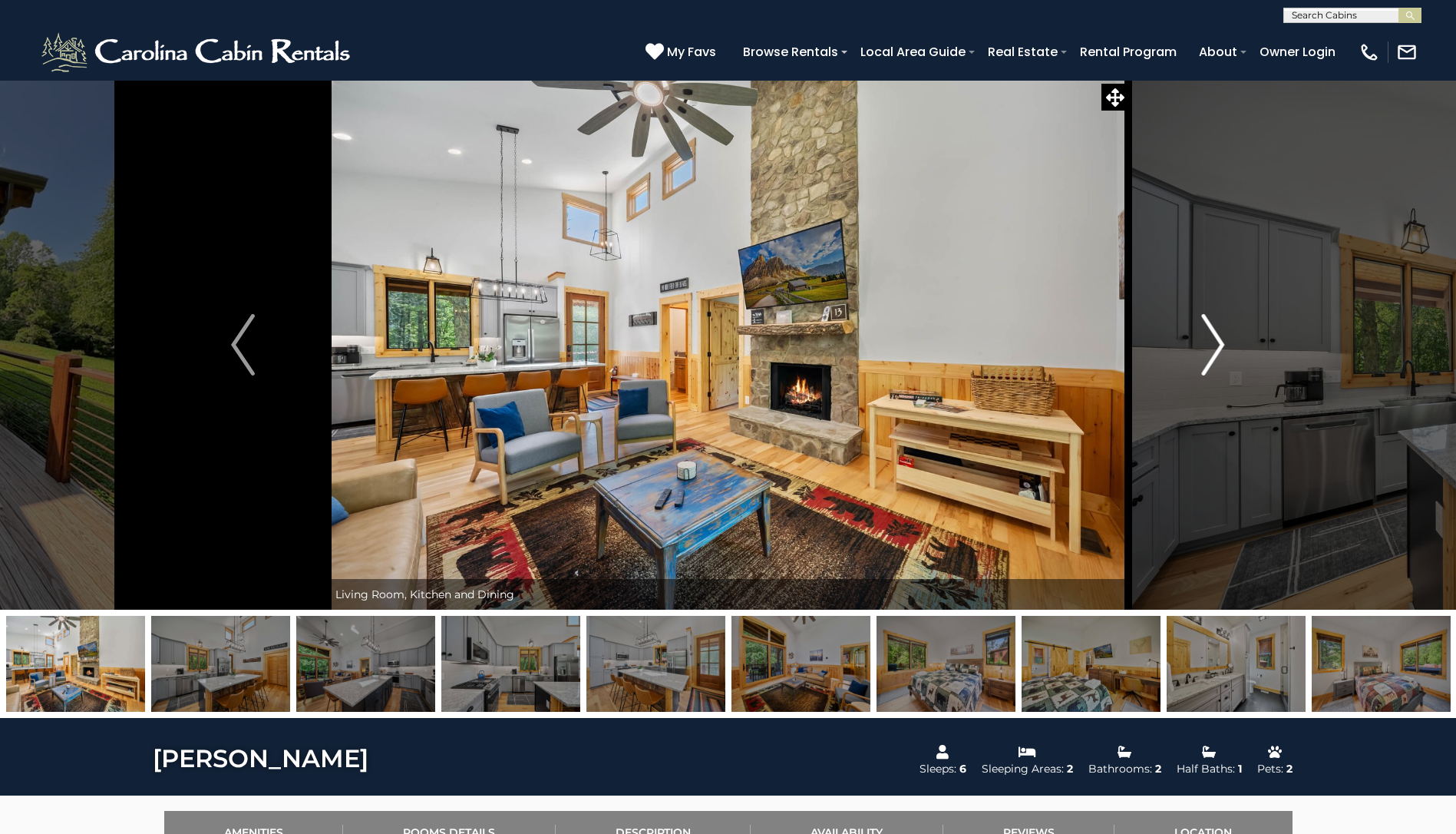
click at [1218, 342] on img "Next" at bounding box center [1212, 344] width 23 height 61
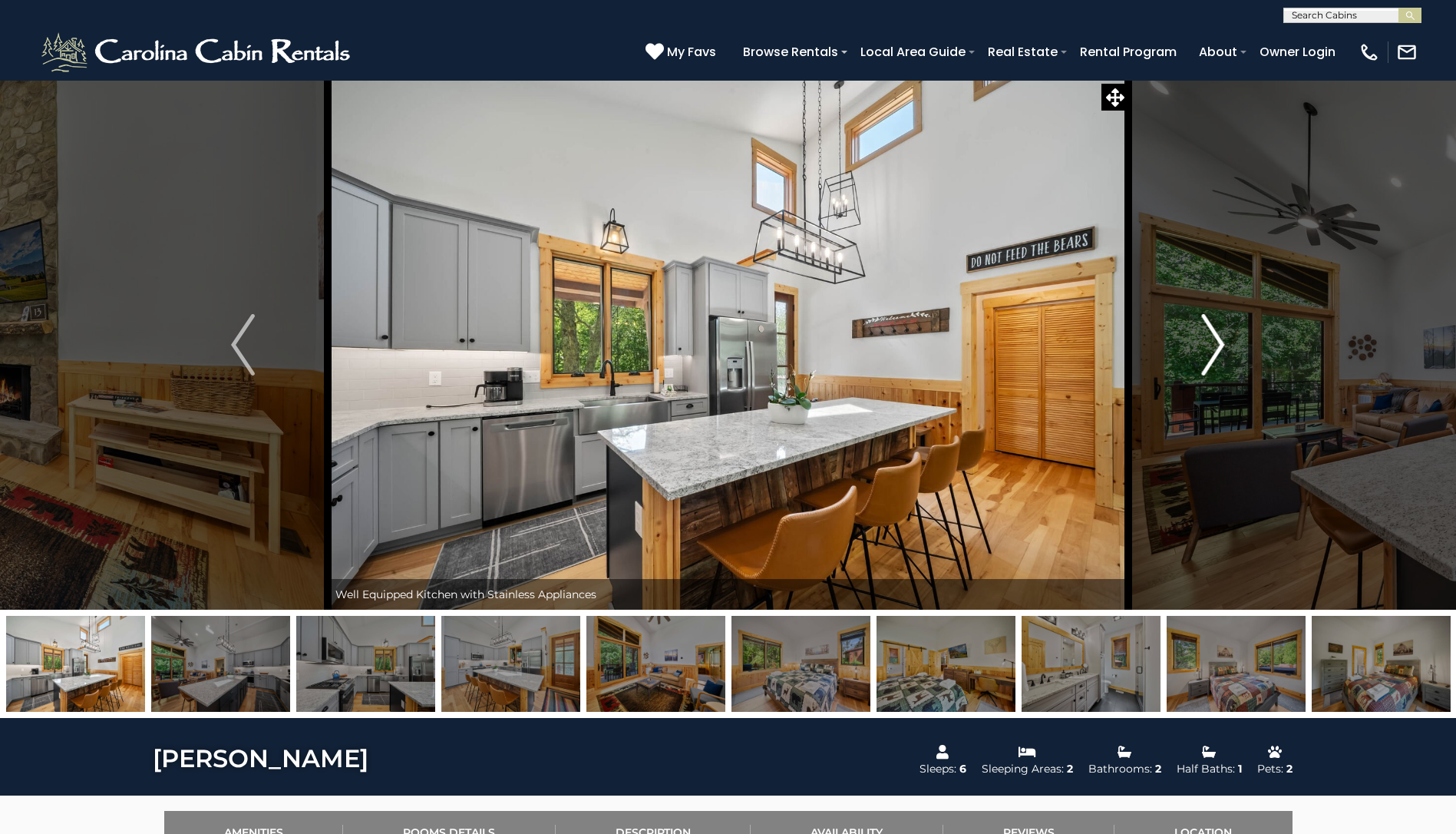
click at [1218, 342] on img "Next" at bounding box center [1212, 344] width 23 height 61
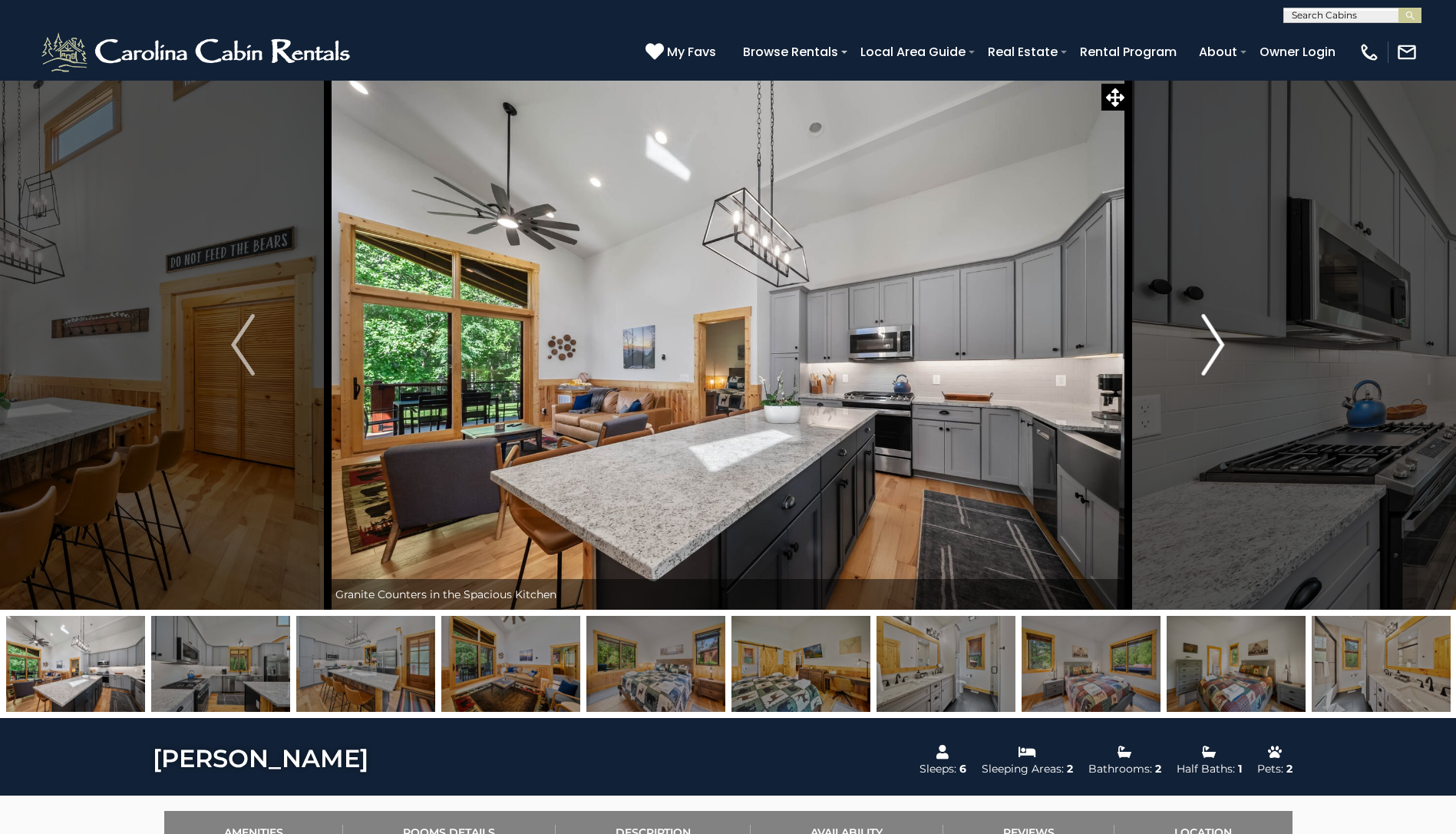
click at [1218, 342] on img "Next" at bounding box center [1212, 344] width 23 height 61
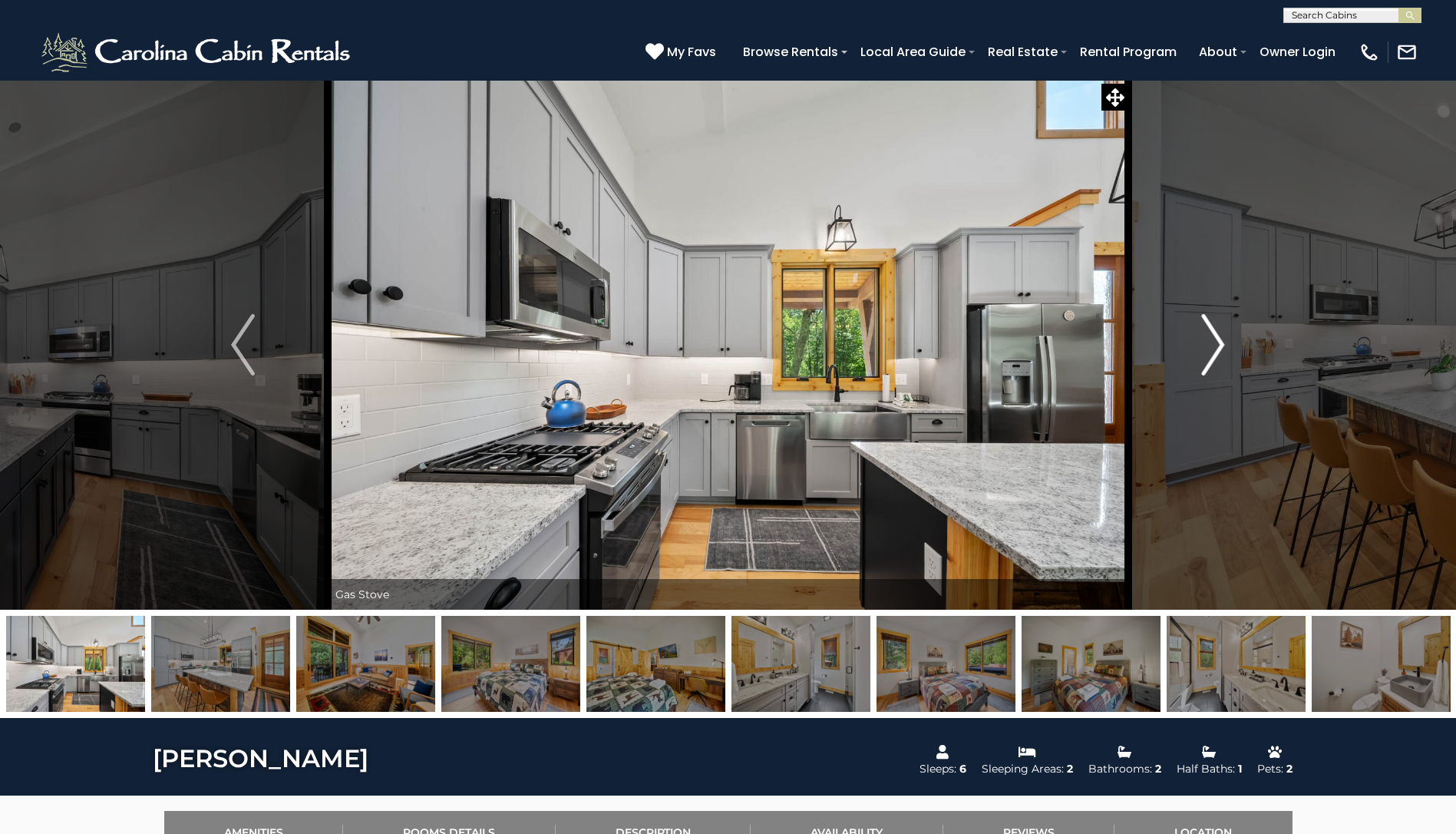
click at [1218, 342] on img "Next" at bounding box center [1212, 344] width 23 height 61
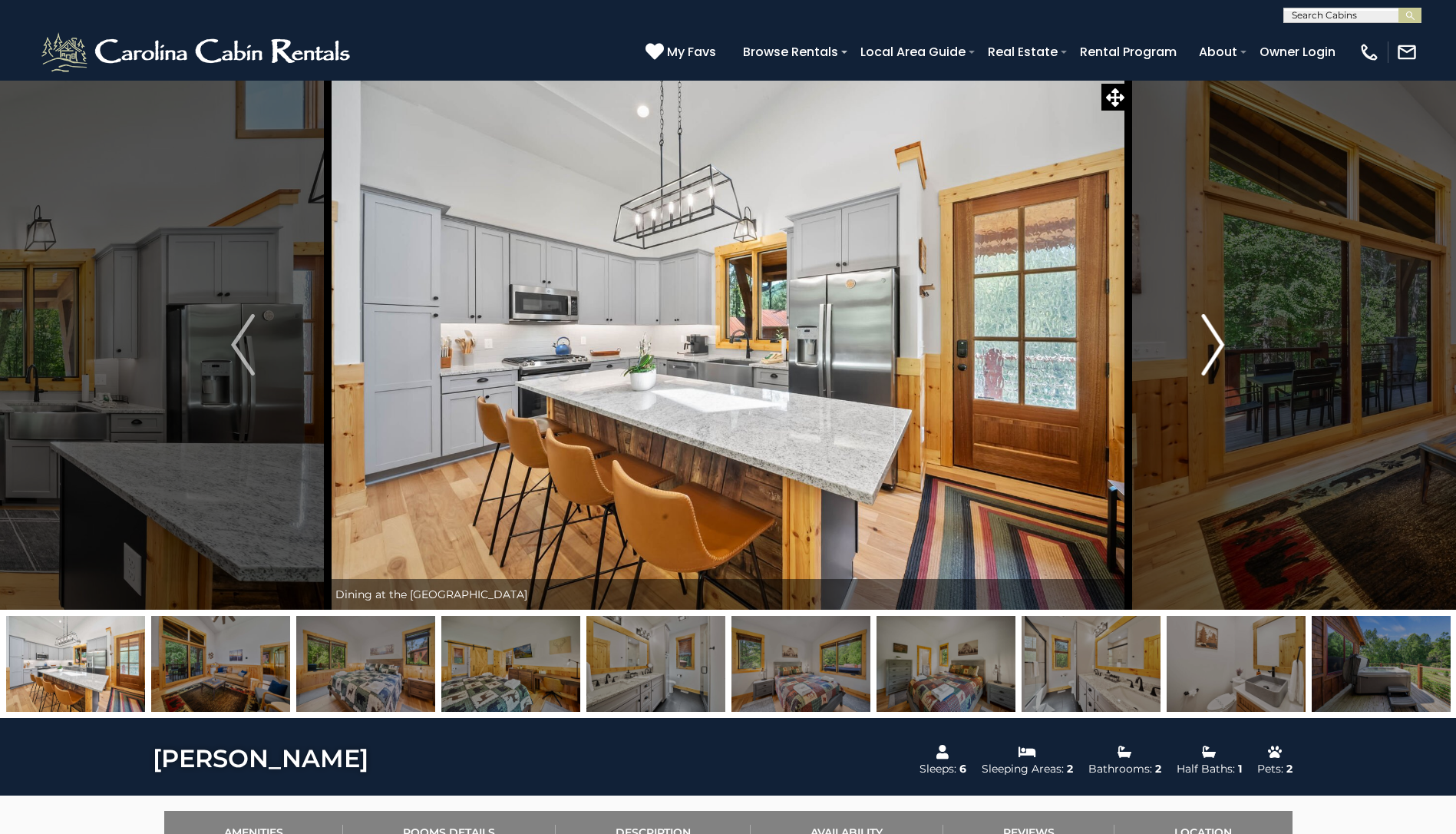
click at [1218, 342] on img "Next" at bounding box center [1212, 344] width 23 height 61
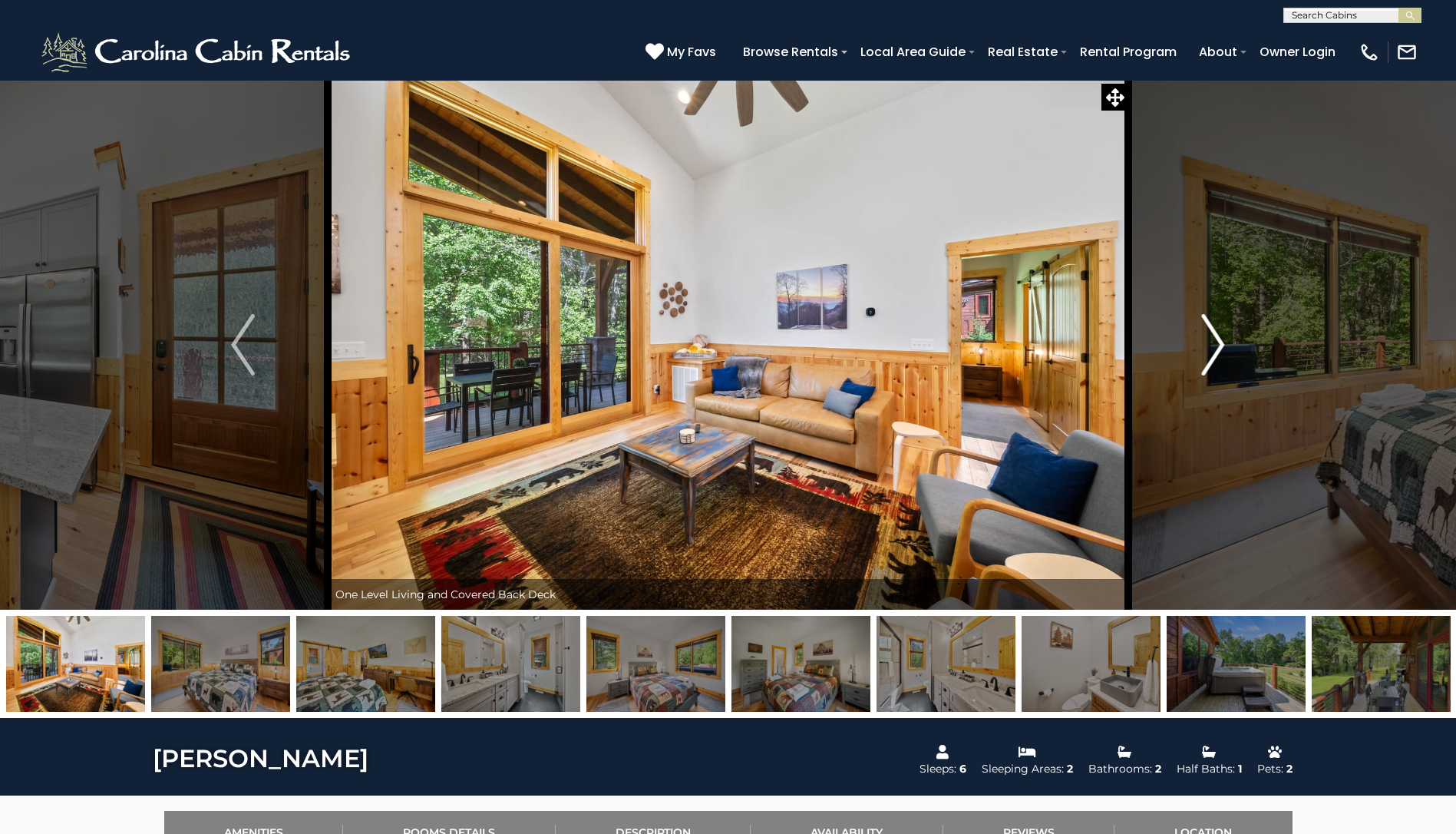
click at [1218, 342] on img "Next" at bounding box center [1212, 344] width 23 height 61
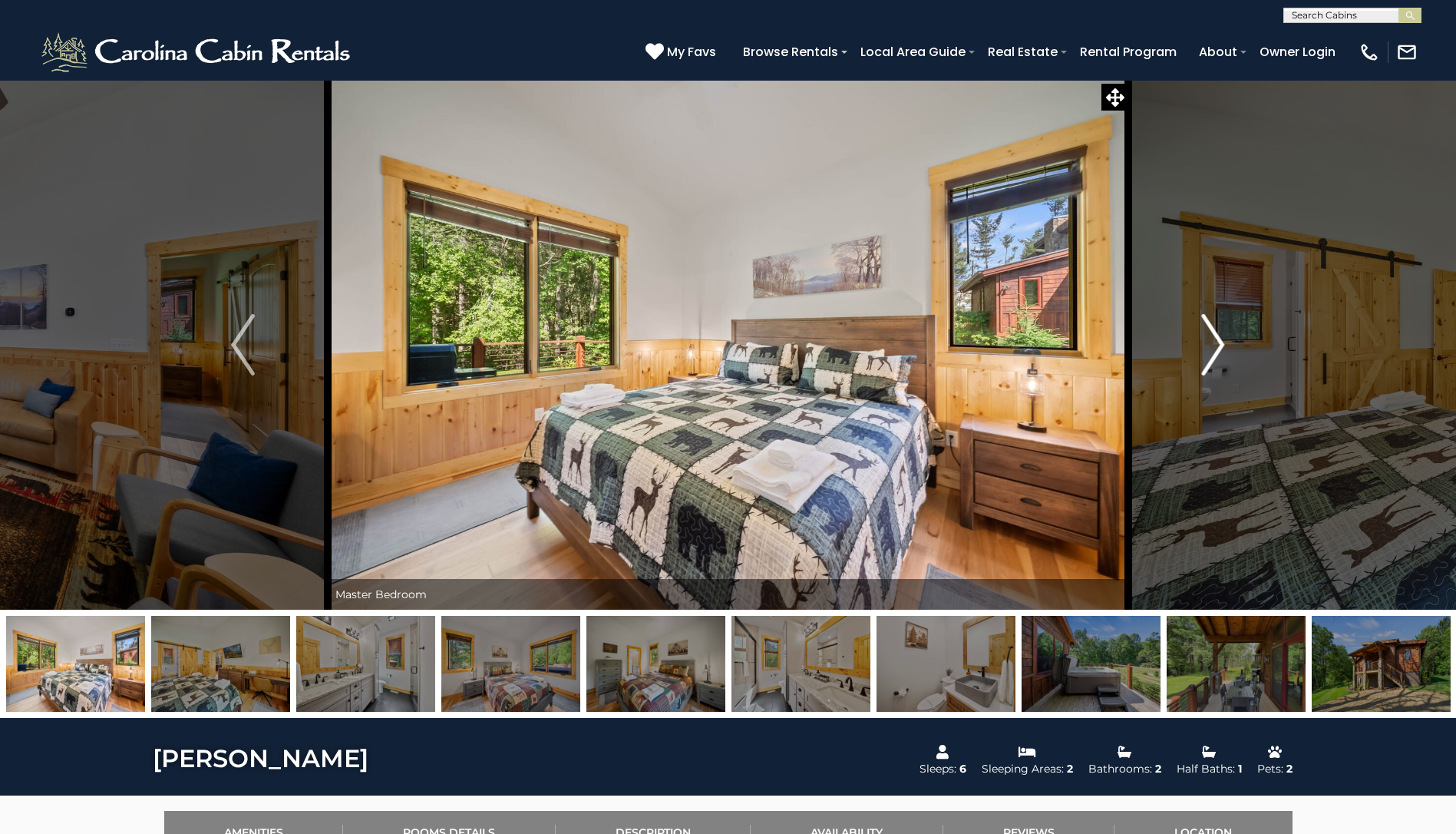
click at [1218, 342] on img "Next" at bounding box center [1212, 344] width 23 height 61
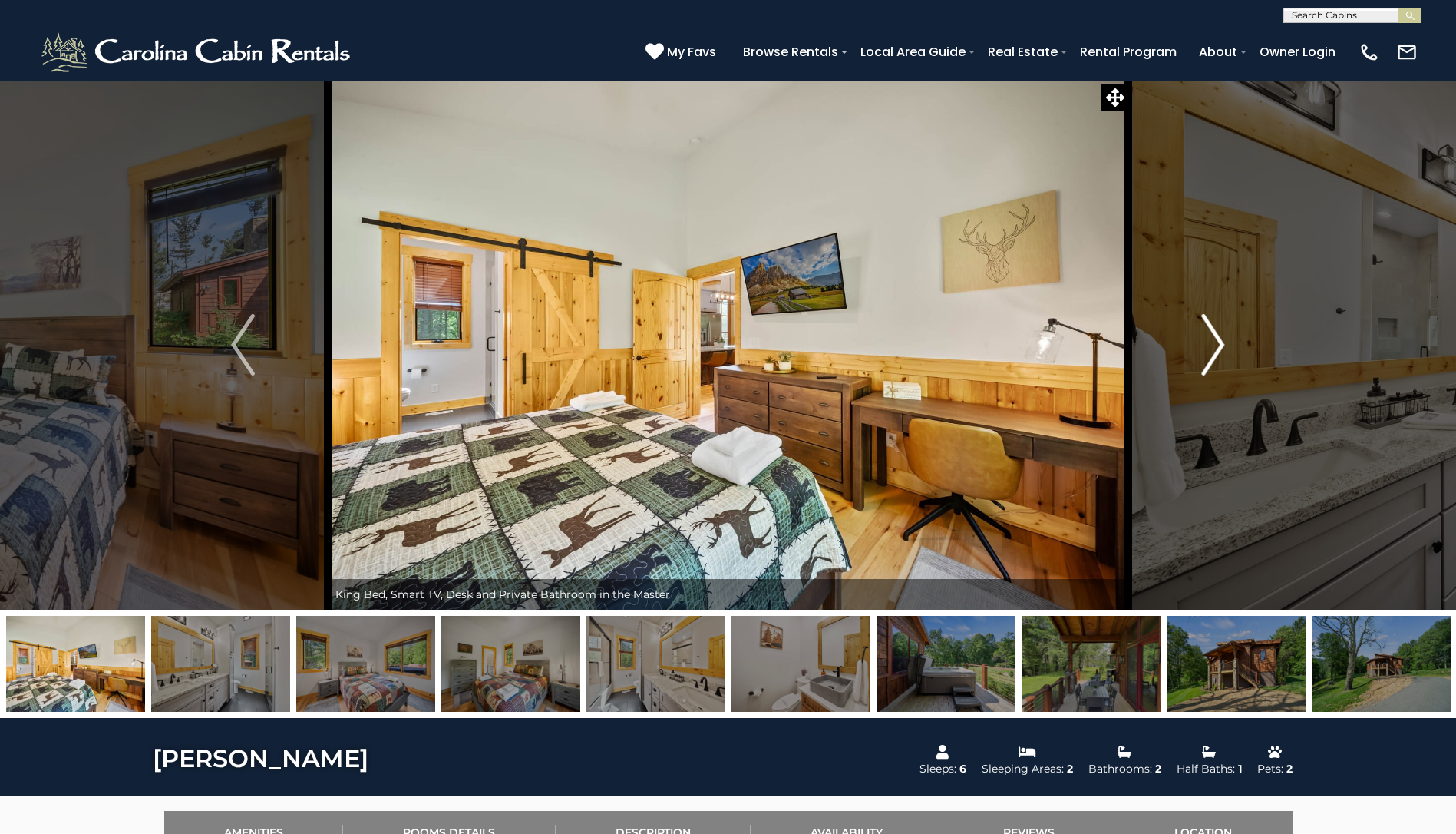
click at [1218, 342] on img "Next" at bounding box center [1212, 344] width 23 height 61
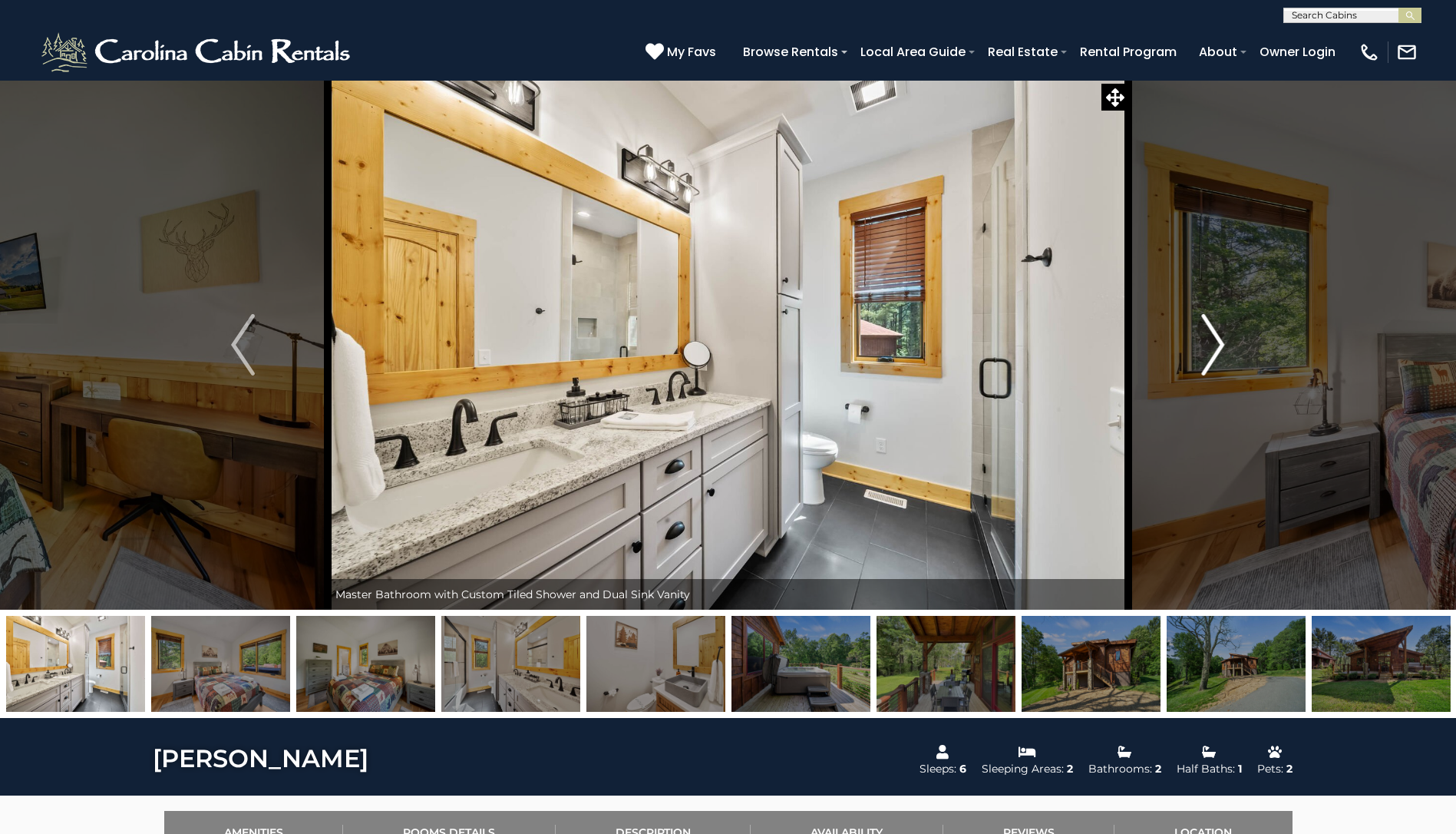
click at [1218, 342] on img "Next" at bounding box center [1212, 344] width 23 height 61
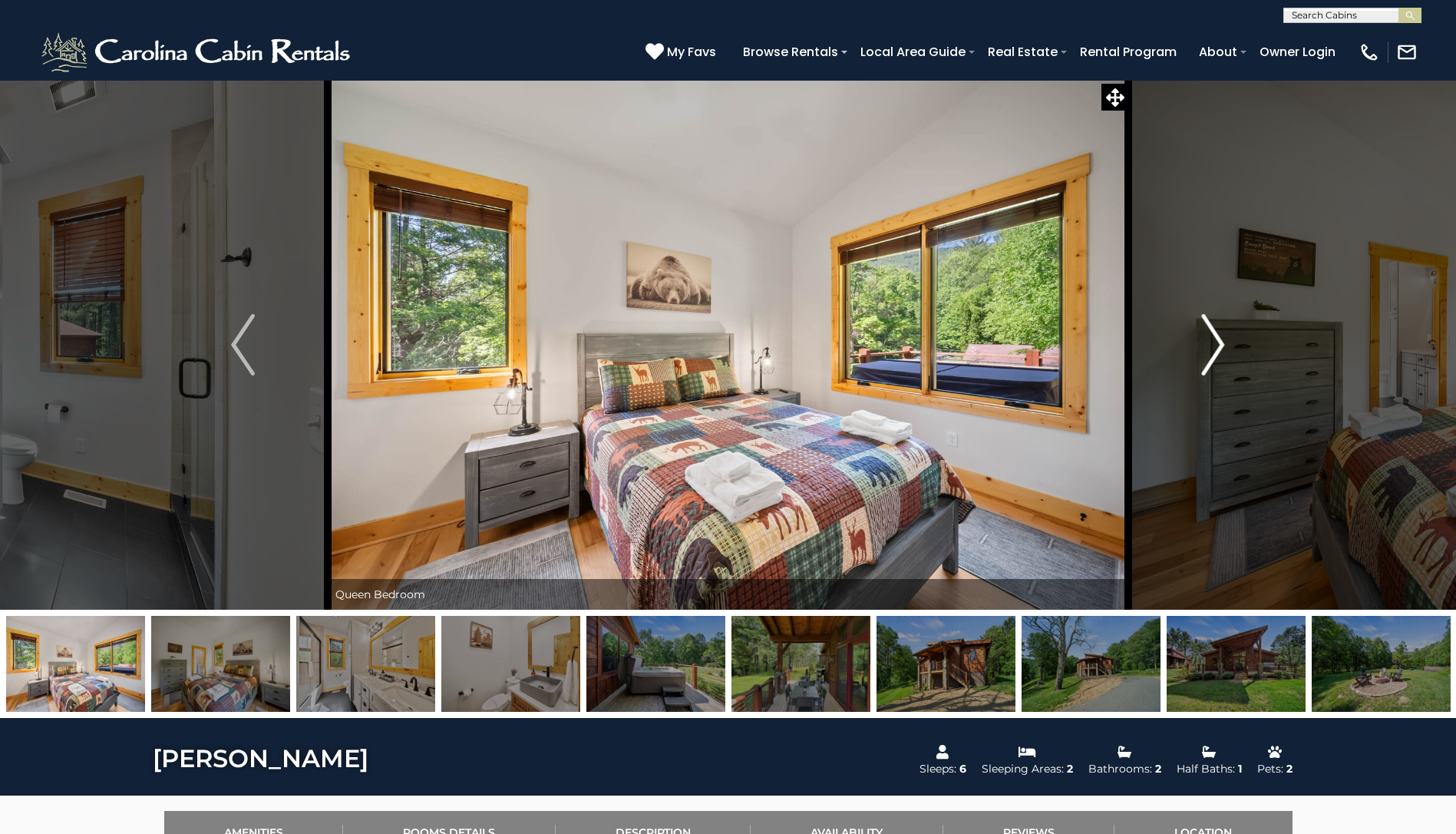
click at [1218, 342] on img "Next" at bounding box center [1212, 344] width 23 height 61
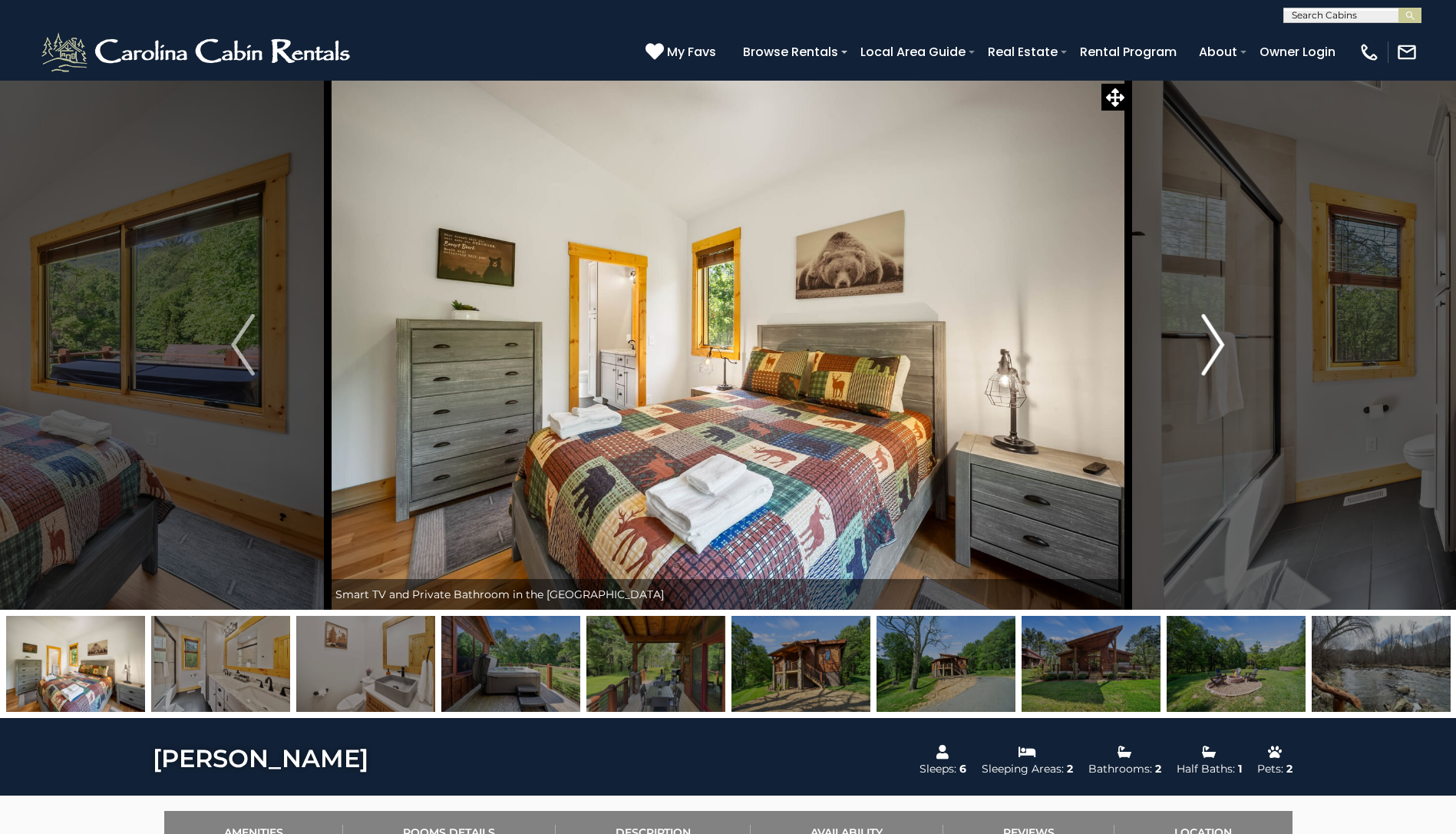
click at [1218, 342] on img "Next" at bounding box center [1212, 344] width 23 height 61
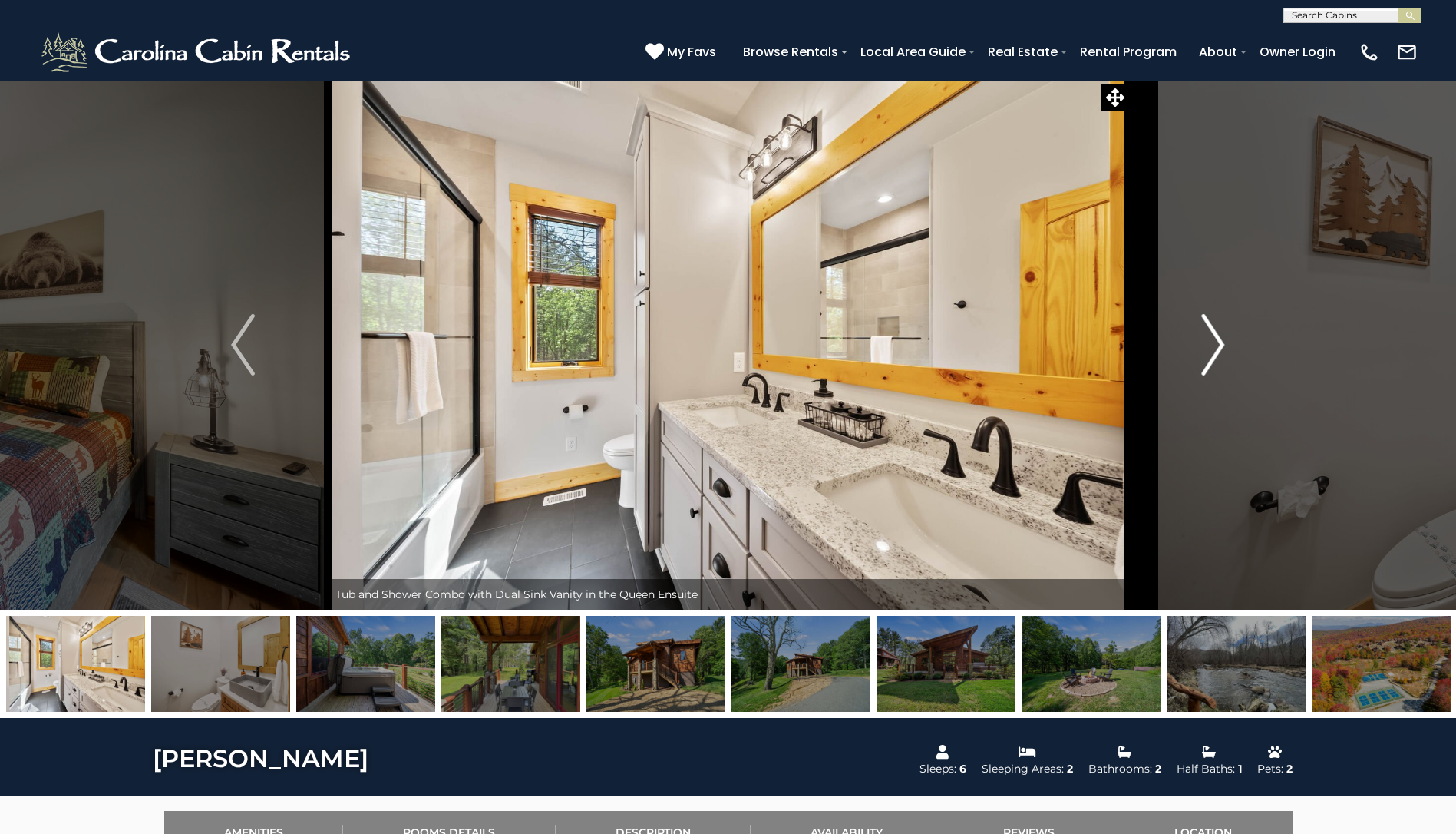
click at [1218, 342] on img "Next" at bounding box center [1212, 344] width 23 height 61
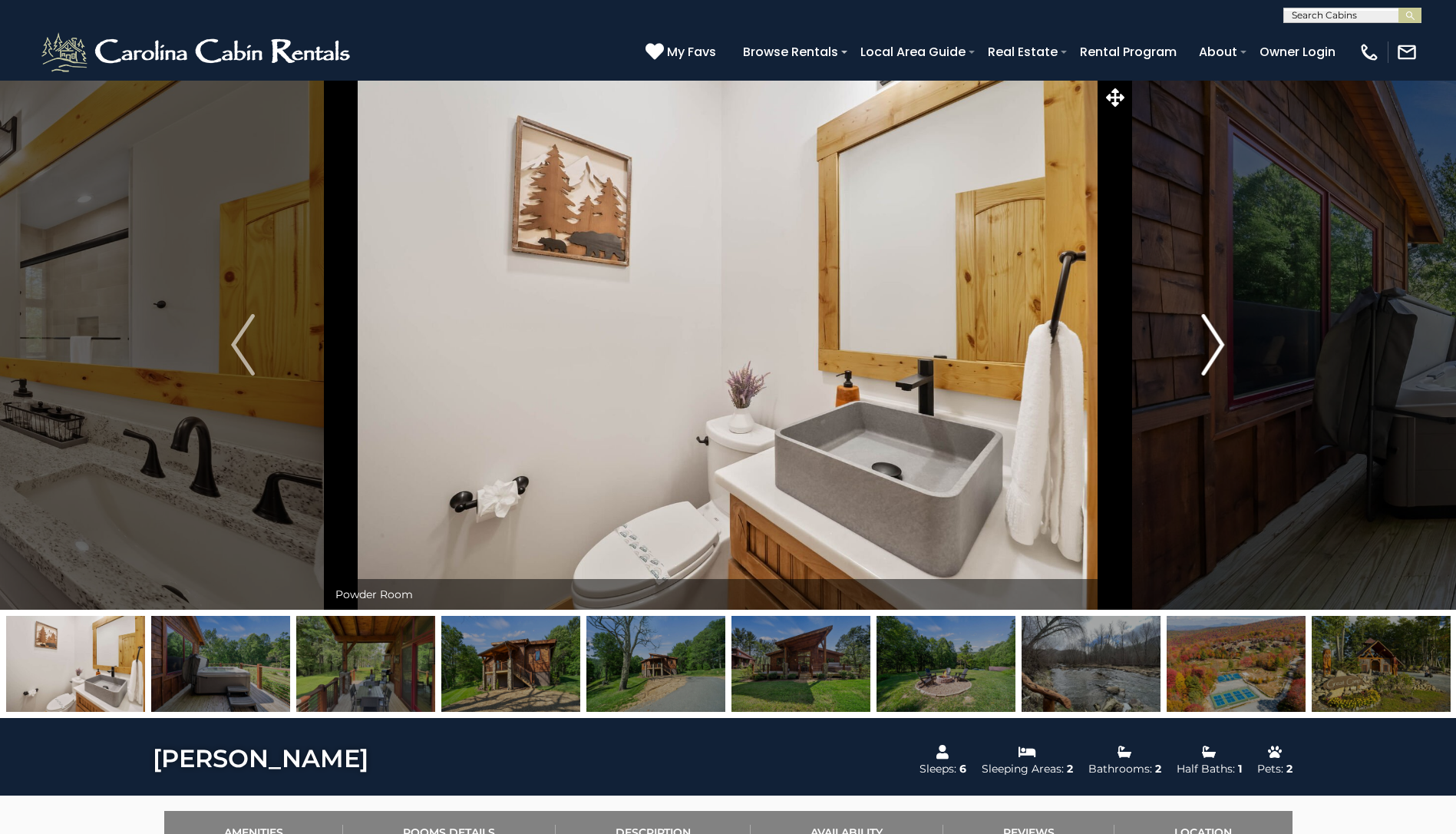
click at [1218, 342] on img "Next" at bounding box center [1212, 344] width 23 height 61
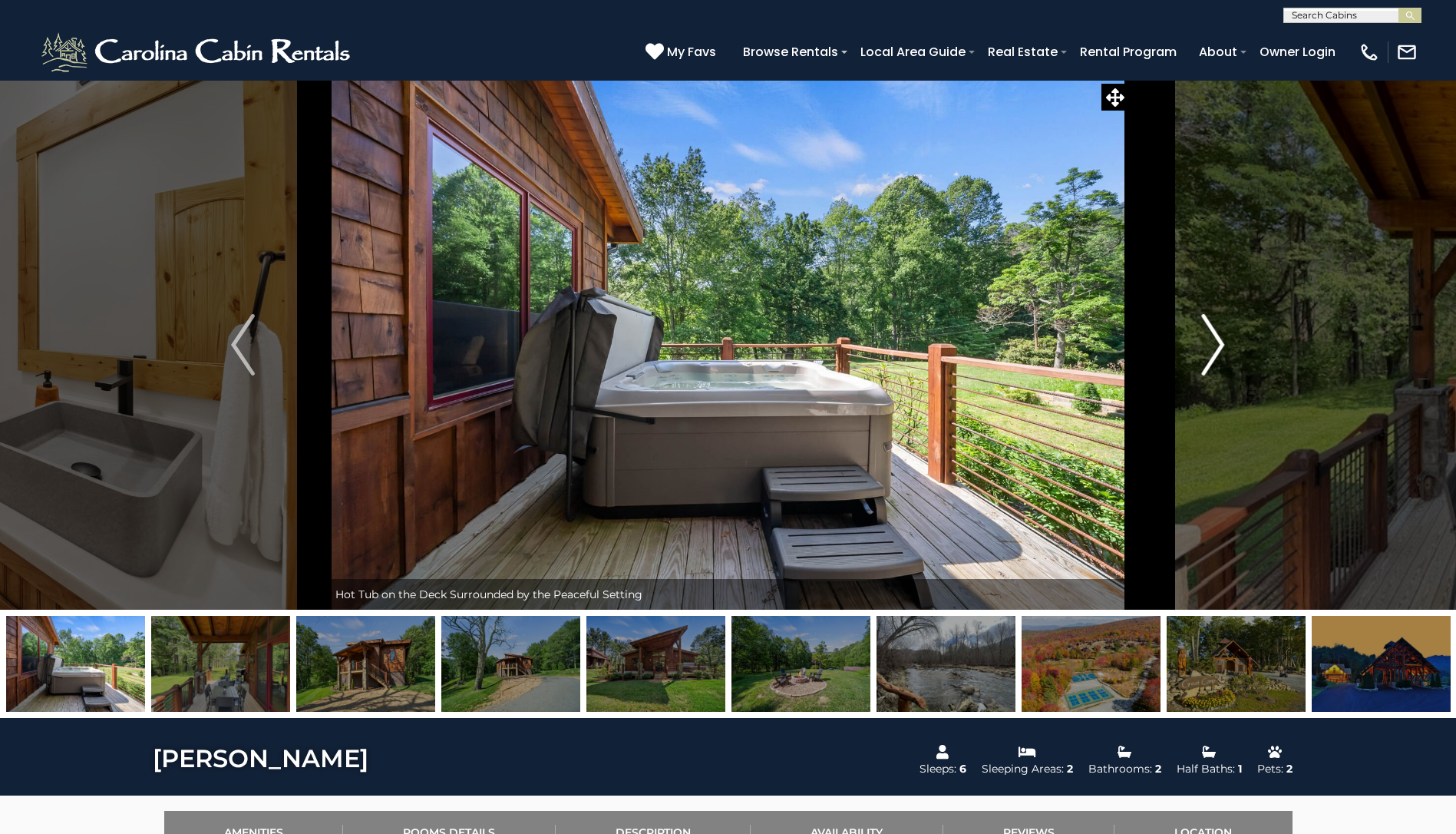
click at [1218, 342] on img "Next" at bounding box center [1212, 344] width 23 height 61
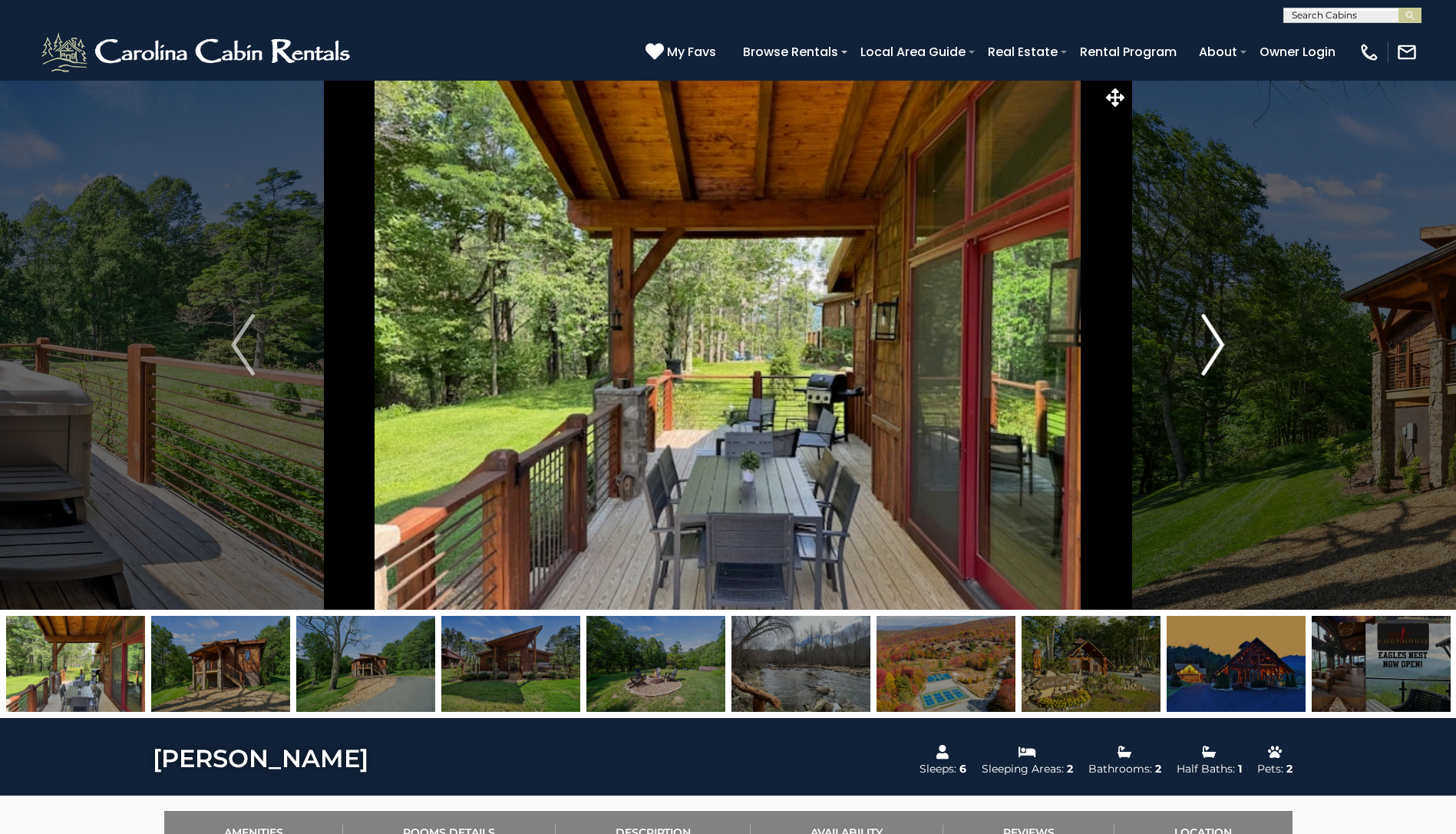
click at [1218, 342] on img "Next" at bounding box center [1212, 344] width 23 height 61
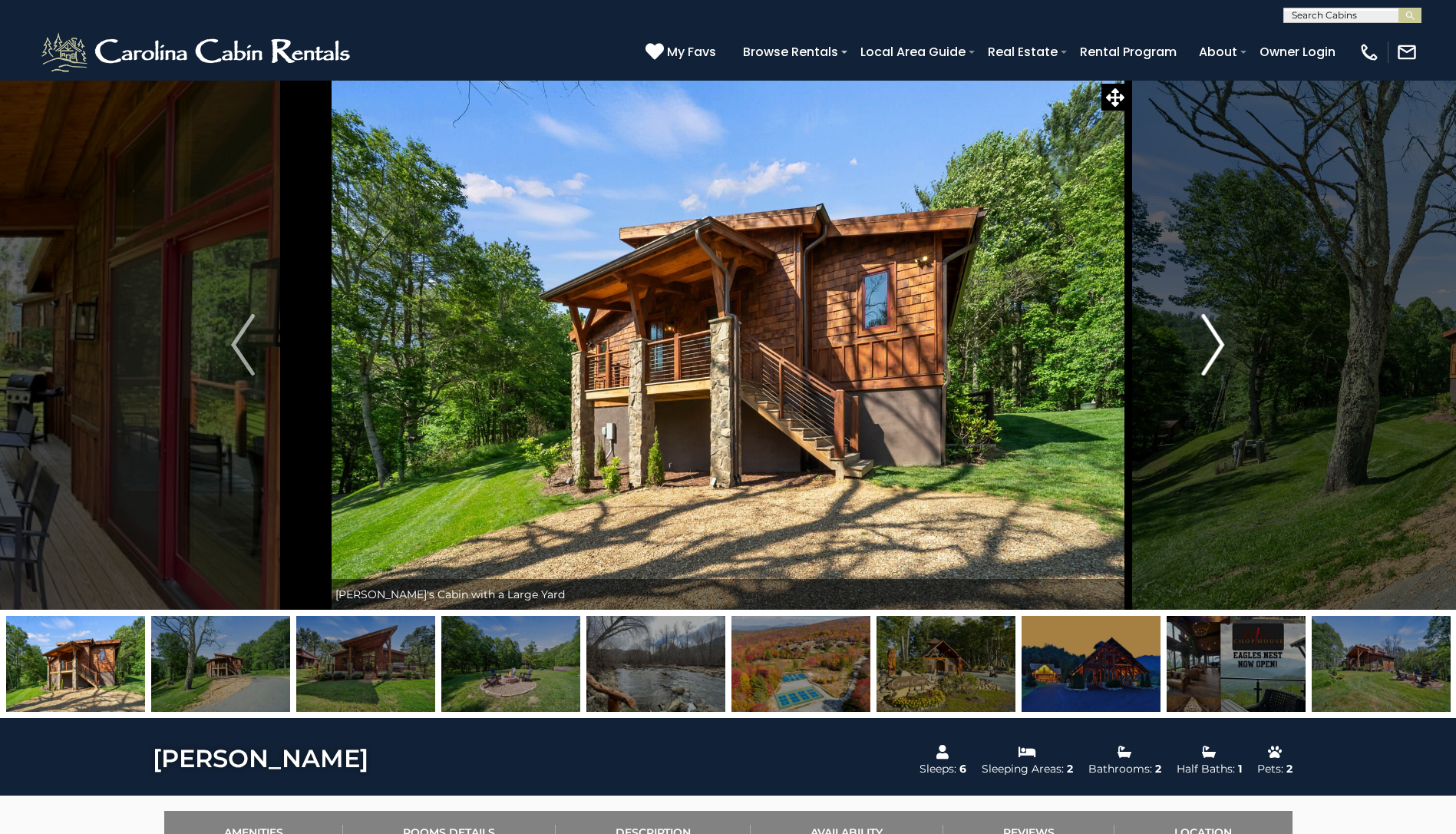
click at [1218, 342] on img "Next" at bounding box center [1212, 344] width 23 height 61
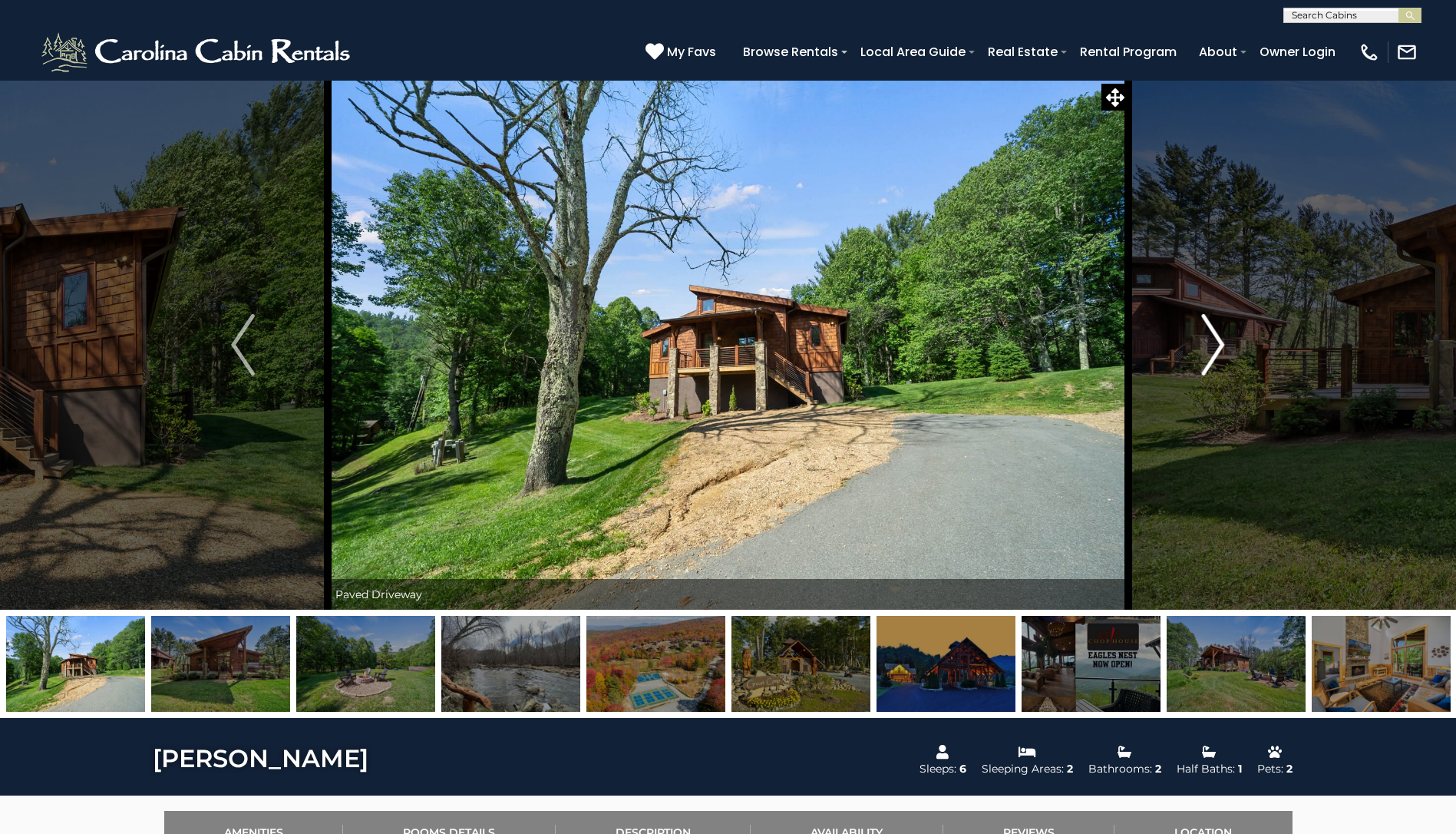
click at [1218, 342] on img "Next" at bounding box center [1212, 344] width 23 height 61
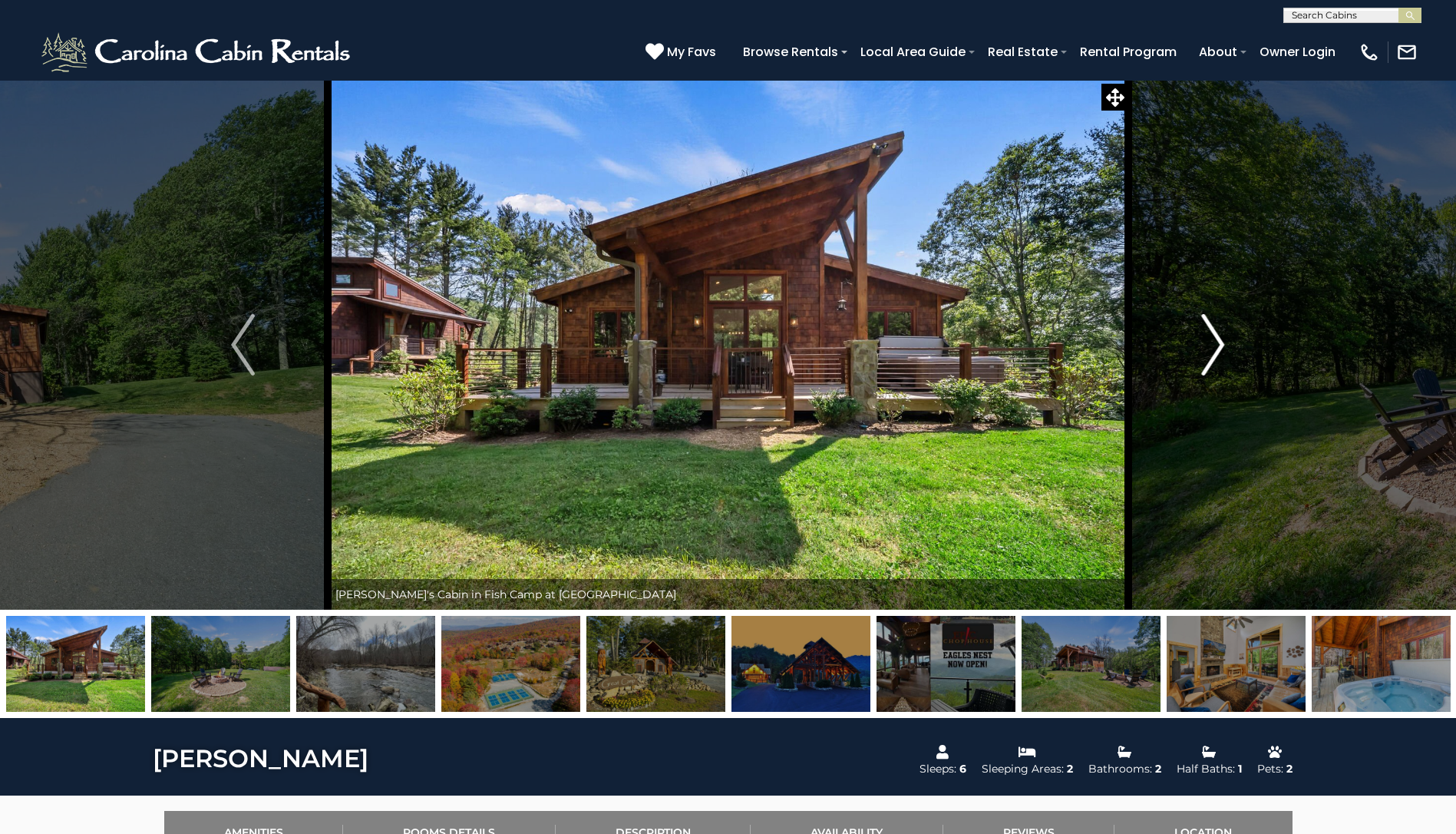
click at [1218, 342] on img "Next" at bounding box center [1212, 344] width 23 height 61
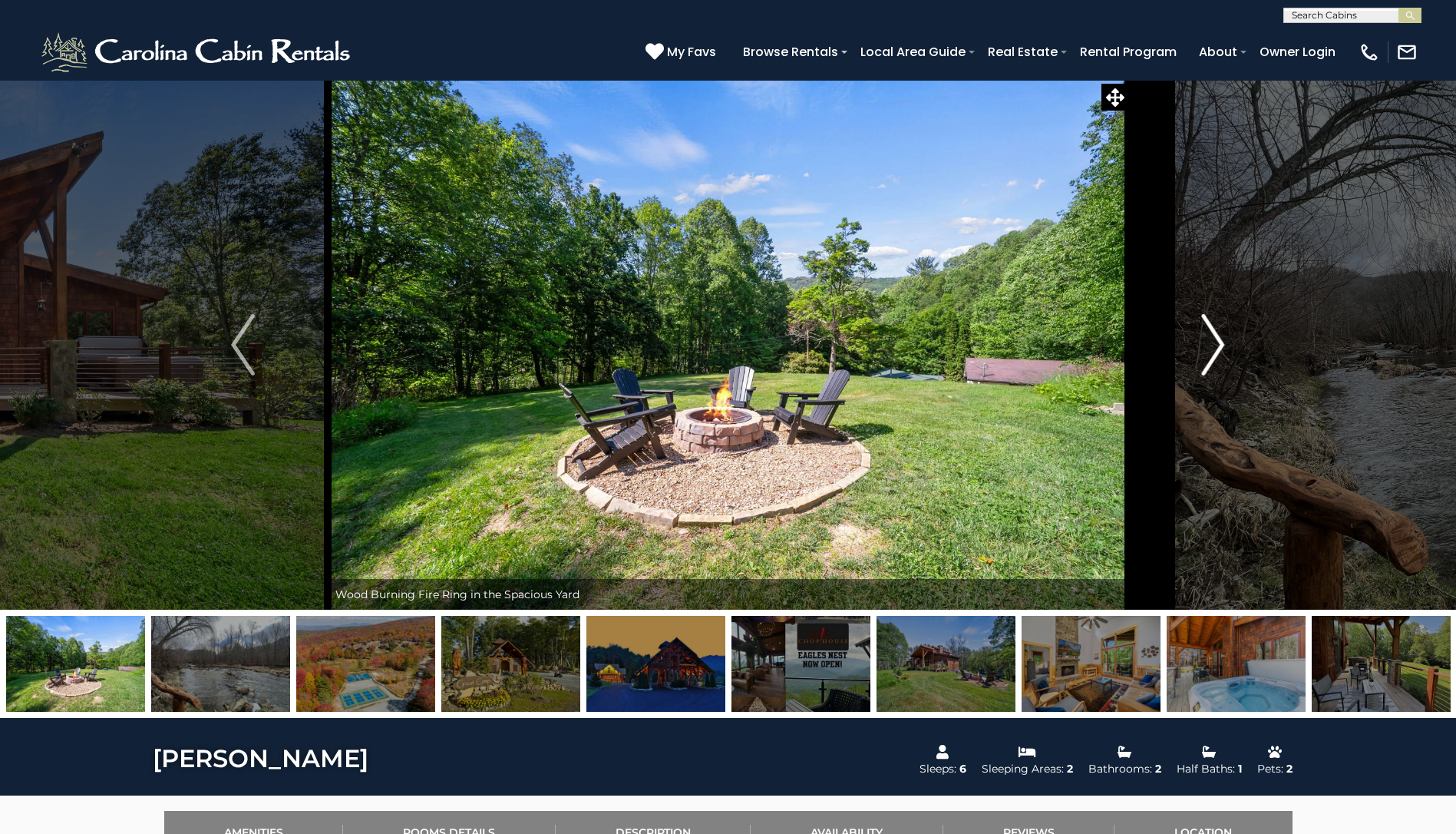
click at [1218, 342] on img "Next" at bounding box center [1212, 344] width 23 height 61
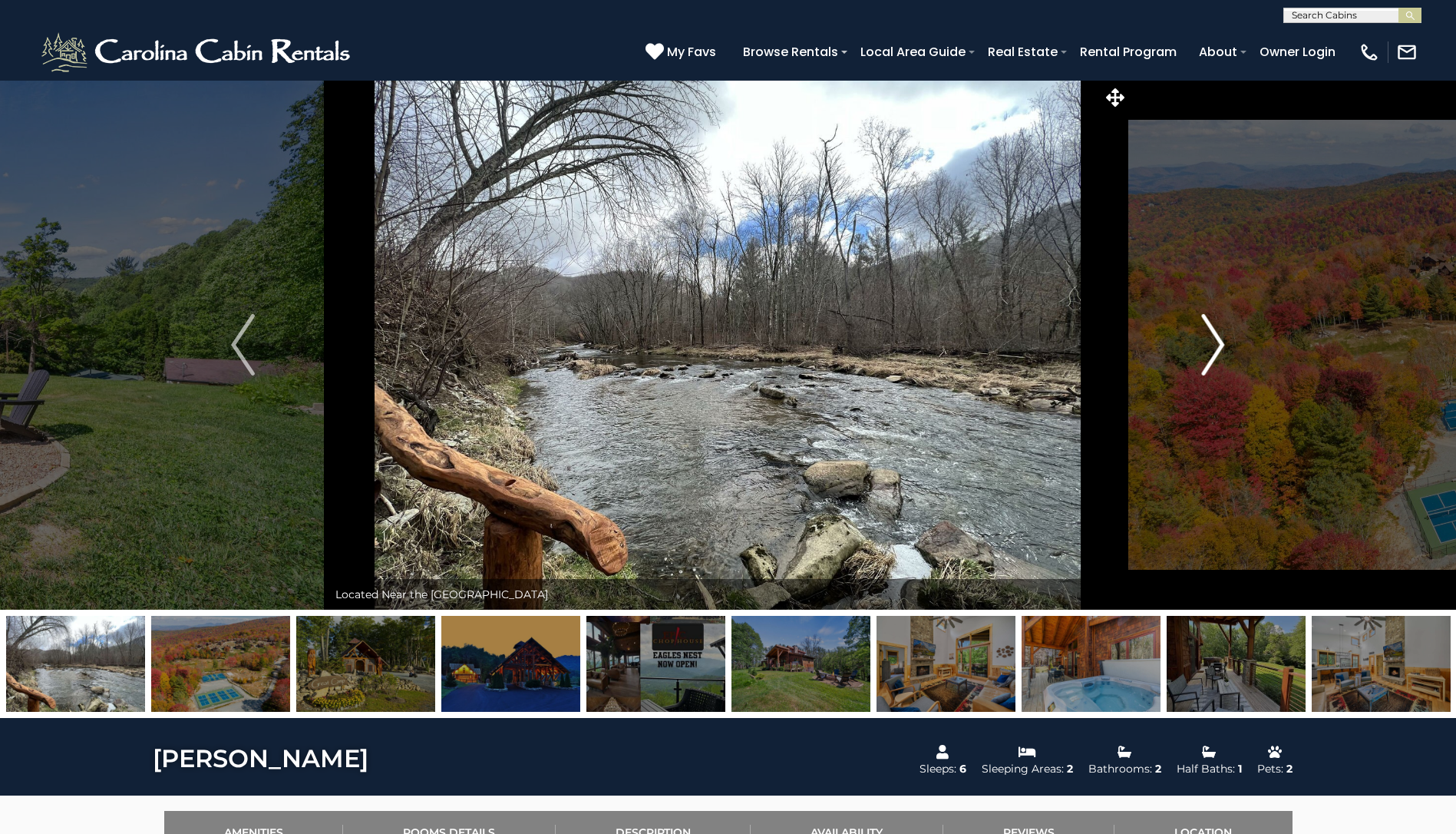
click at [1218, 342] on img "Next" at bounding box center [1212, 344] width 23 height 61
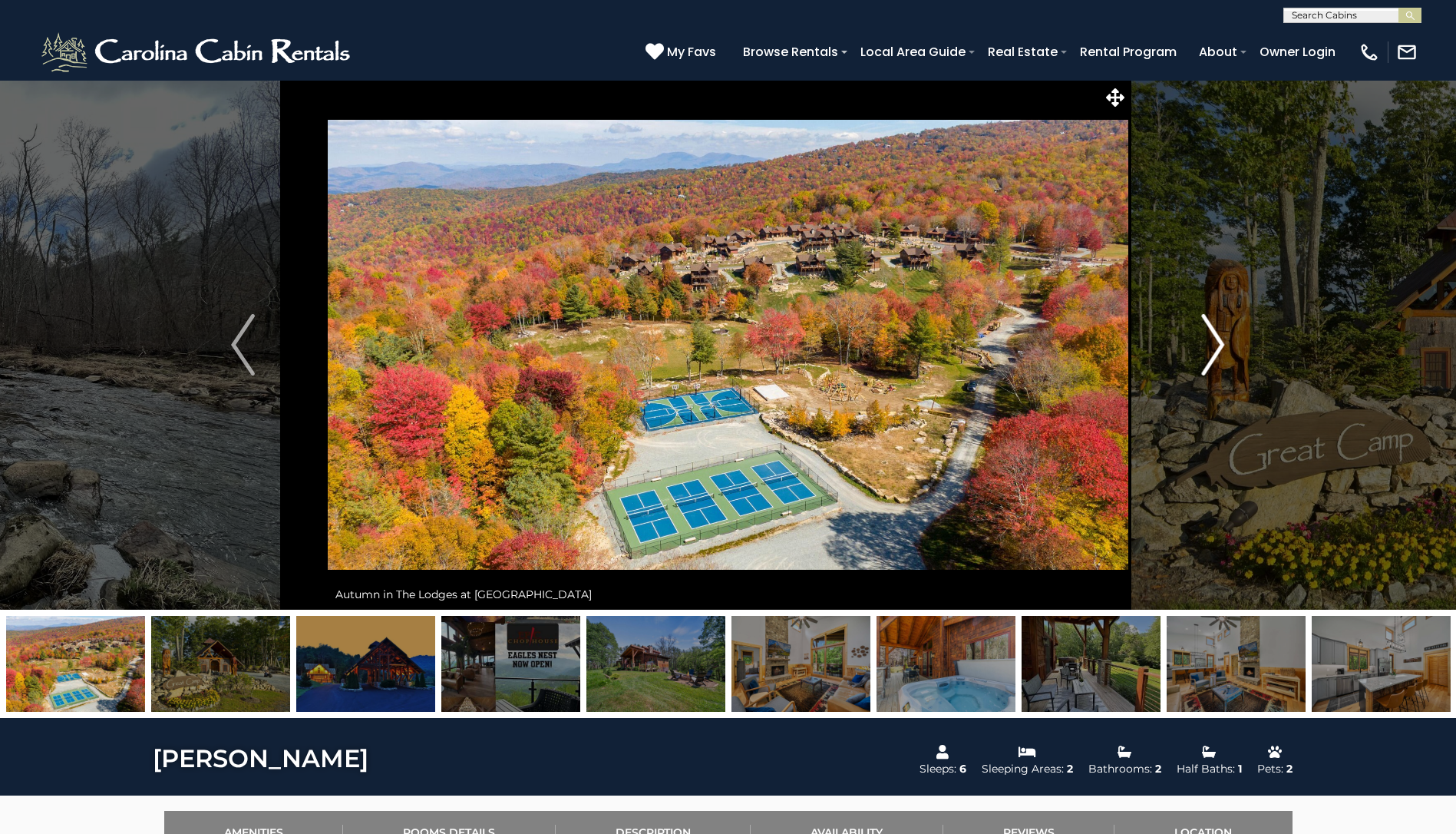
click at [1218, 342] on img "Next" at bounding box center [1212, 344] width 23 height 61
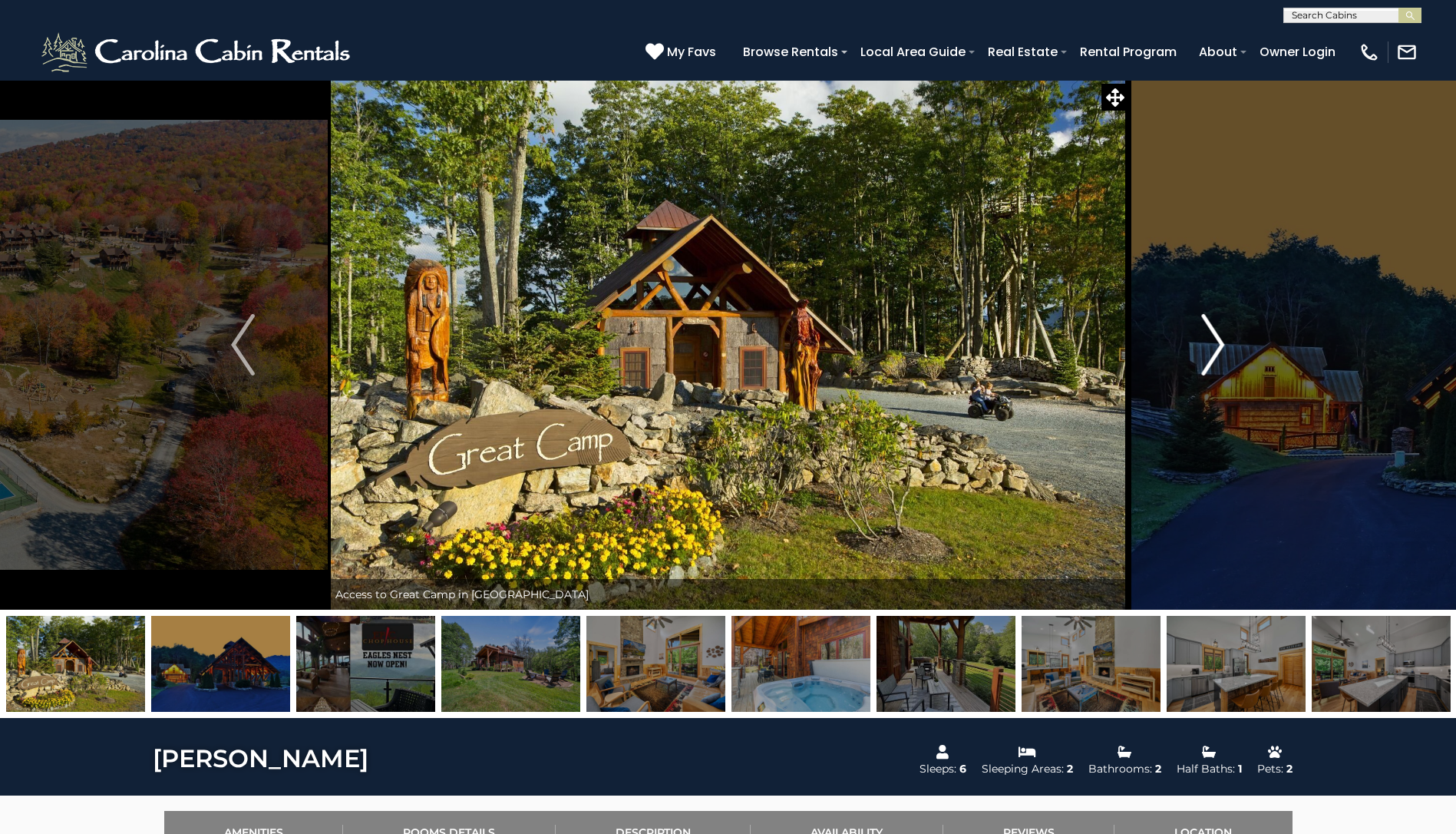
click at [1218, 342] on img "Next" at bounding box center [1212, 344] width 23 height 61
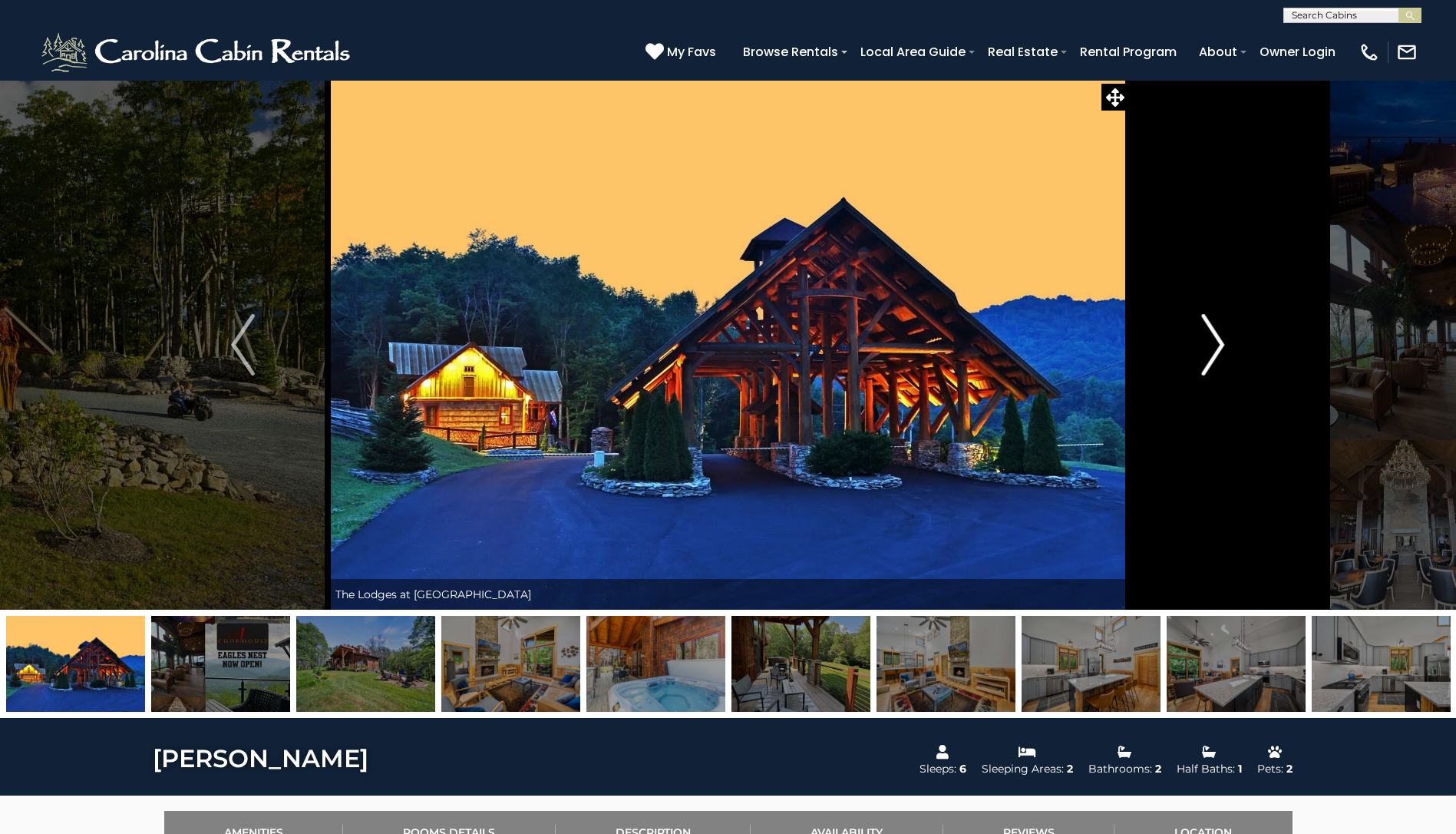
click at [1218, 342] on img "Next" at bounding box center [1212, 344] width 23 height 61
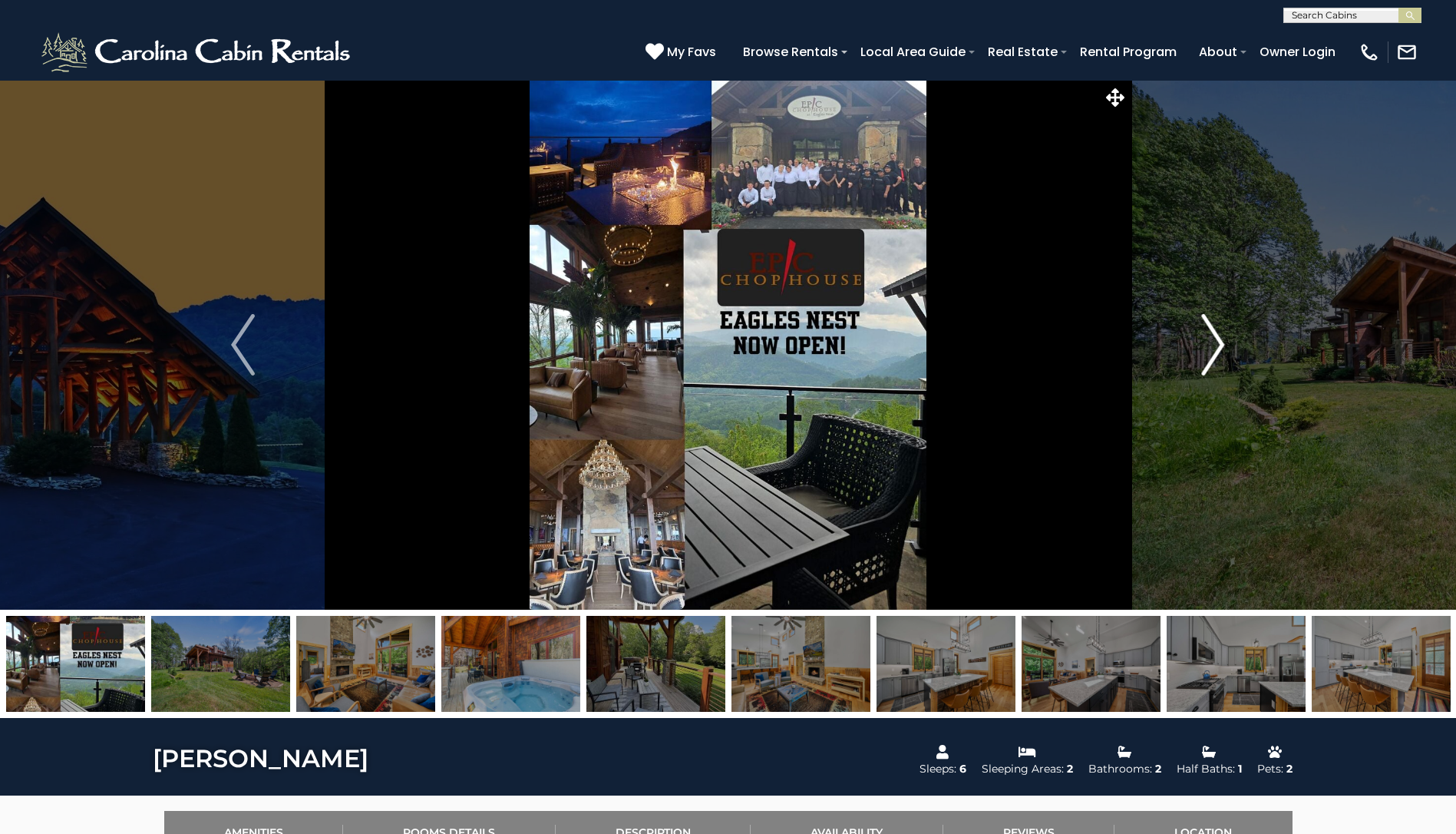
click at [1218, 342] on img "Next" at bounding box center [1212, 344] width 23 height 61
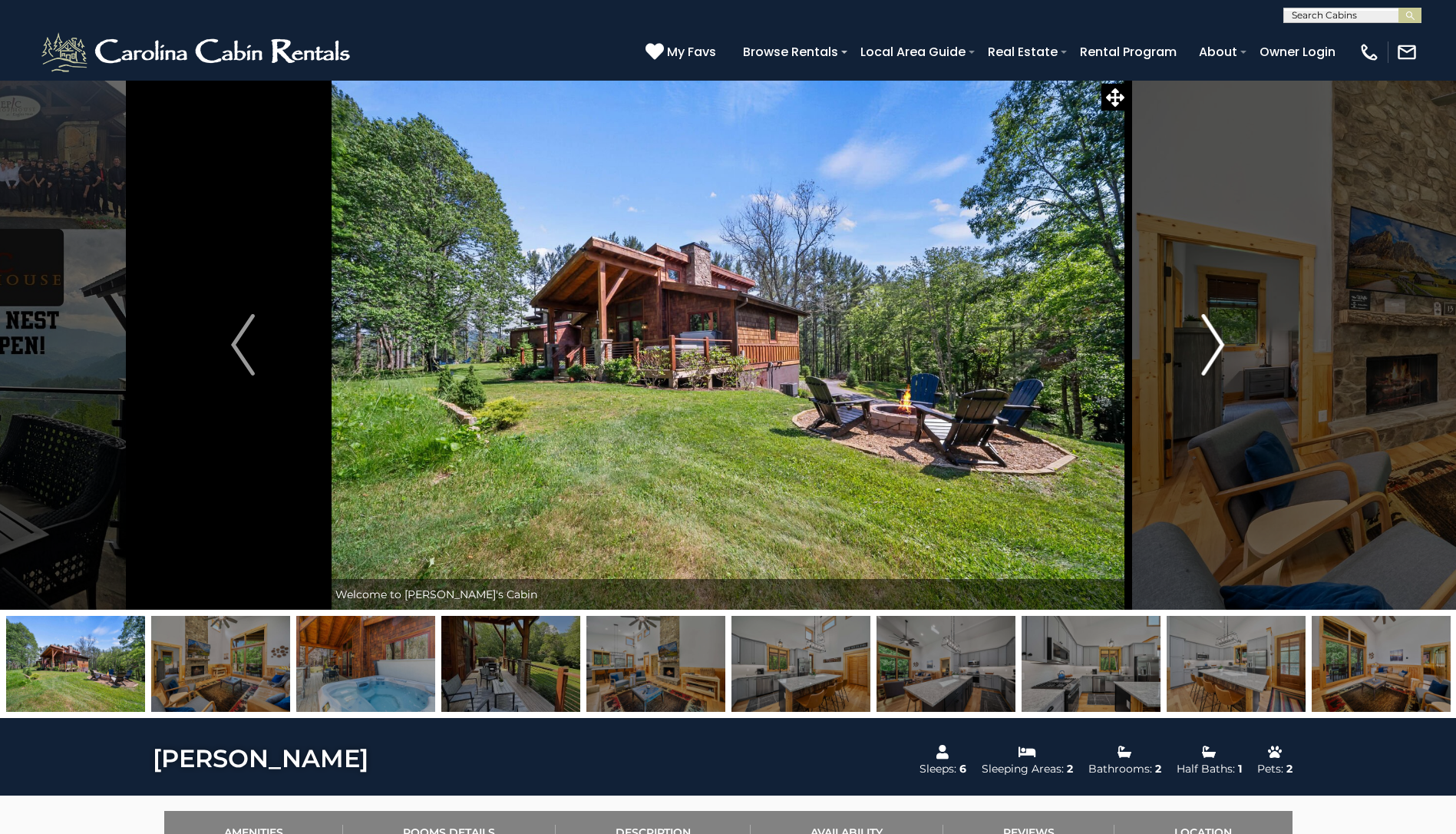
click at [1218, 342] on img "Next" at bounding box center [1212, 344] width 23 height 61
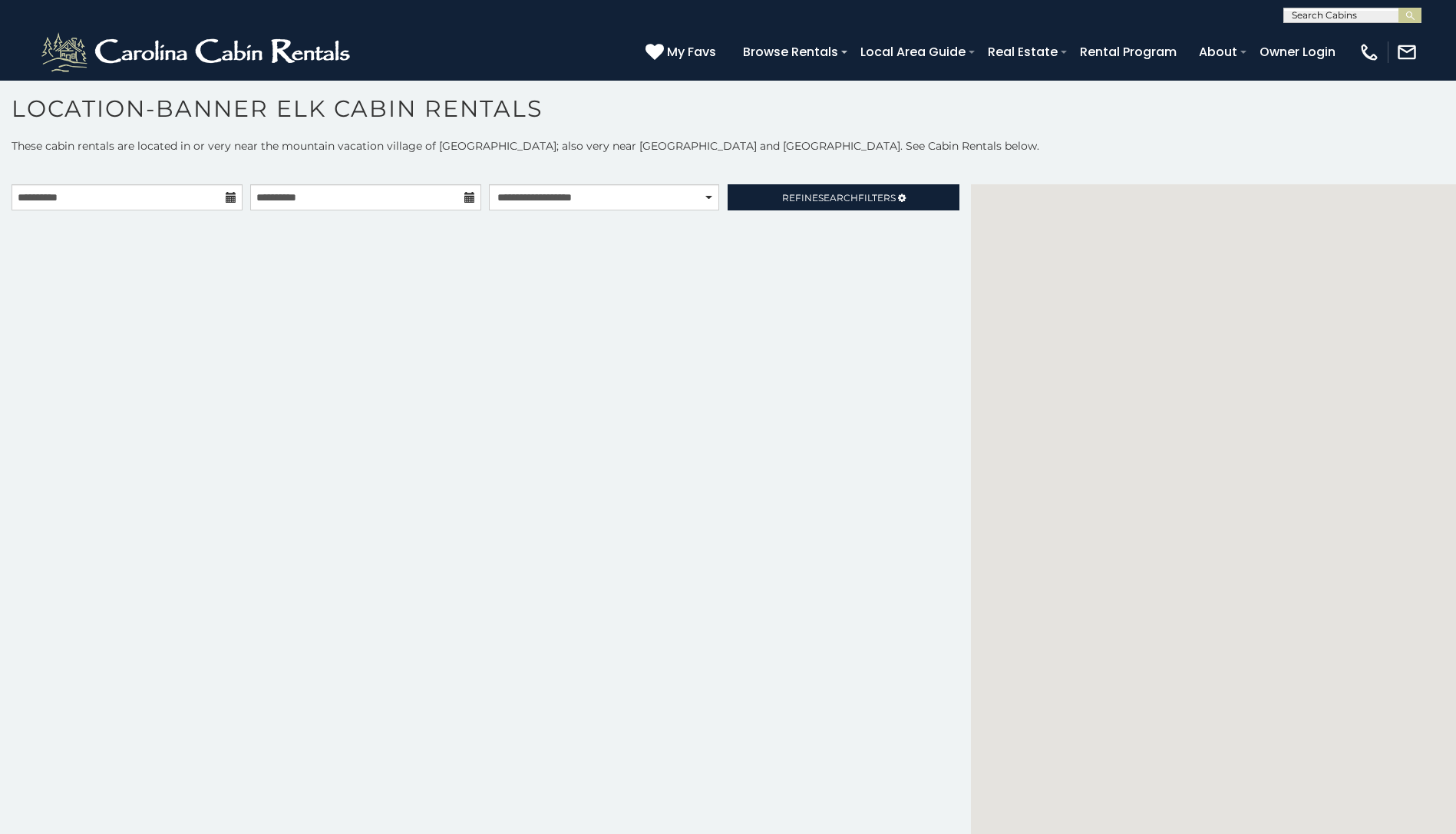
scroll to position [8, 0]
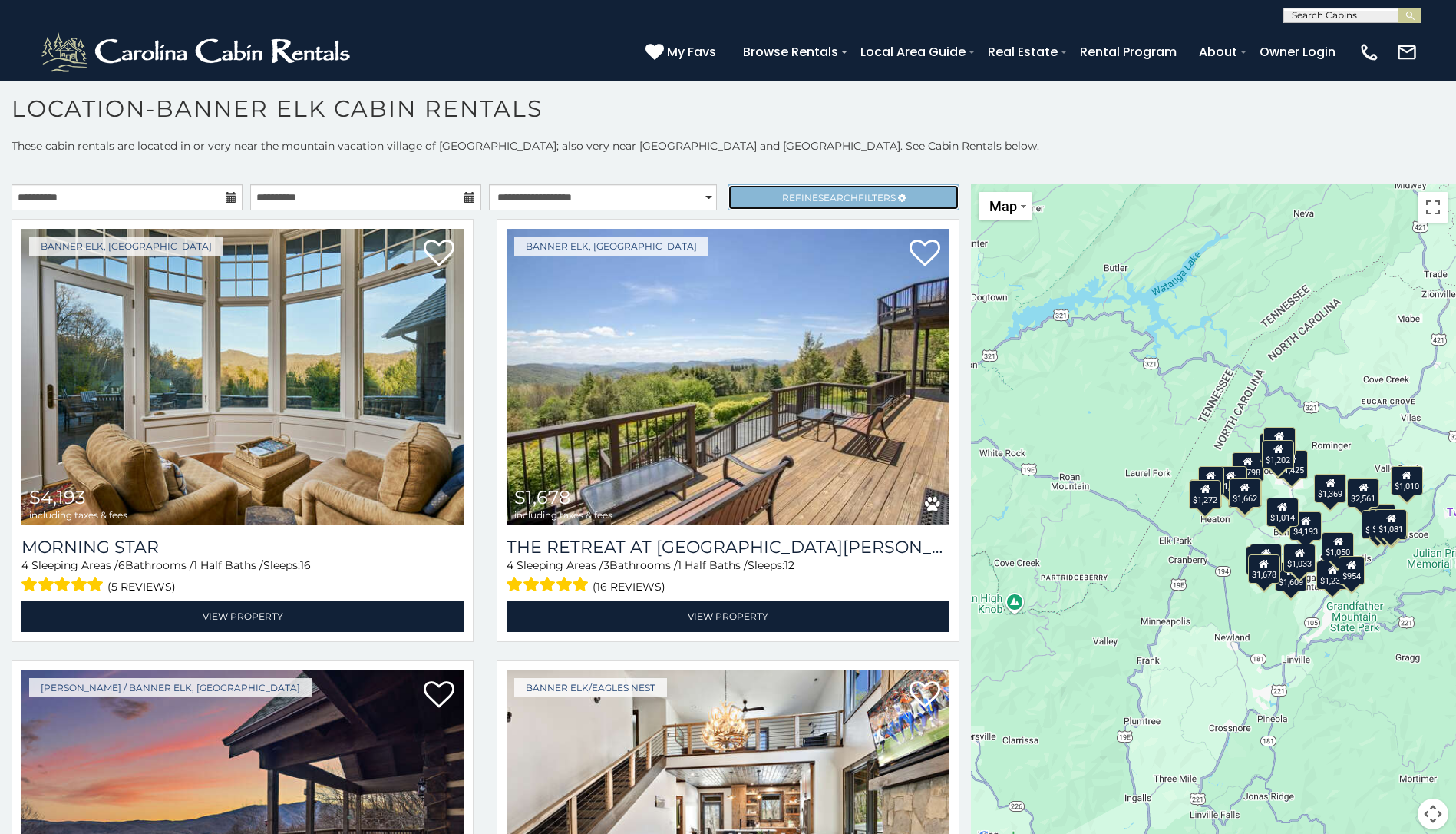
click at [782, 194] on span "Refine Search Filters" at bounding box center [839, 197] width 114 height 11
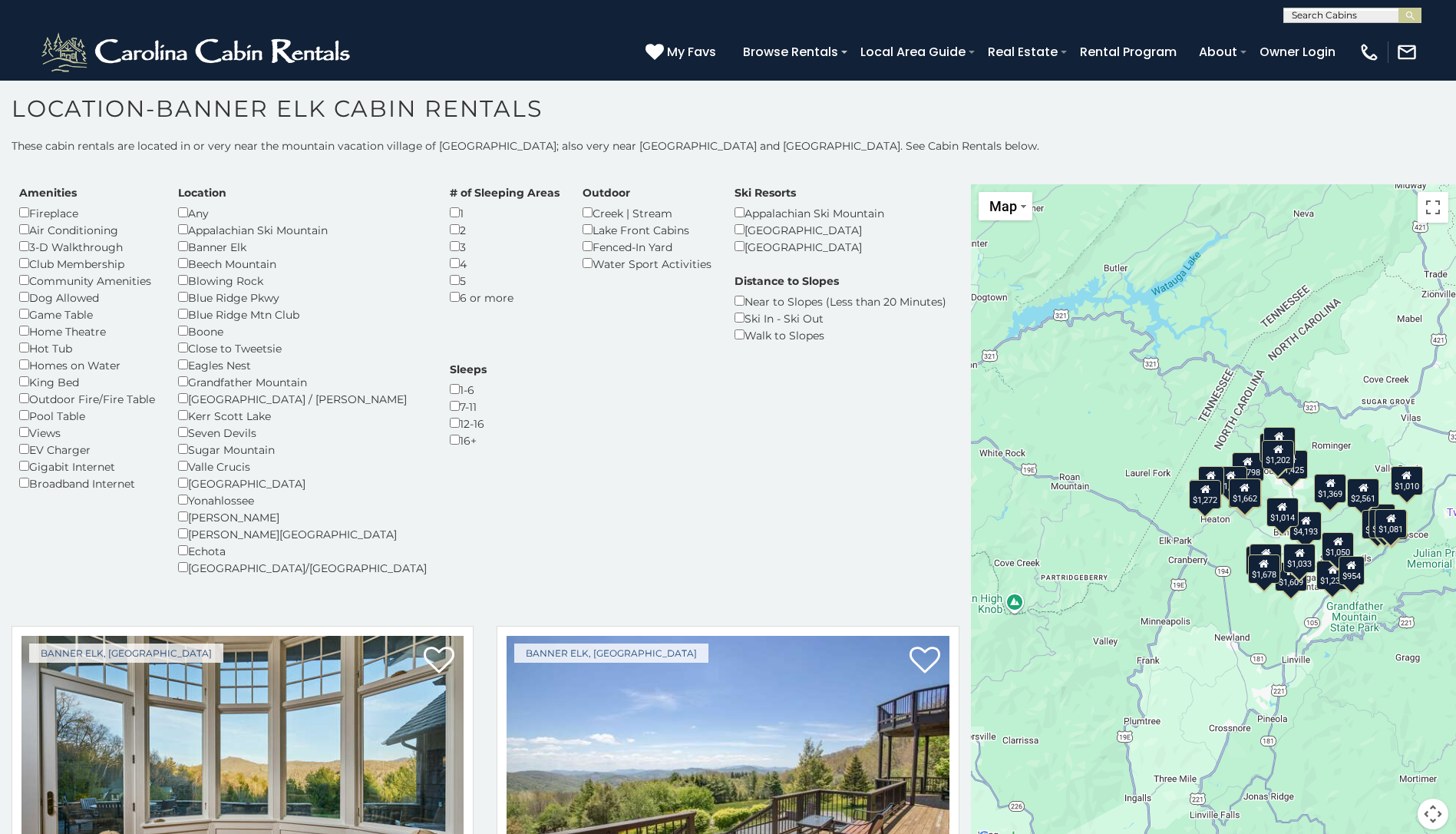
scroll to position [0, 0]
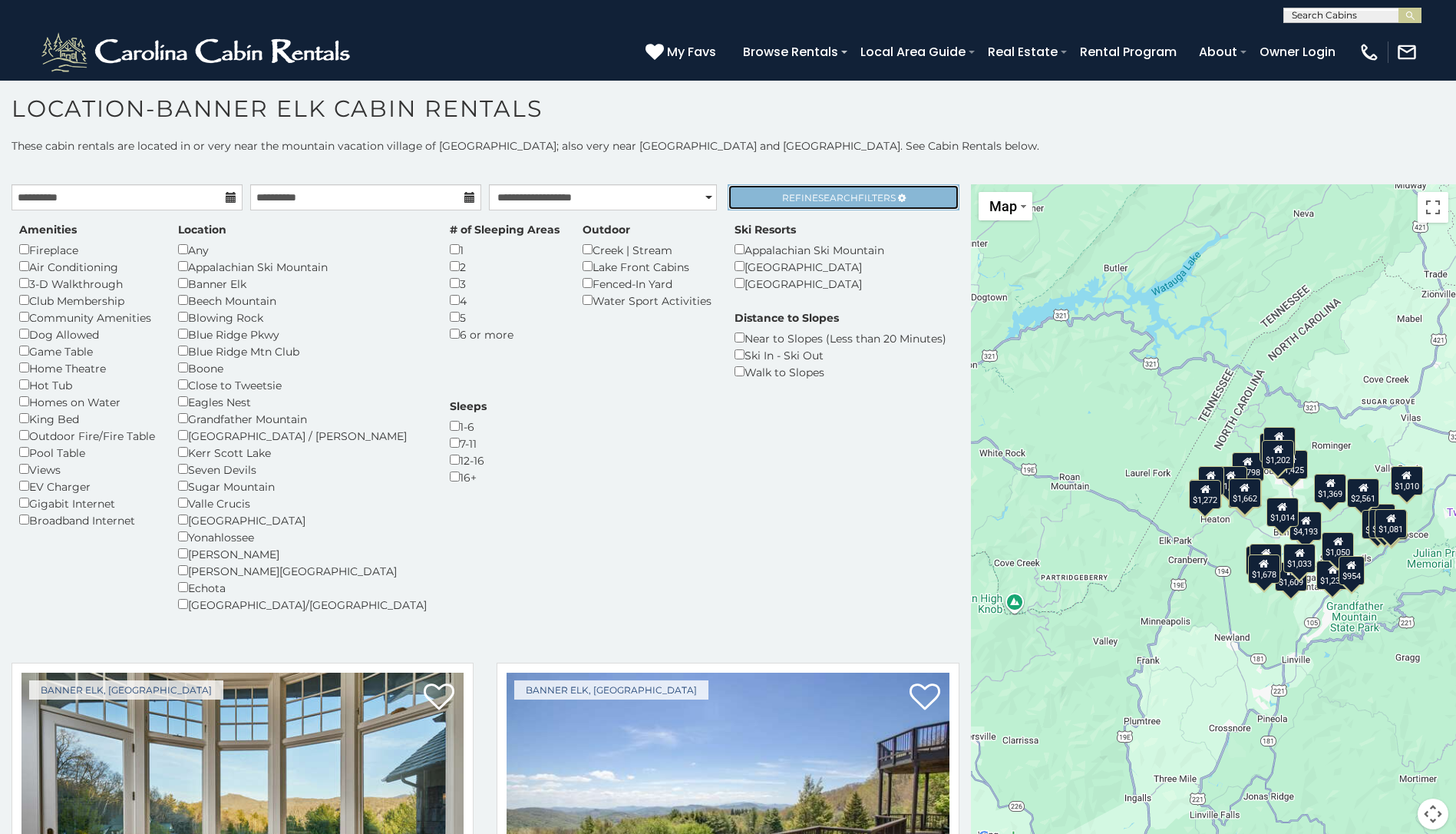
click at [796, 197] on span "Refine Search Filters" at bounding box center [839, 197] width 114 height 11
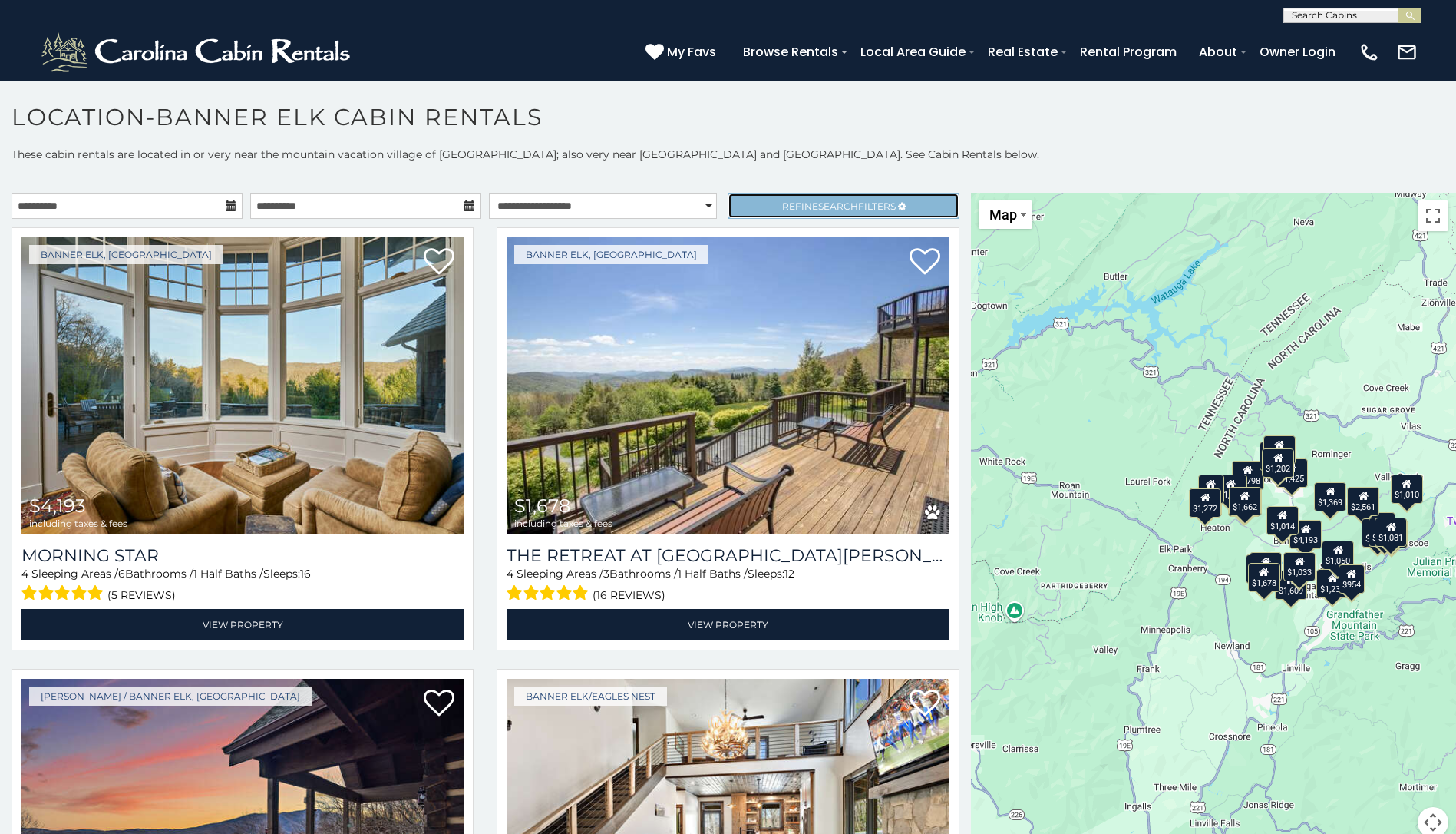
click at [820, 197] on link "Refine Search Filters" at bounding box center [843, 206] width 231 height 26
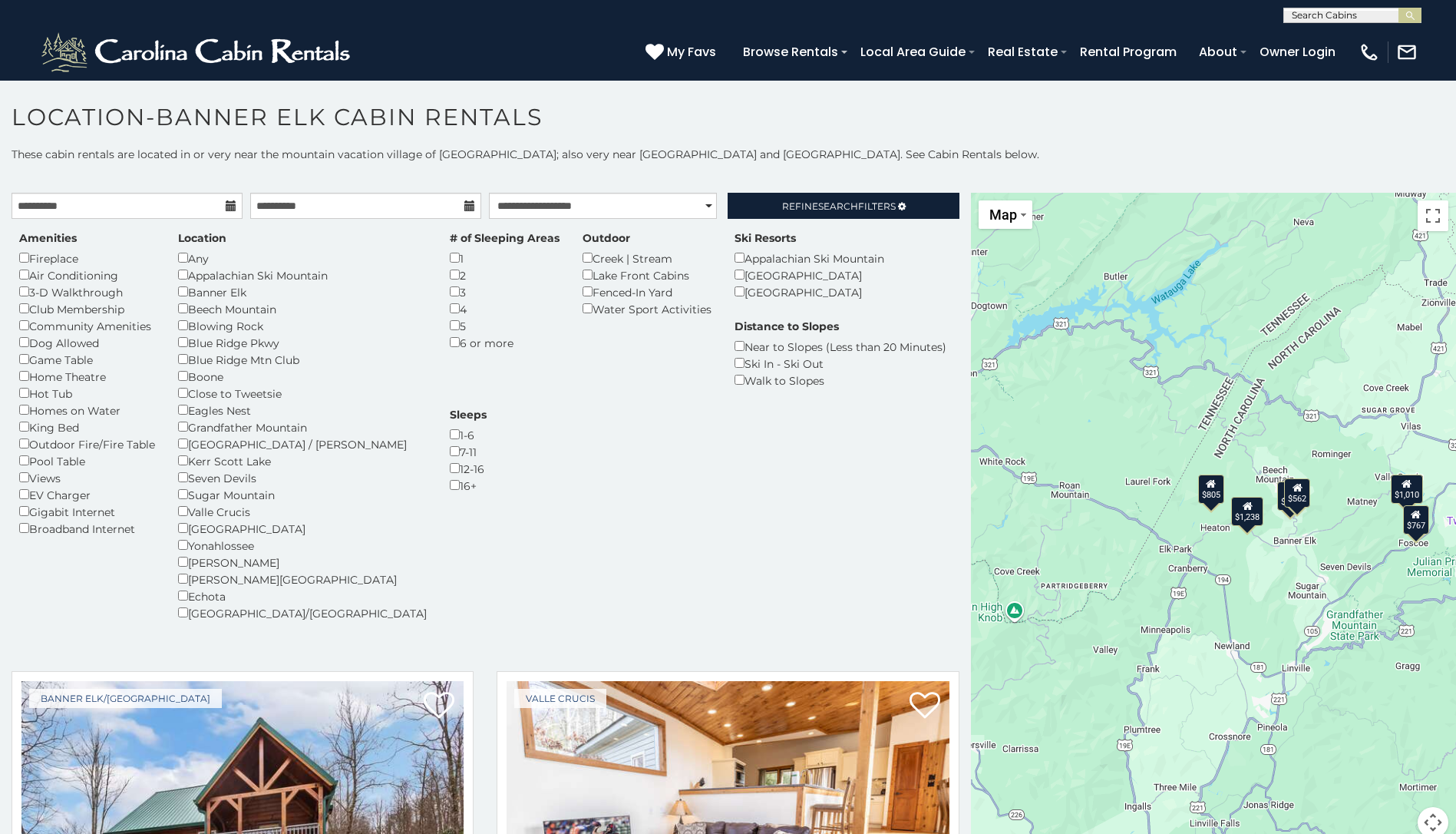
click at [761, 406] on div "Amenities Fireplace Air Conditioning 3-D Walkthrough Club Membership Community …" at bounding box center [485, 436] width 955 height 410
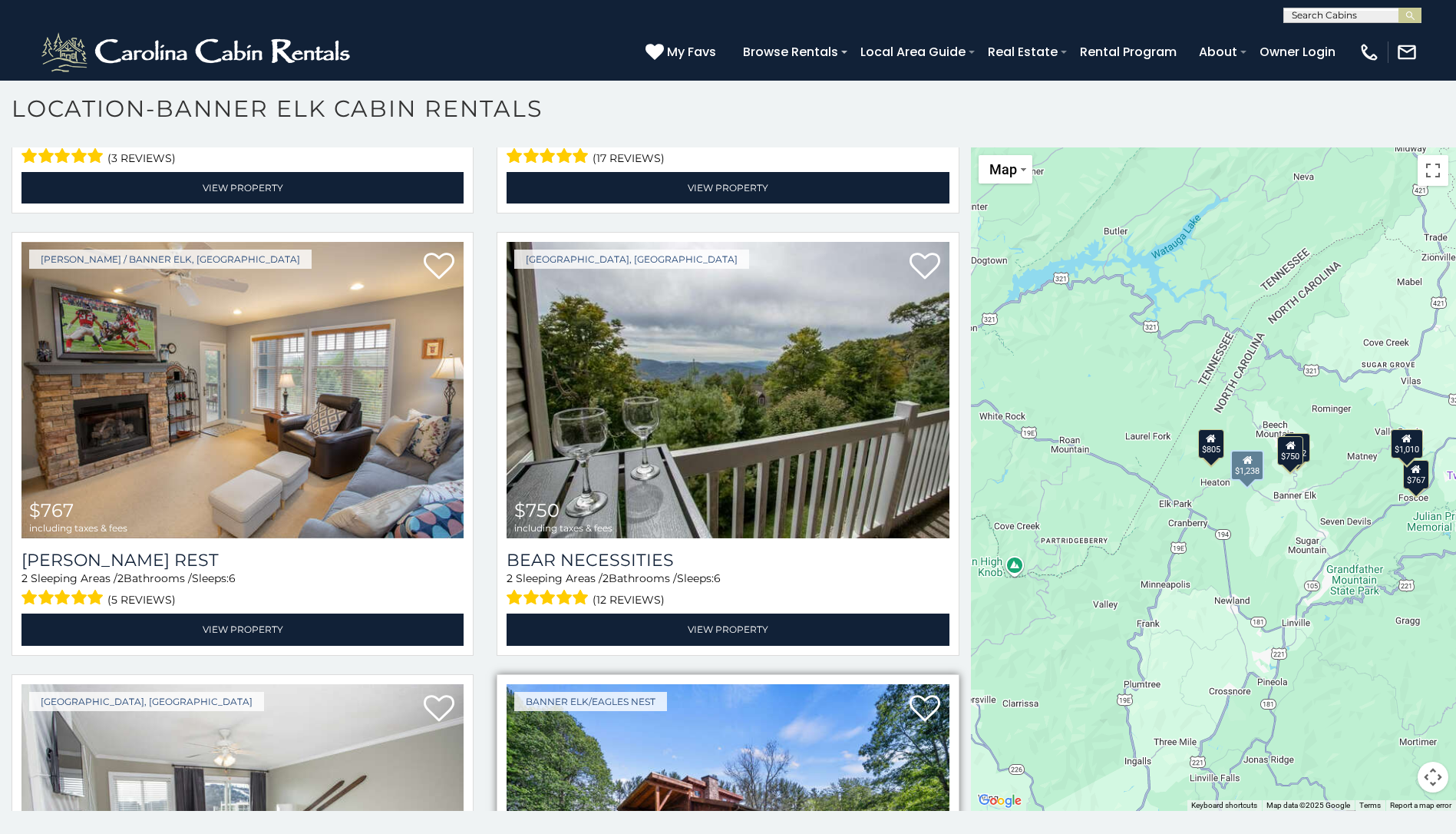
scroll to position [820, 0]
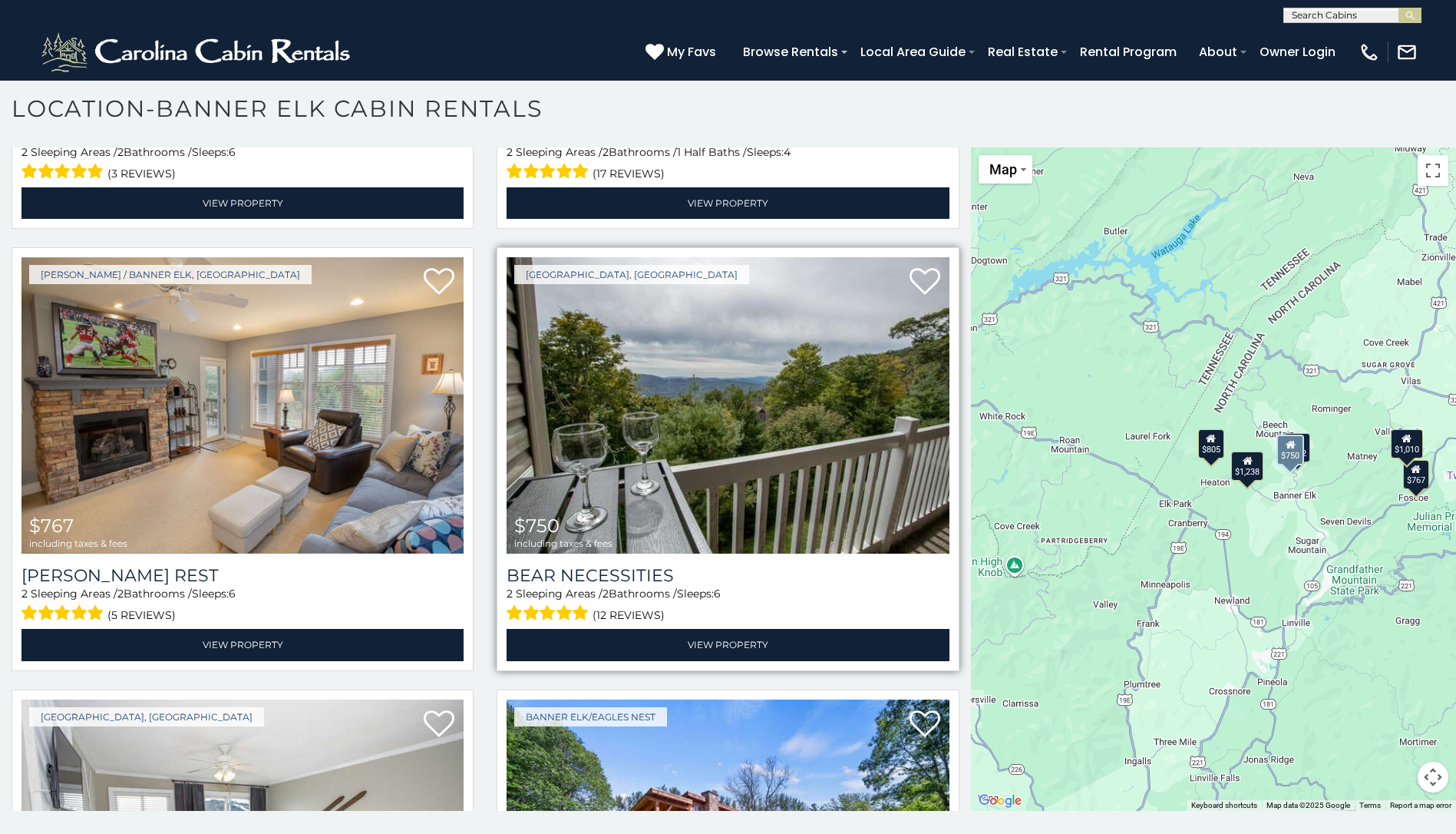
click at [738, 401] on img at bounding box center [728, 405] width 442 height 296
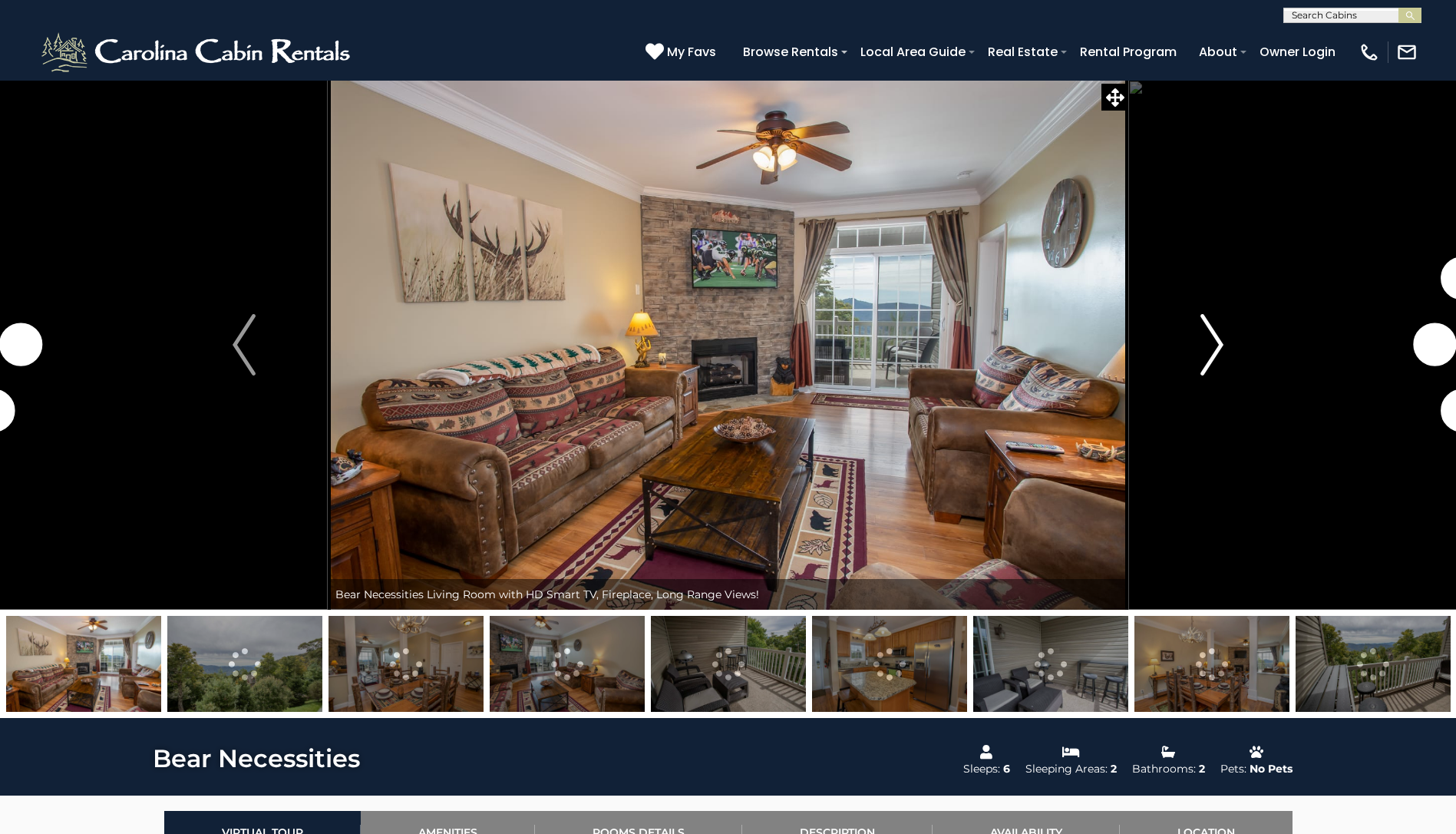
click at [1198, 350] on button "Next" at bounding box center [1212, 344] width 167 height 530
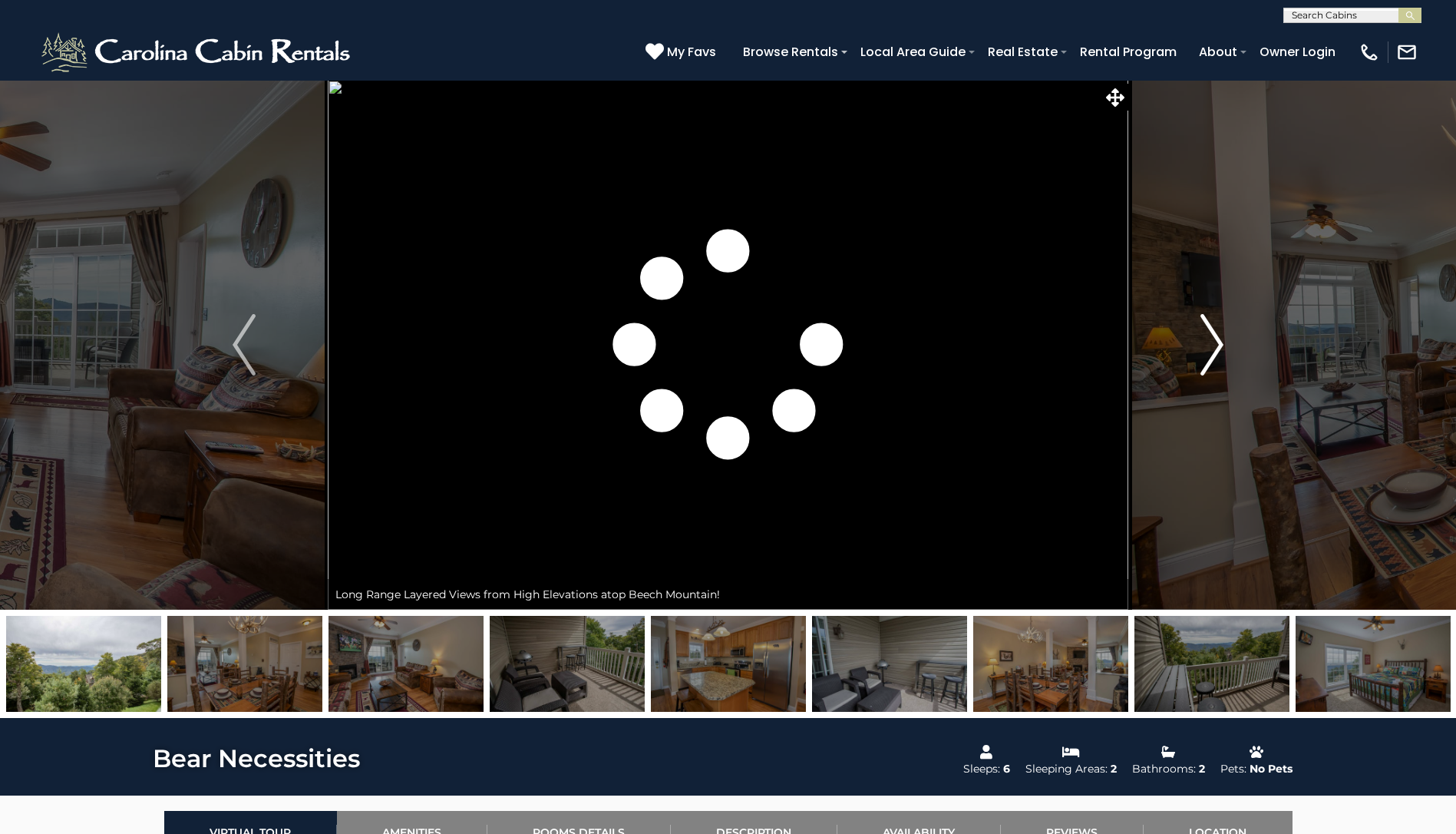
click at [1198, 350] on button "Next" at bounding box center [1212, 344] width 167 height 530
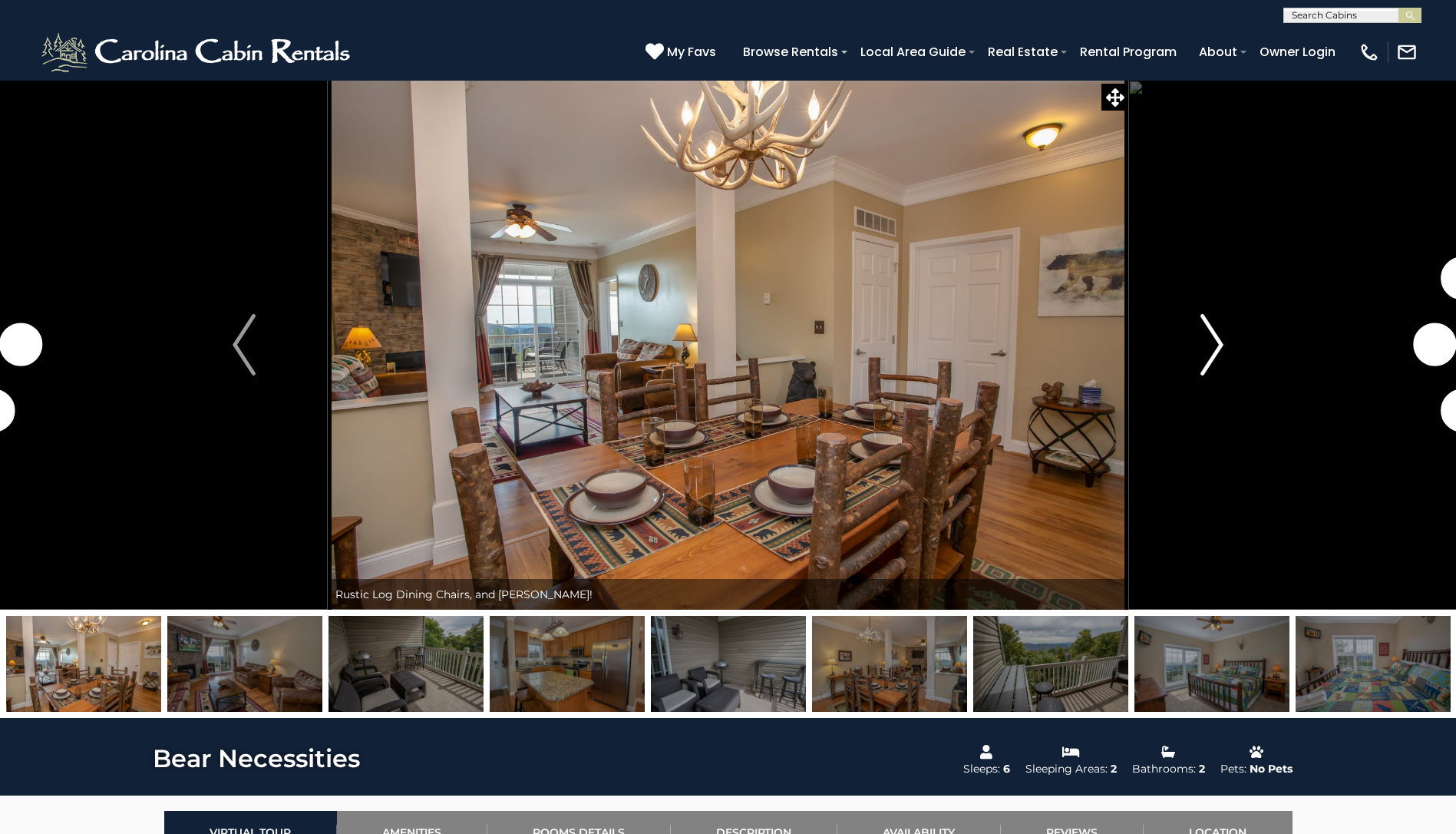
click at [1198, 350] on button "Next" at bounding box center [1212, 344] width 167 height 530
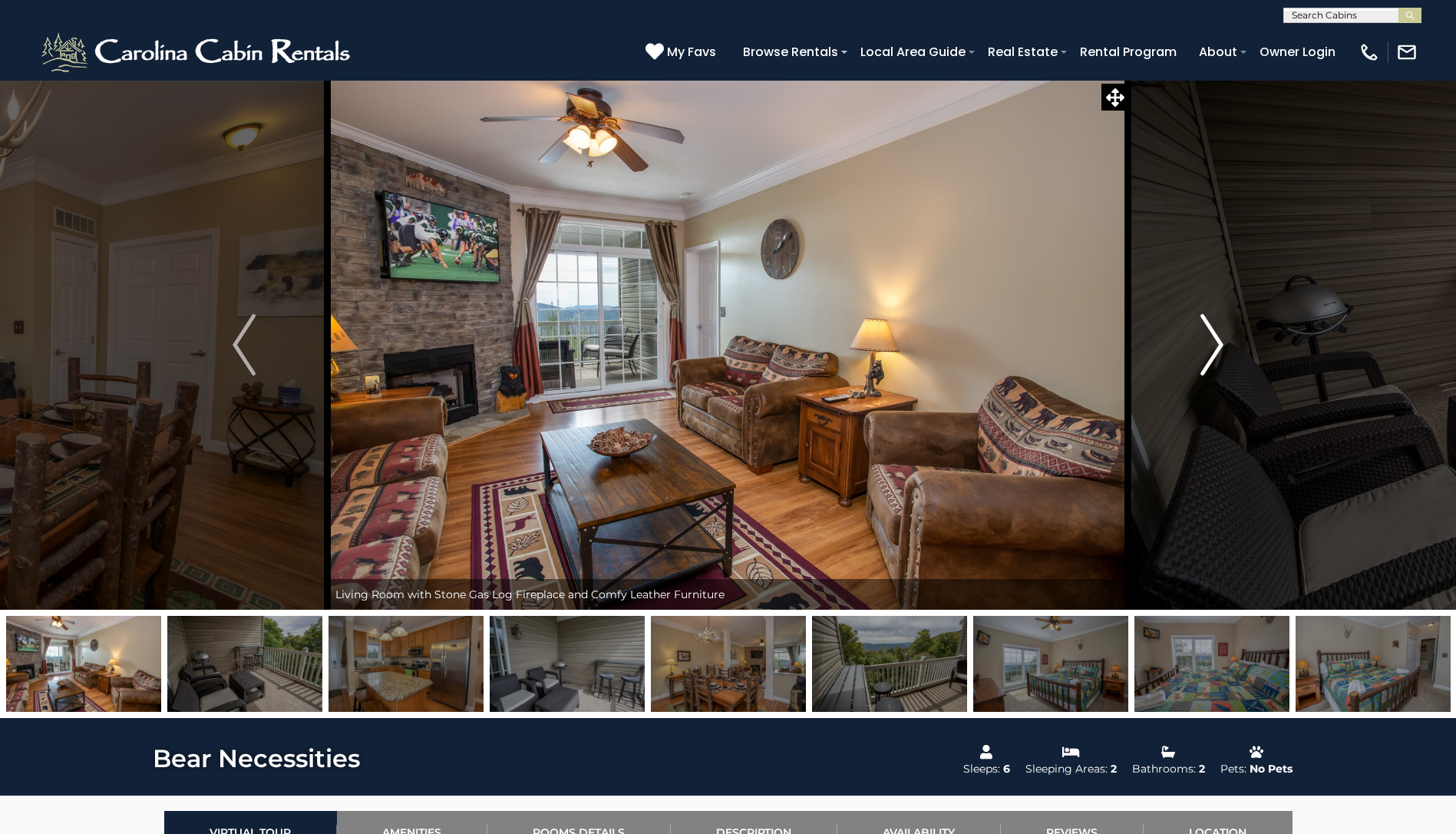
click at [1198, 350] on button "Next" at bounding box center [1212, 344] width 167 height 530
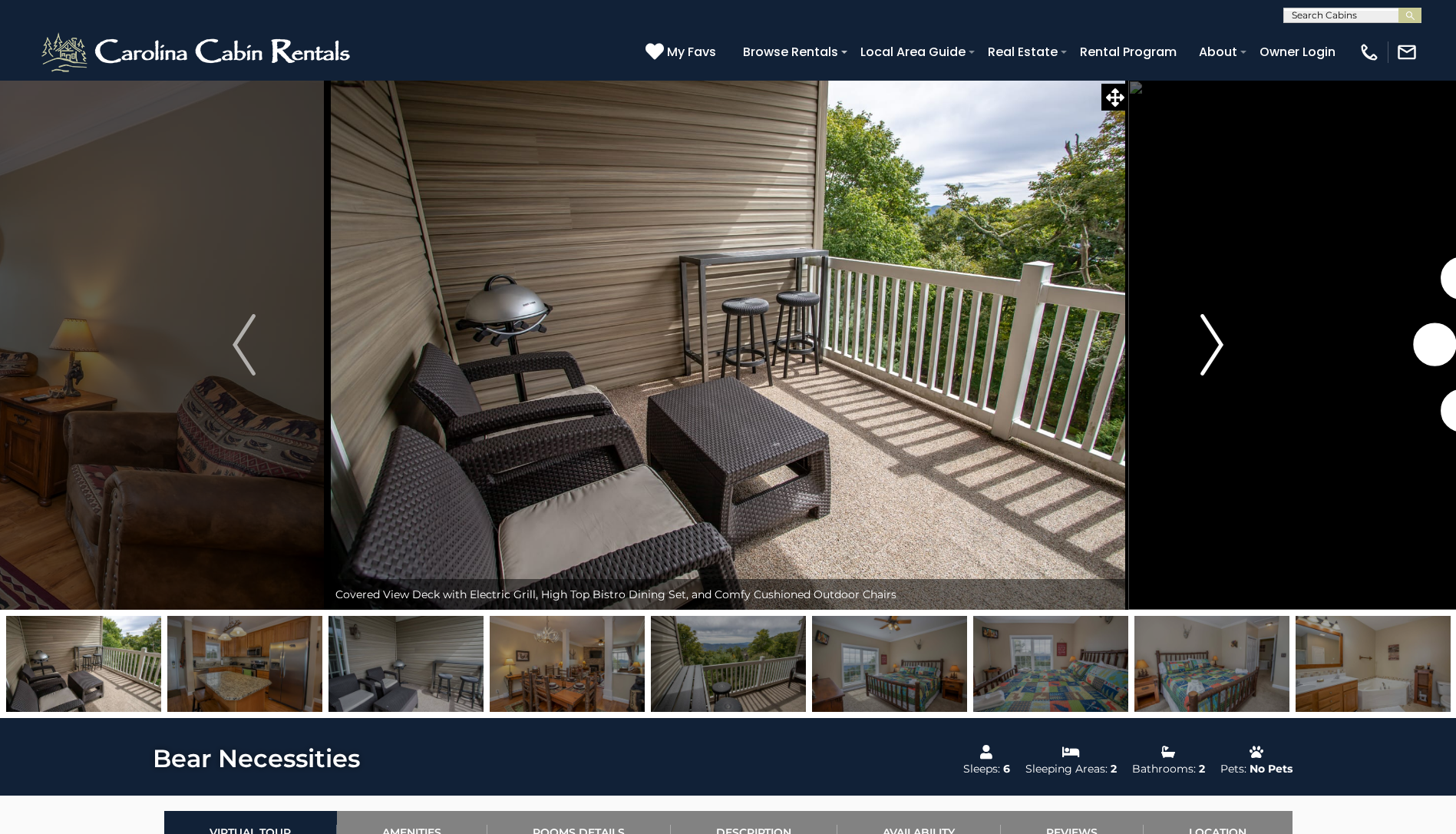
click at [1198, 350] on button "Next" at bounding box center [1212, 344] width 167 height 530
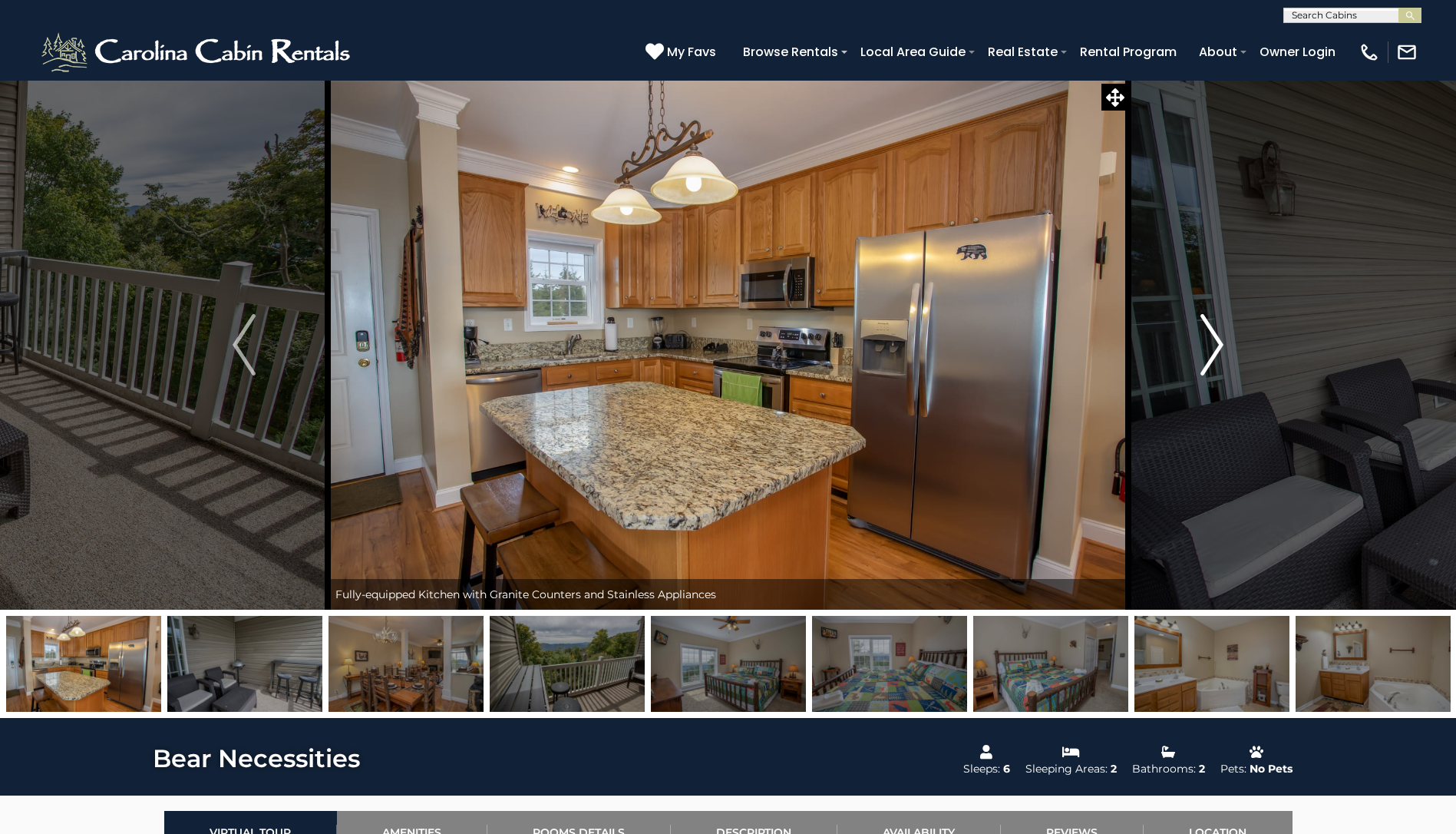
click at [1198, 350] on button "Next" at bounding box center [1212, 344] width 167 height 530
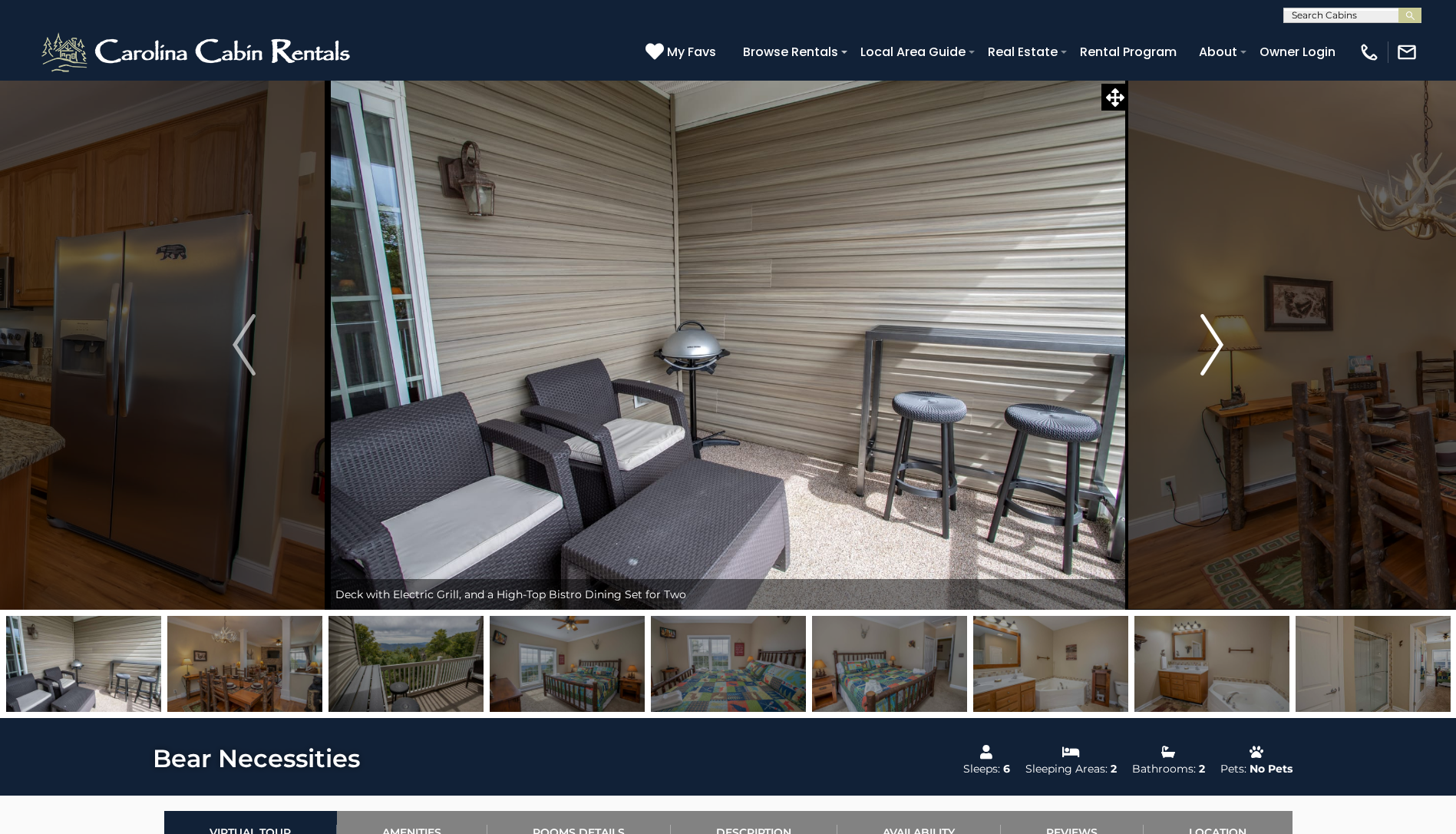
click at [1198, 350] on button "Next" at bounding box center [1212, 344] width 167 height 530
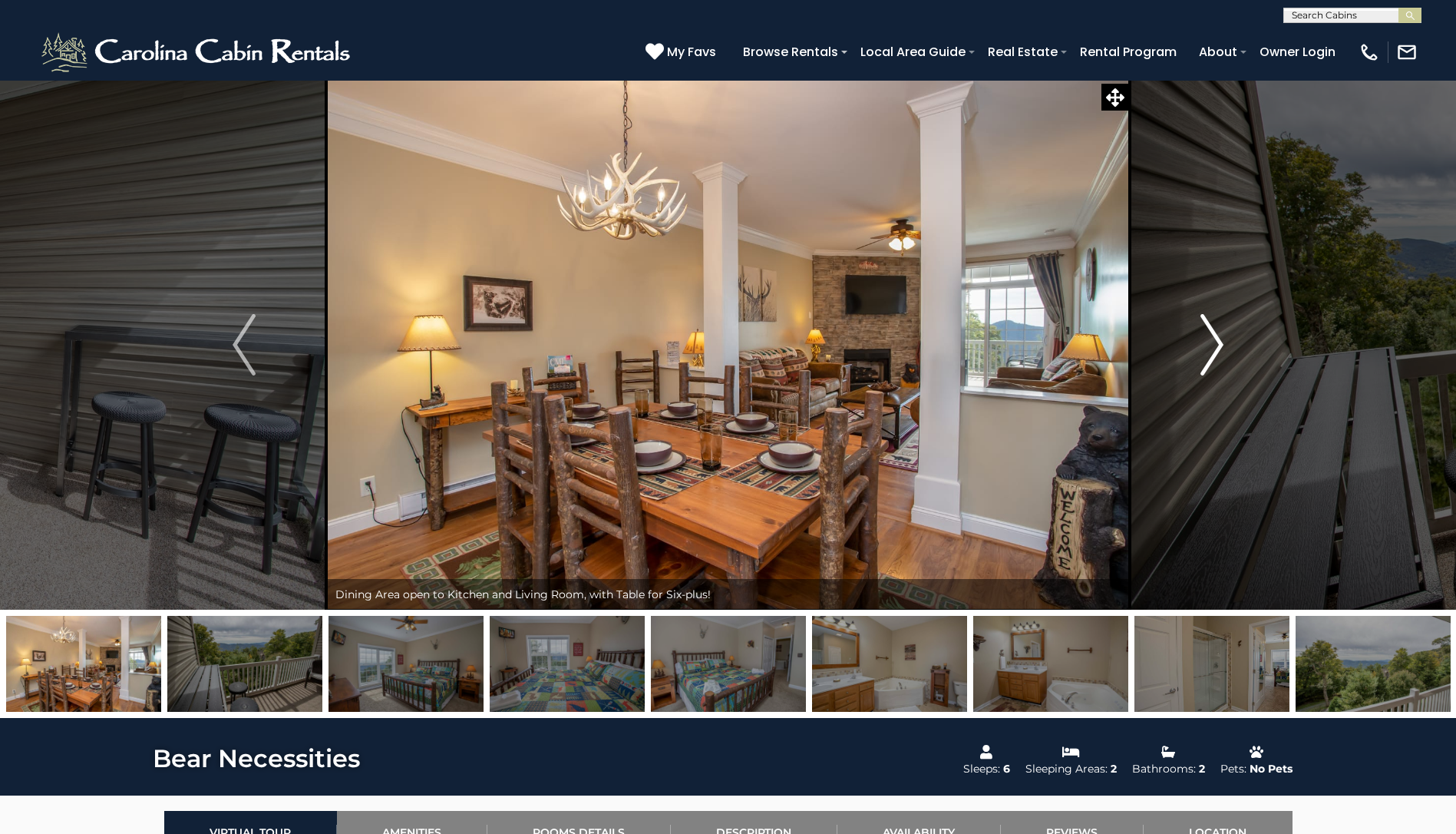
click at [1198, 350] on button "Next" at bounding box center [1212, 344] width 167 height 530
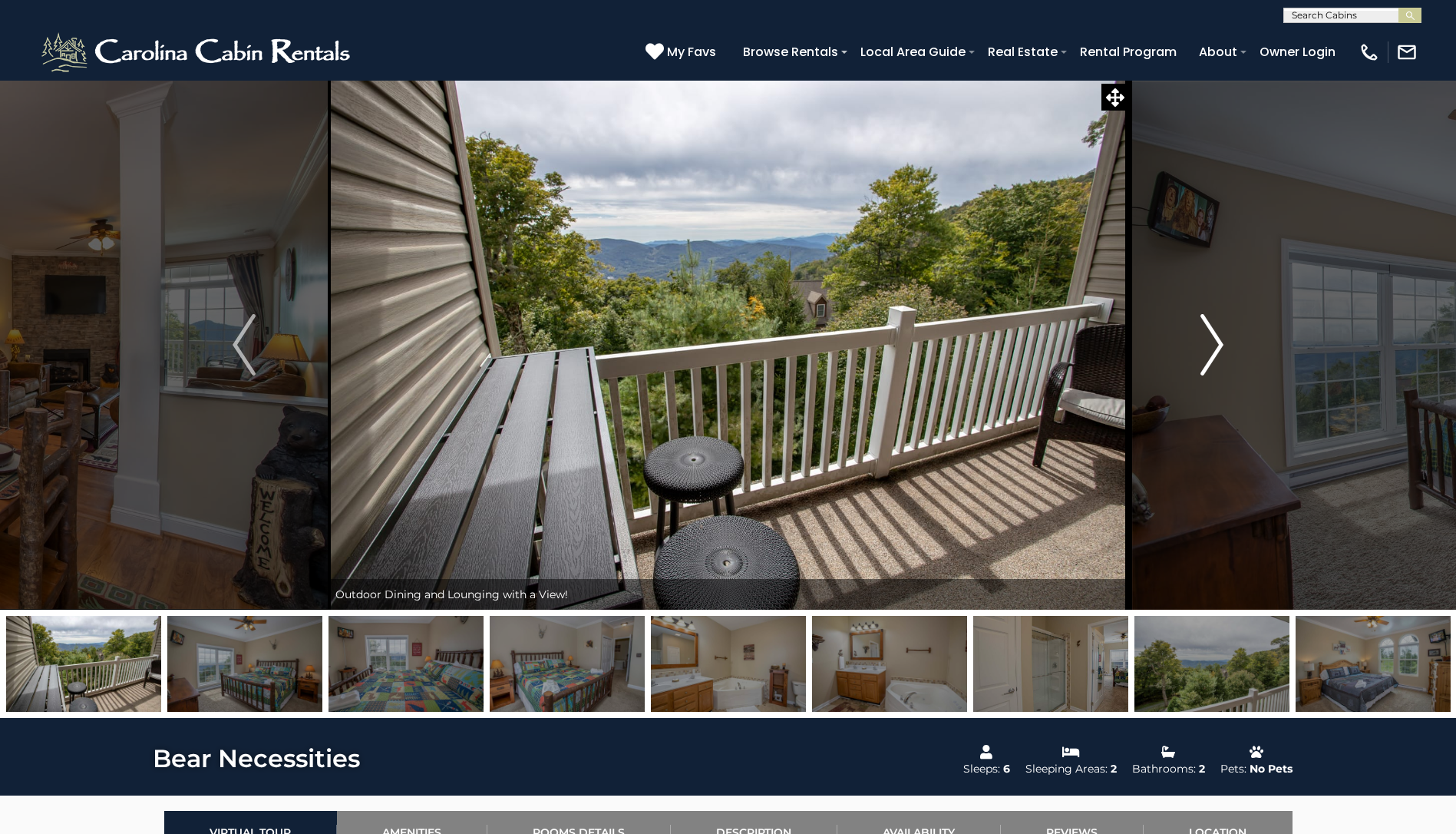
click at [1198, 350] on button "Next" at bounding box center [1212, 344] width 167 height 530
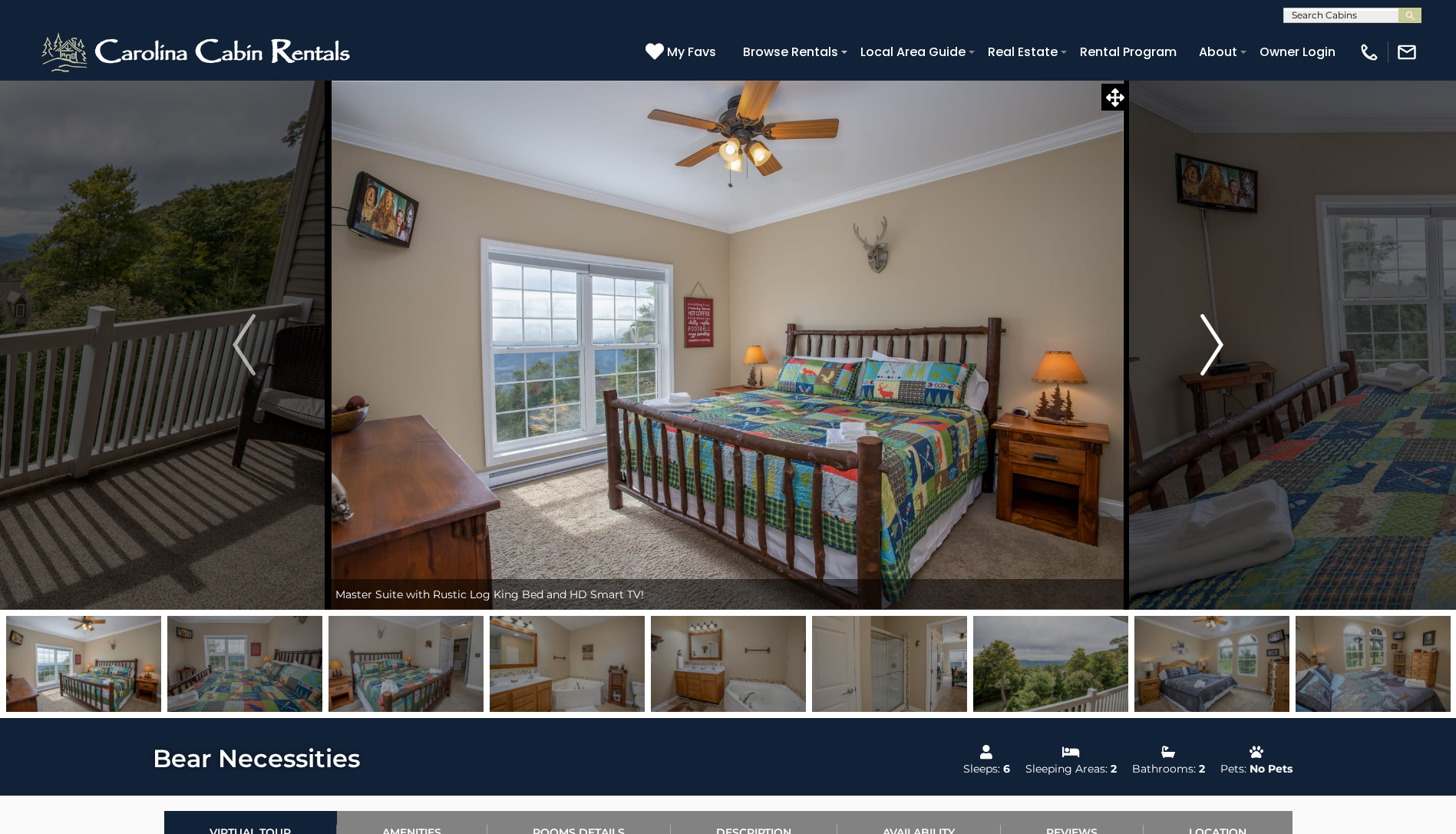
click at [1198, 350] on button "Next" at bounding box center [1212, 344] width 167 height 530
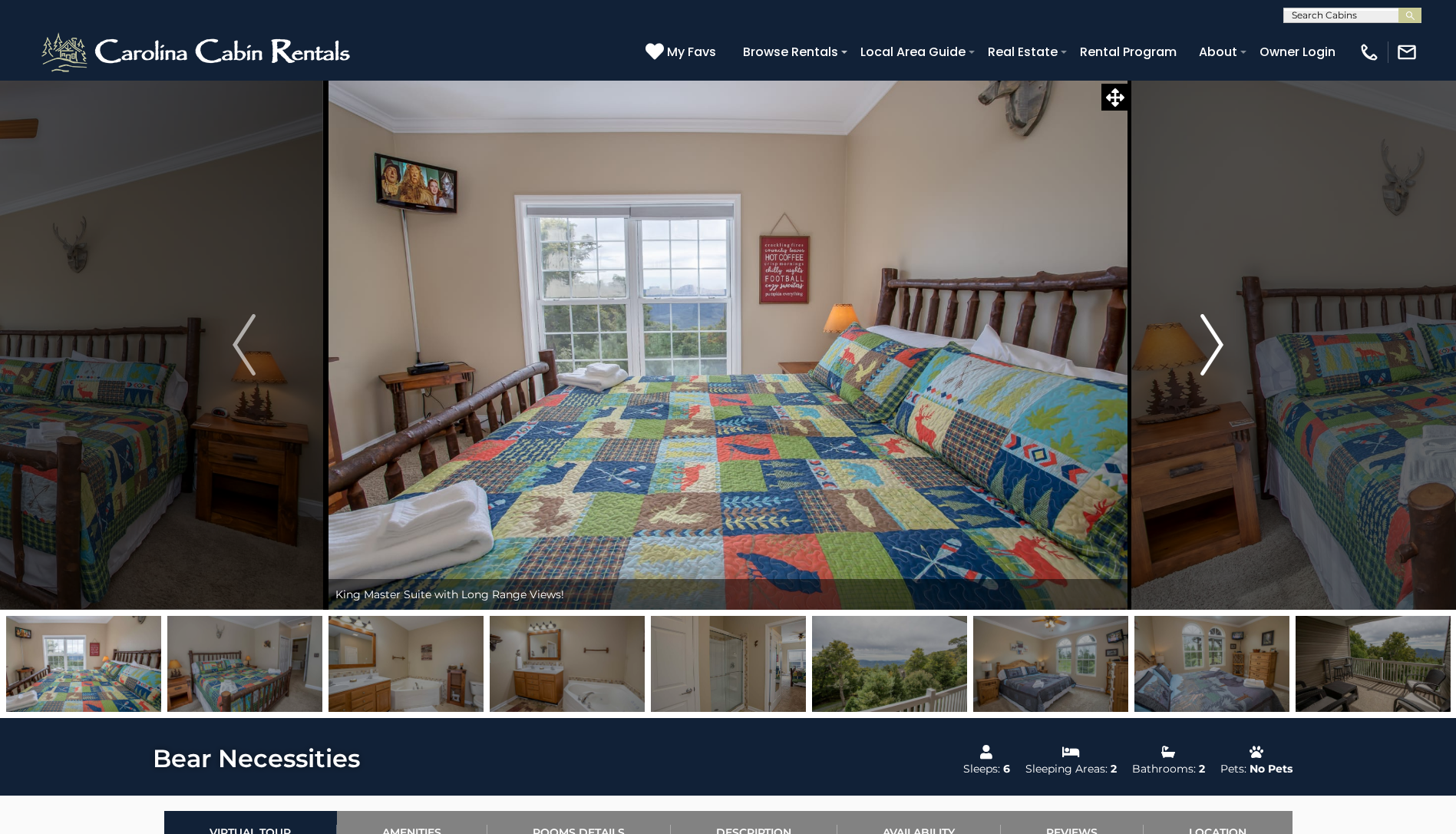
click at [1198, 350] on button "Next" at bounding box center [1212, 344] width 167 height 530
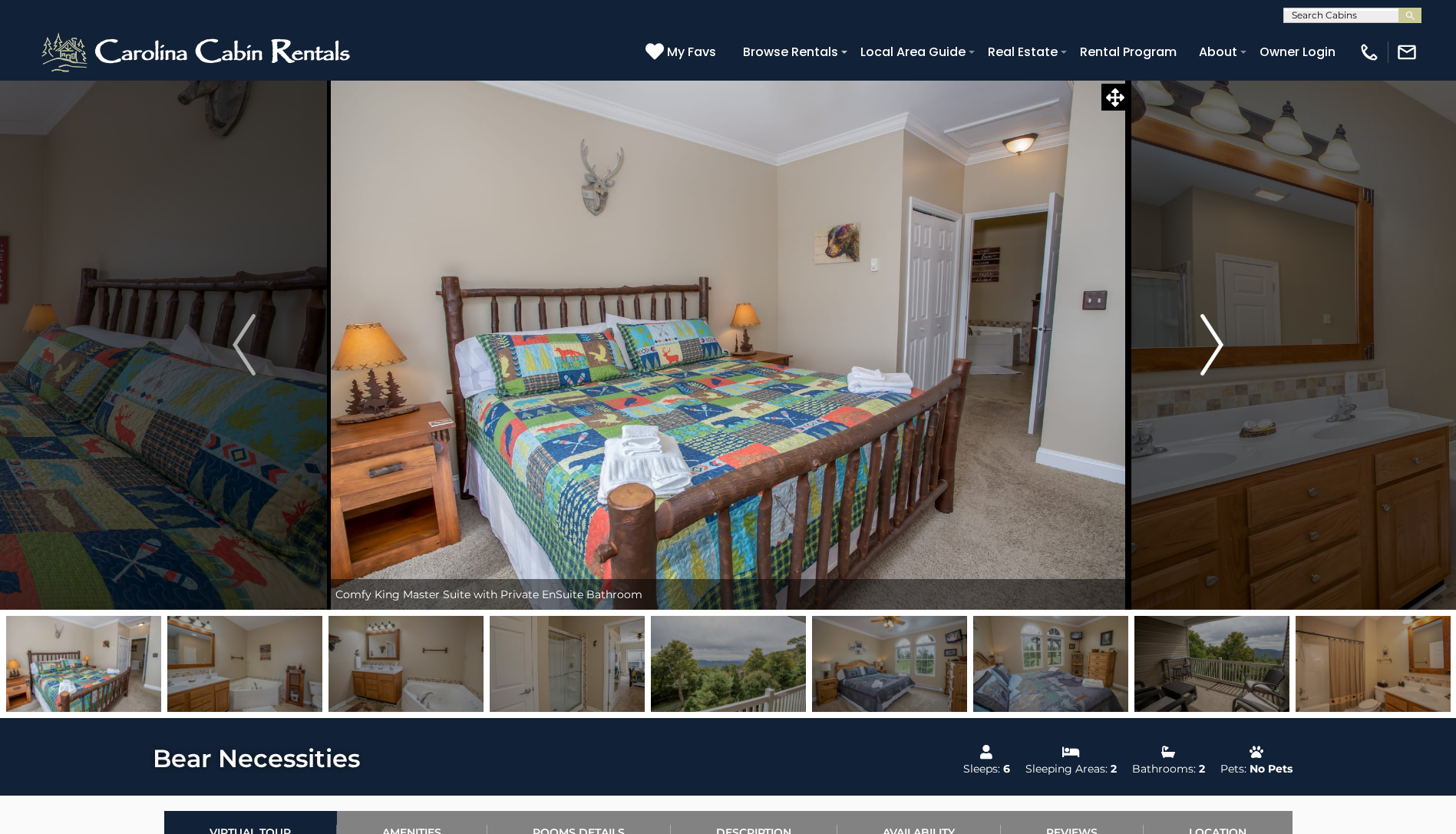
click at [1198, 350] on button "Next" at bounding box center [1212, 344] width 167 height 530
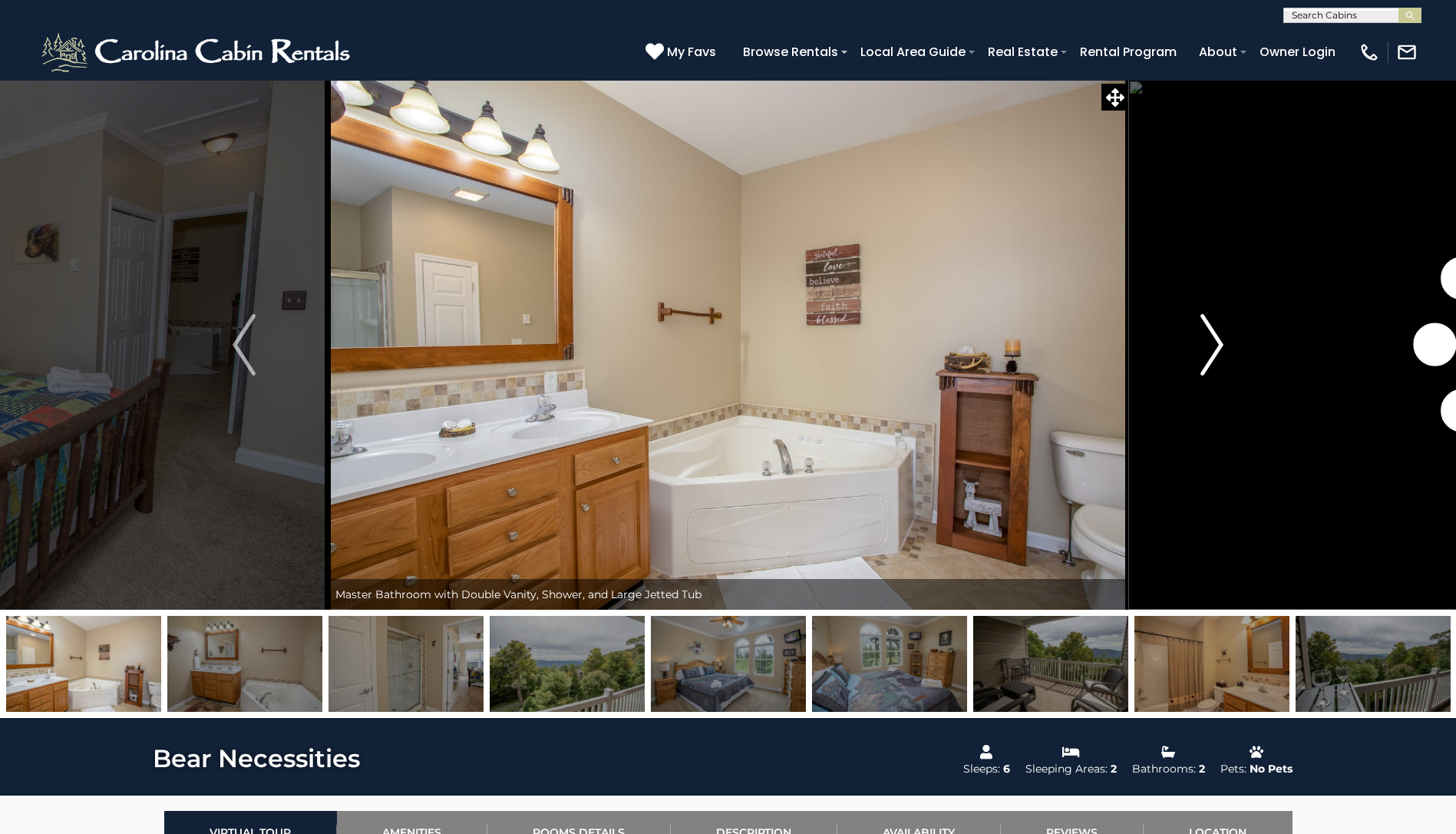
click at [1198, 350] on button "Next" at bounding box center [1212, 344] width 167 height 530
